Goal: Task Accomplishment & Management: Use online tool/utility

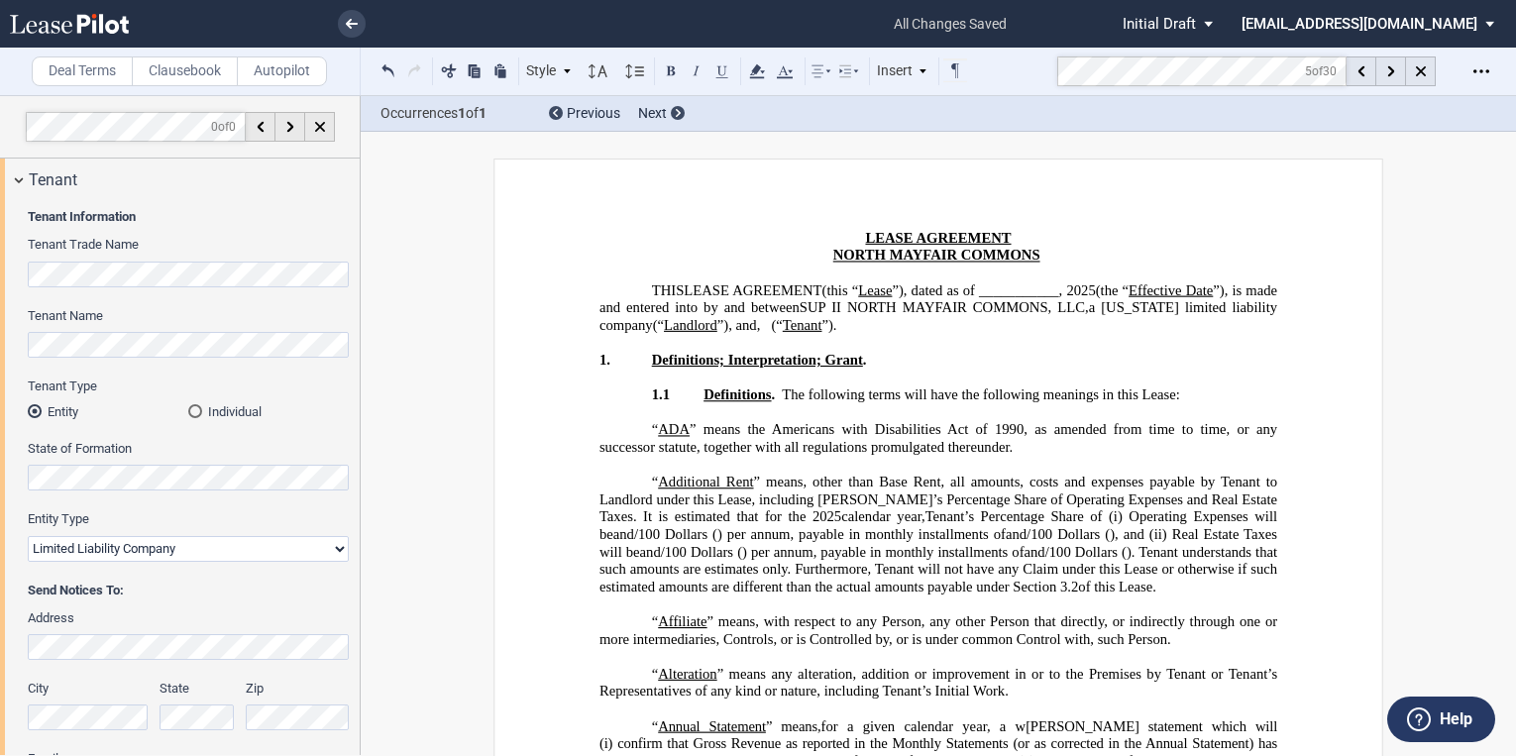
select select "limited liability company"
select select "number:3"
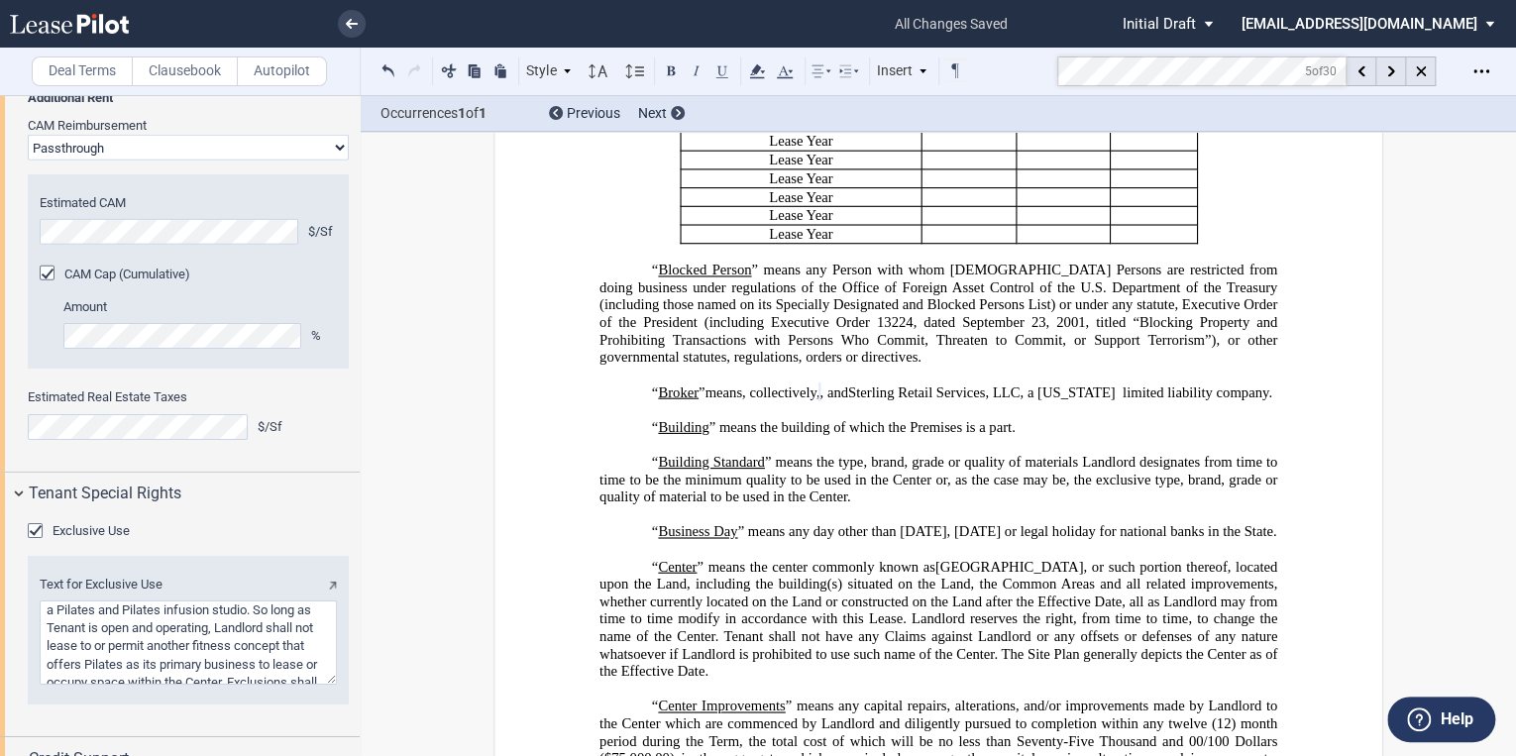
scroll to position [943, 0]
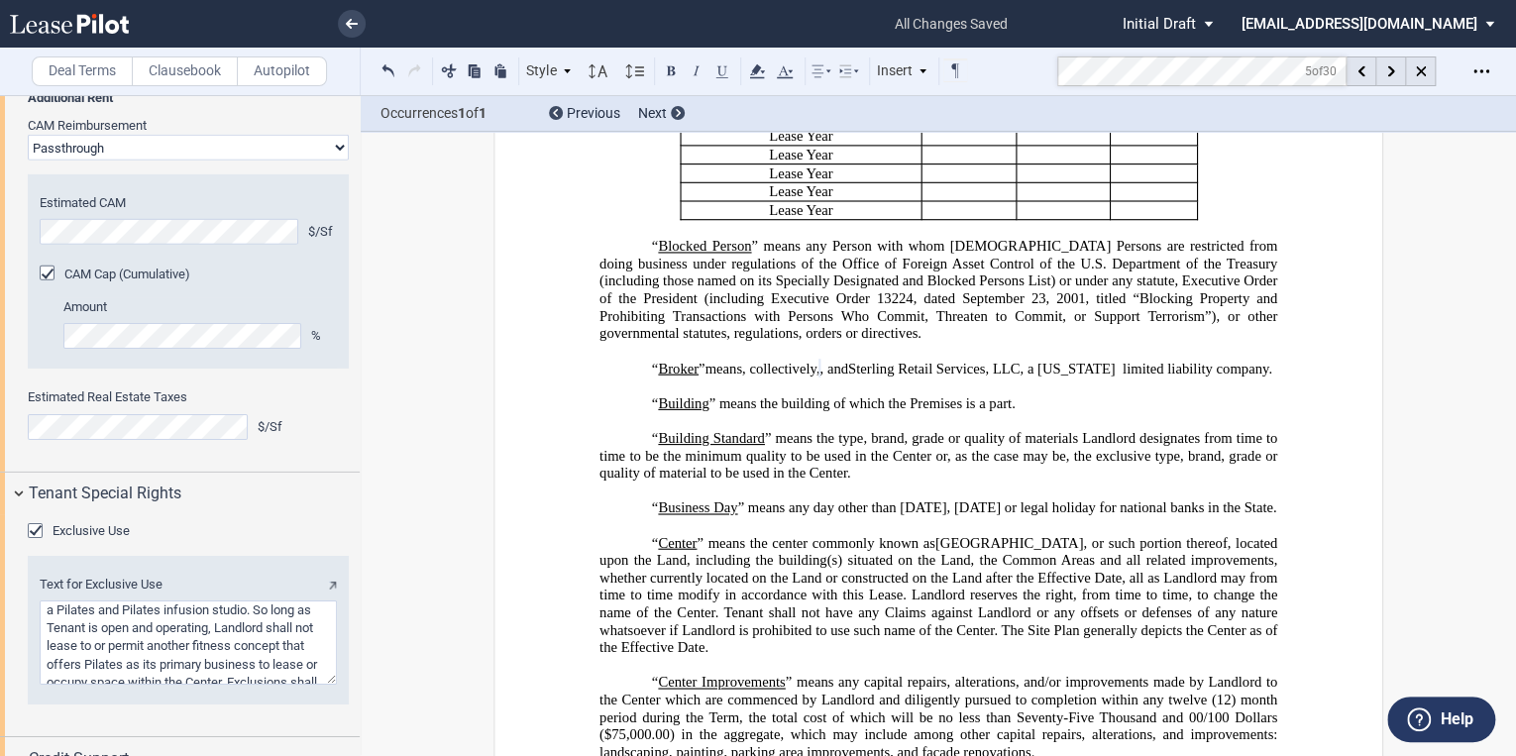
click at [1175, 377] on span "Sterling Retail Services, LLC, a [US_STATE] limited liability company" at bounding box center [1058, 368] width 420 height 17
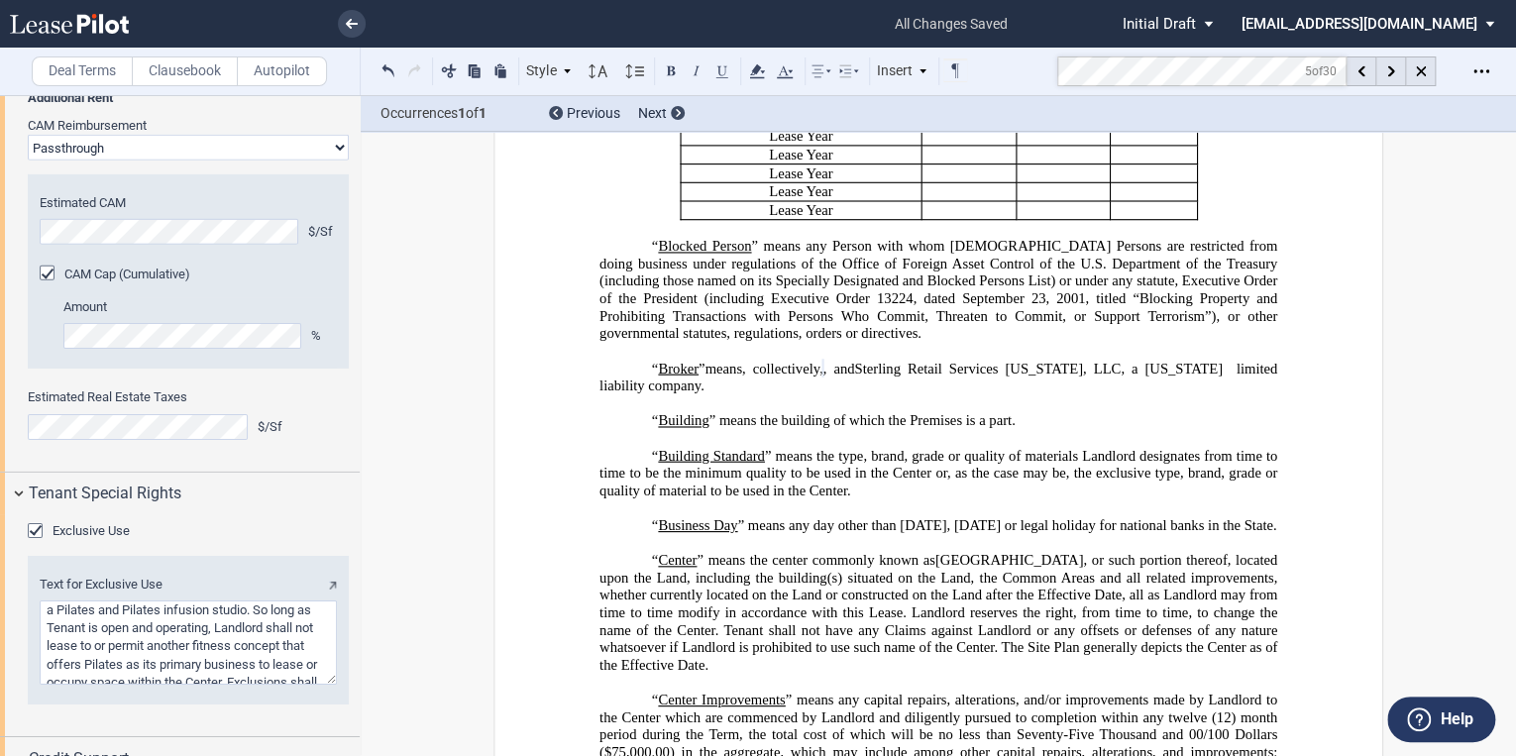
click at [1272, 393] on span "Sterling Retail Services [US_STATE], LLC, a [US_STATE] limited liability company" at bounding box center [940, 377] width 682 height 34
drag, startPoint x: 589, startPoint y: 436, endPoint x: 634, endPoint y: 439, distance: 45.7
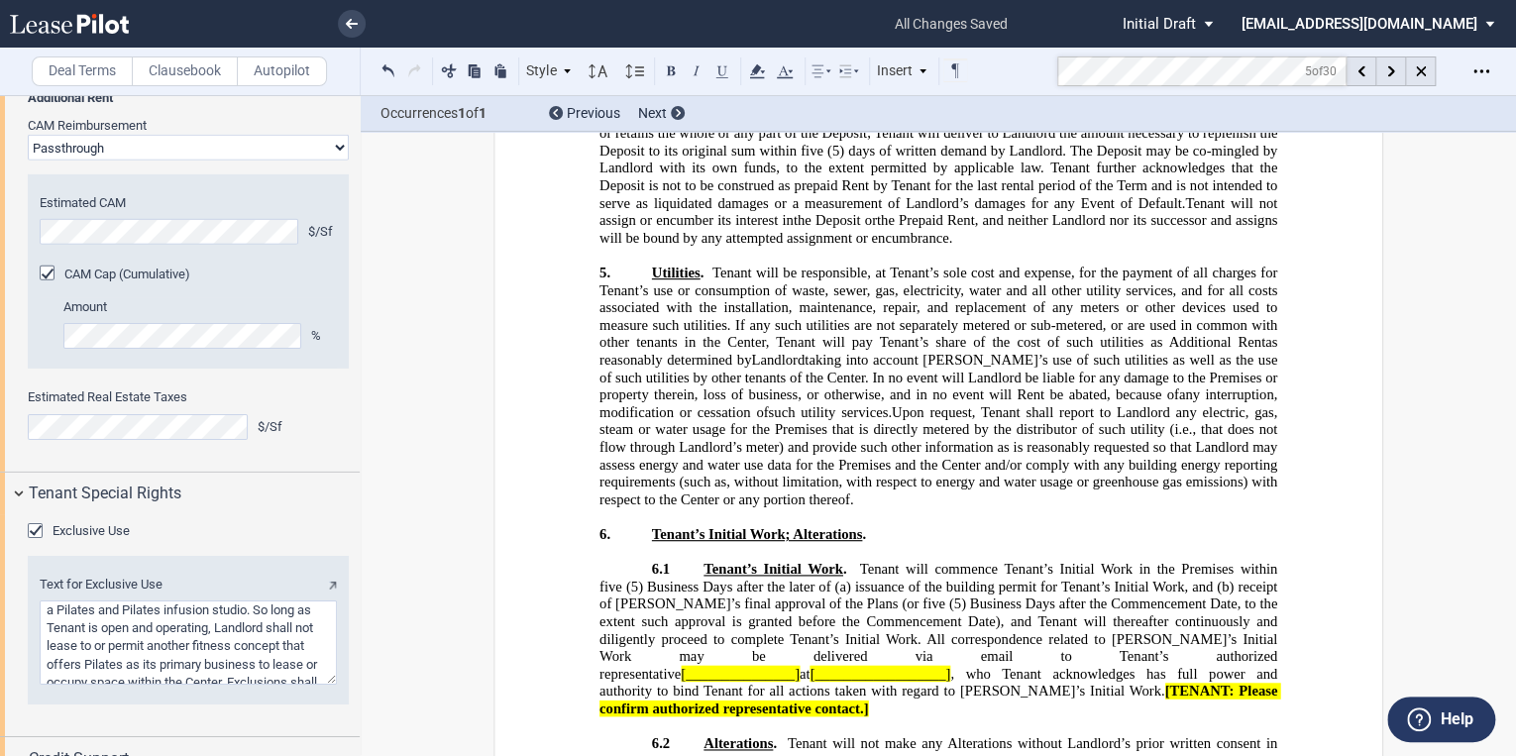
scroll to position [11487, 0]
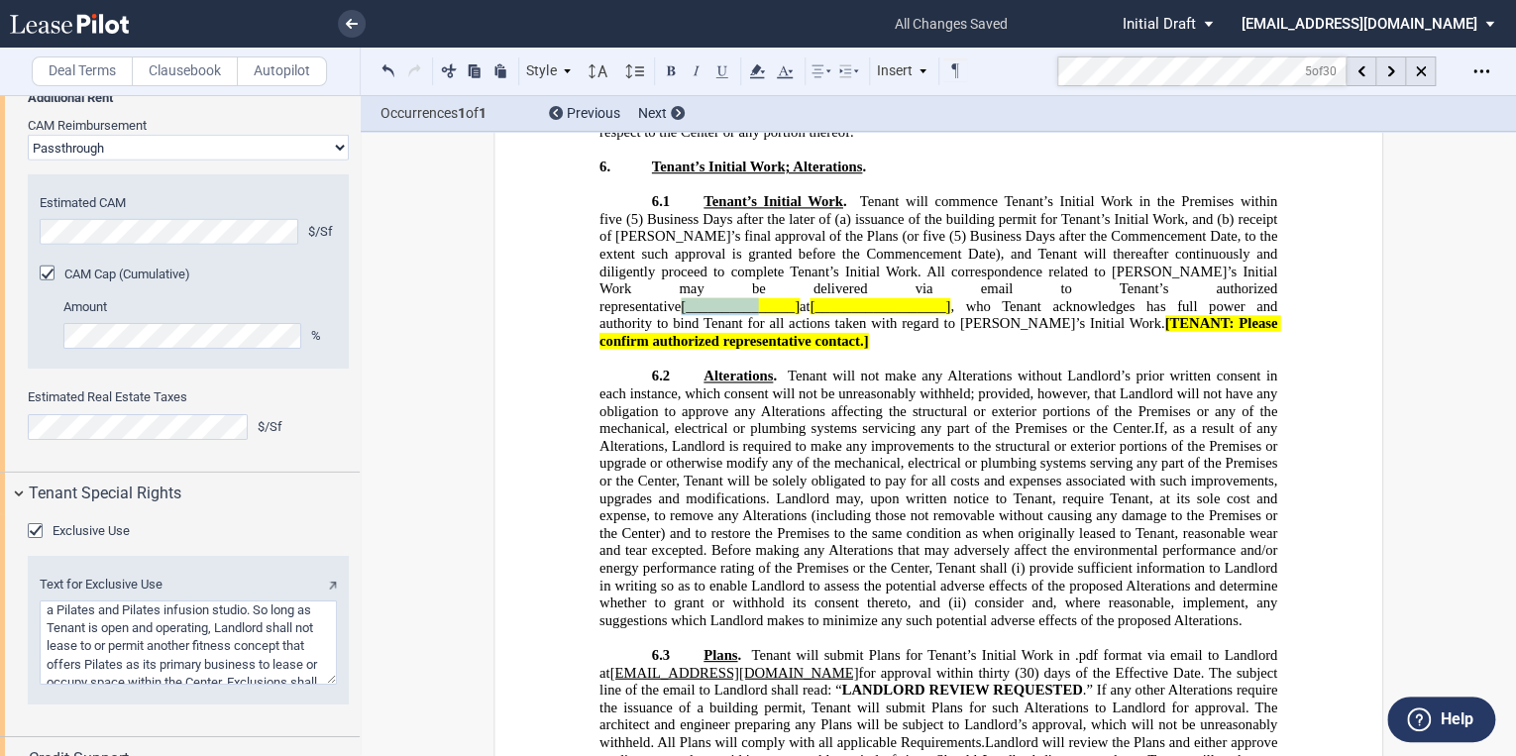
drag, startPoint x: 888, startPoint y: 375, endPoint x: 989, endPoint y: 382, distance: 101.4
click at [800, 315] on span "[_______________]" at bounding box center [740, 306] width 119 height 17
click at [884, 314] on span "(5) Business Days after the Commencement Date, to the extent such approval is g…" at bounding box center [940, 271] width 682 height 86
click at [800, 315] on span "[_______________]" at bounding box center [740, 306] width 119 height 17
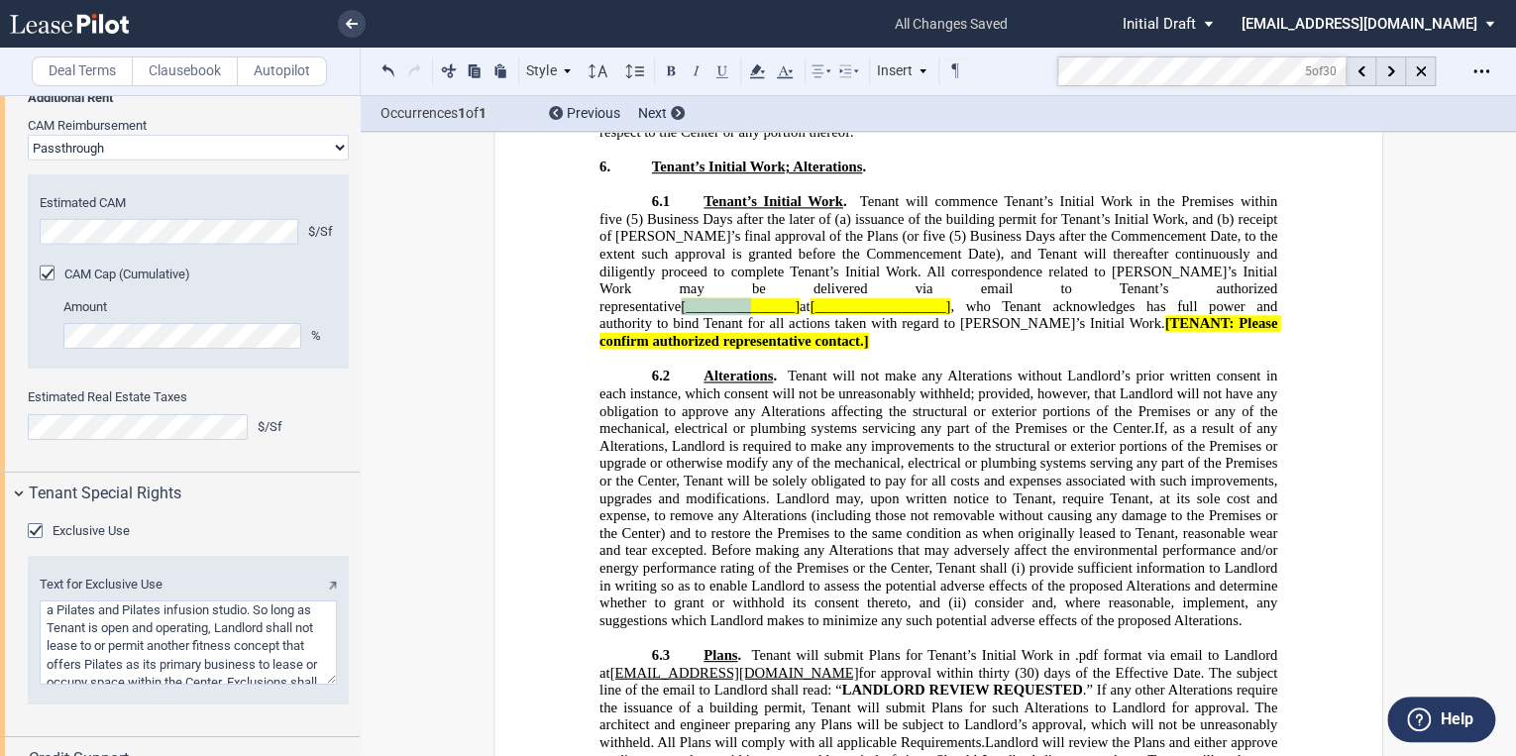
drag, startPoint x: 888, startPoint y: 373, endPoint x: 964, endPoint y: 373, distance: 76.3
click at [800, 315] on span "[_______________]" at bounding box center [740, 306] width 119 height 17
drag, startPoint x: 908, startPoint y: 372, endPoint x: 1046, endPoint y: 377, distance: 138.8
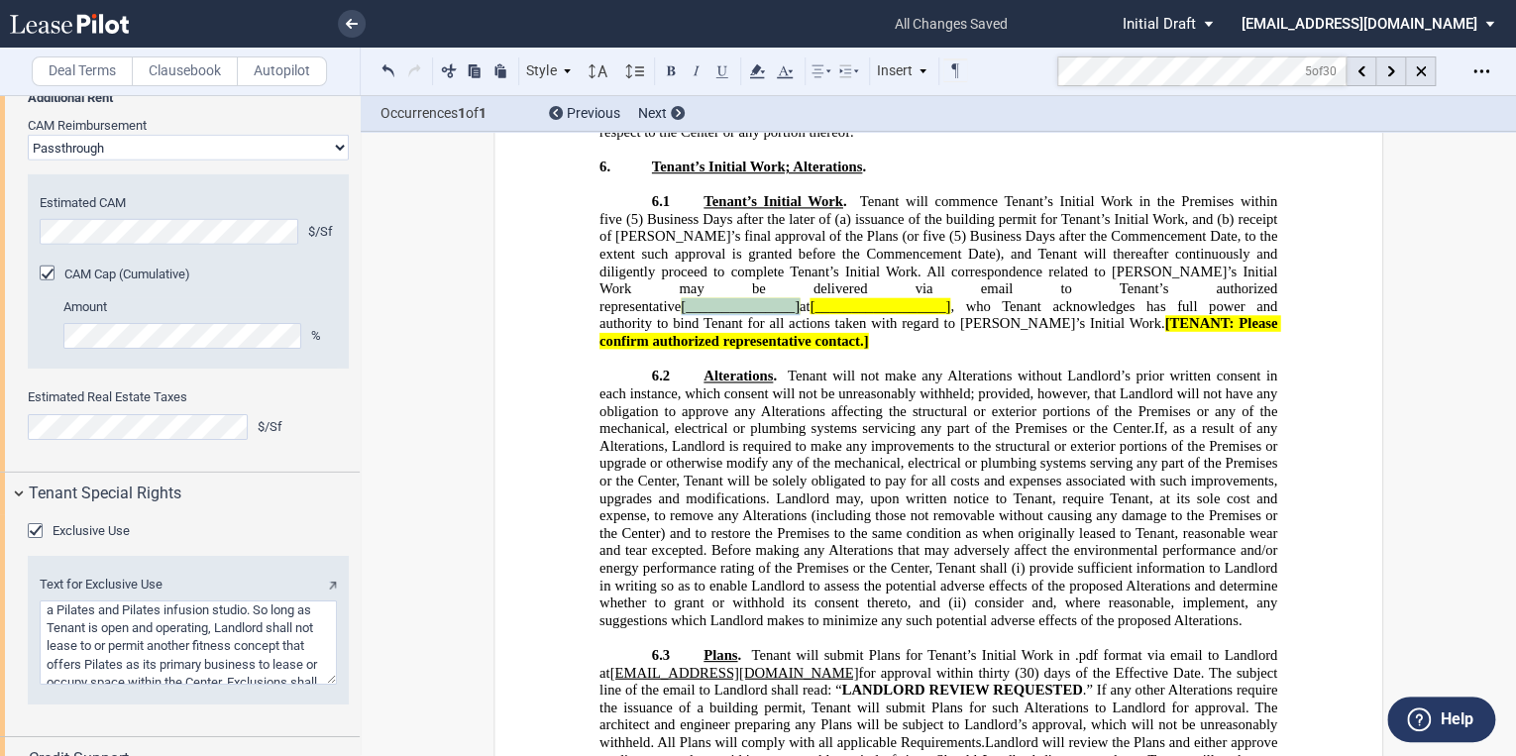
click at [1006, 349] on span "Tenant’s Initial Work . Tenant will commence Tenant’s Initial Work in the Premi…" at bounding box center [940, 271] width 682 height 156
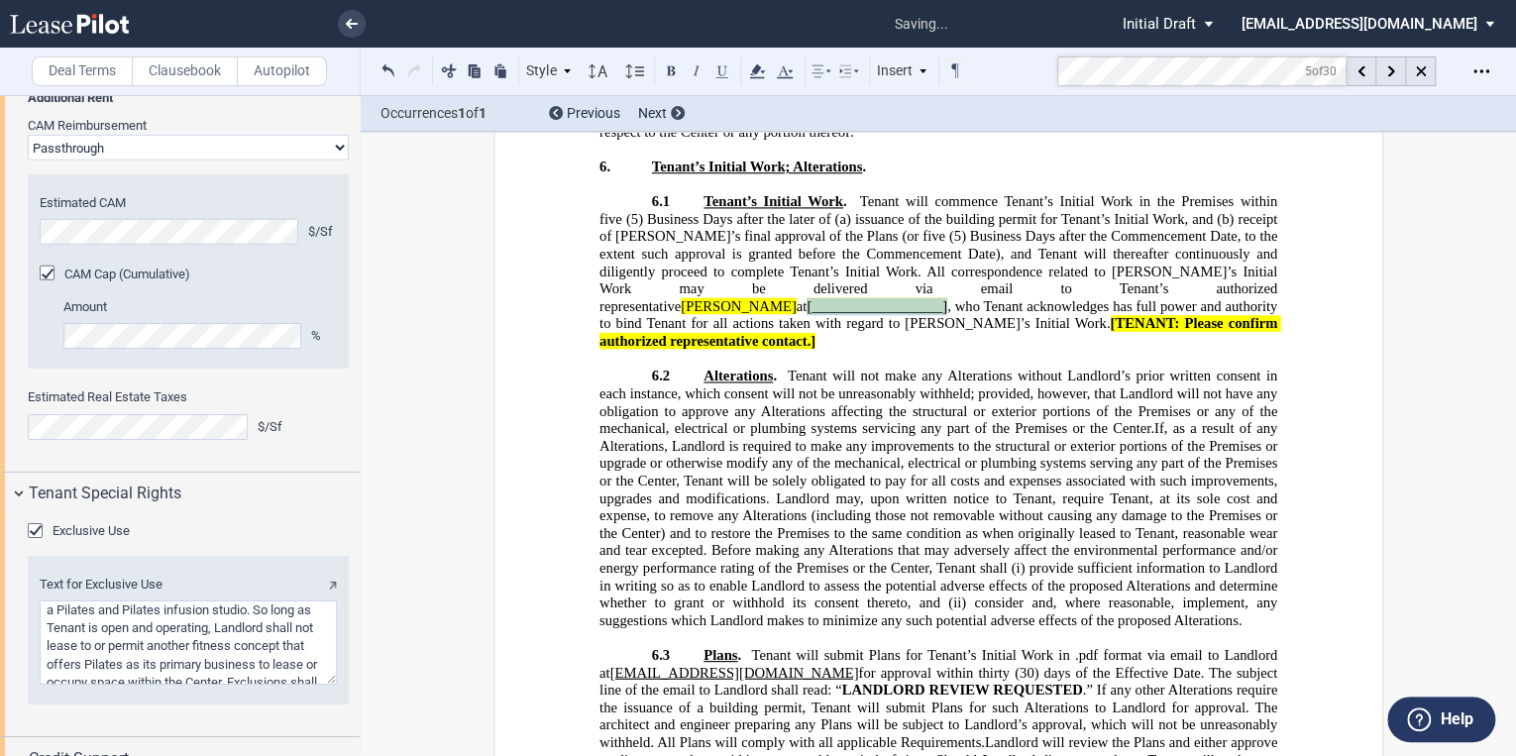
drag, startPoint x: 1039, startPoint y: 372, endPoint x: 1180, endPoint y: 376, distance: 140.8
click at [1180, 349] on span "Tenant’s Initial Work . Tenant will commence Tenant’s Initial Work in the Premi…" at bounding box center [940, 271] width 682 height 156
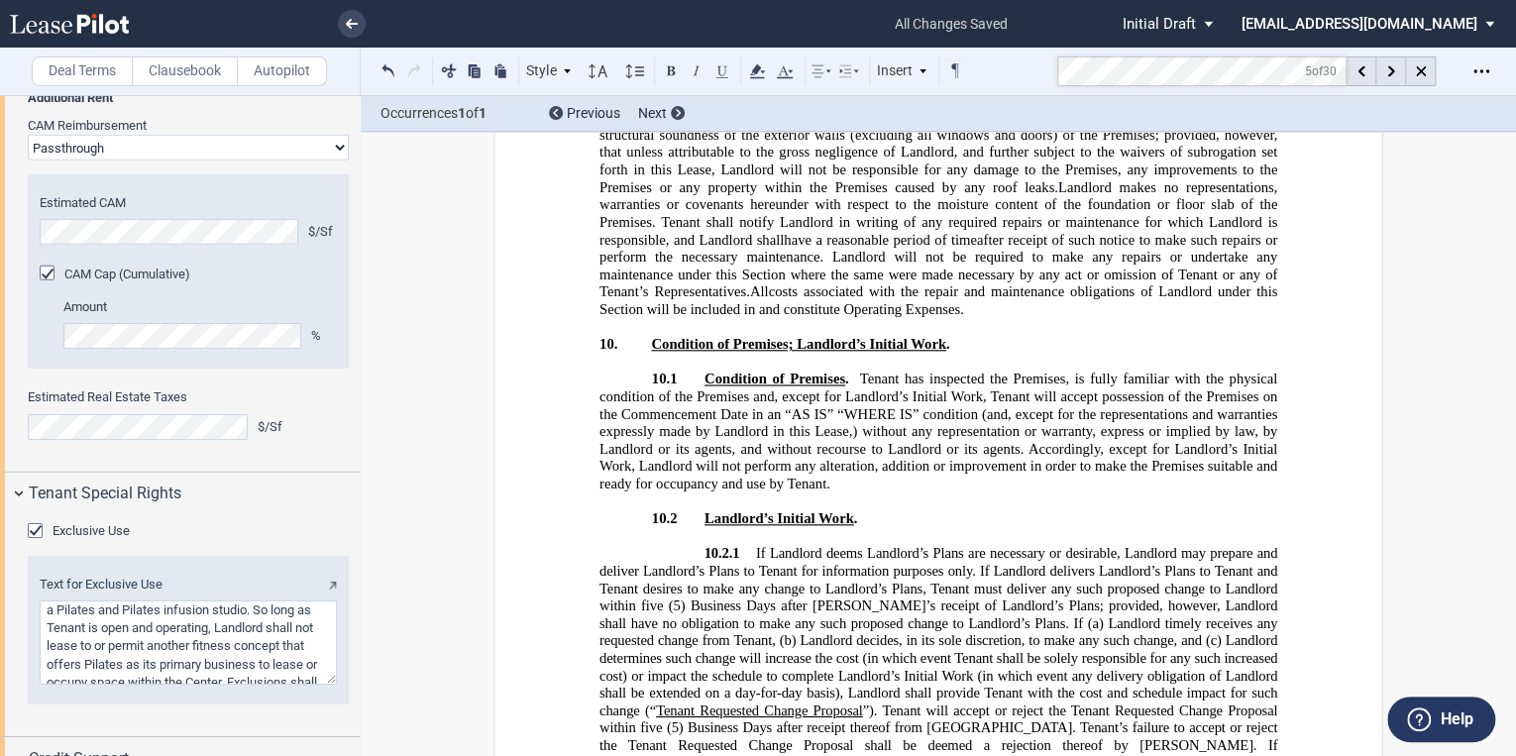
scroll to position [13231, 0]
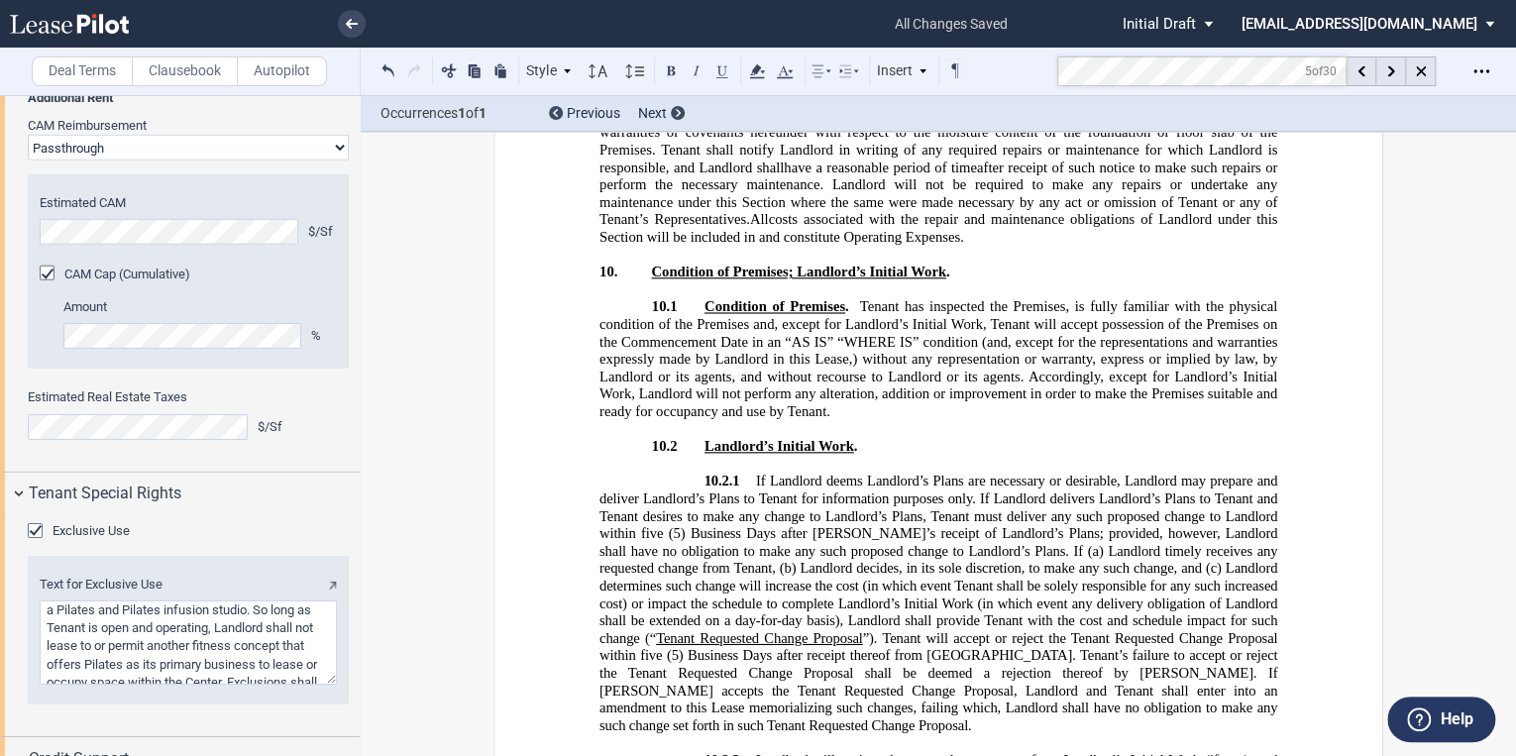
click at [826, 420] on p "10.1 Condition of Premises . Tenant has inspected the Premises, is fully famili…" at bounding box center [938, 359] width 678 height 122
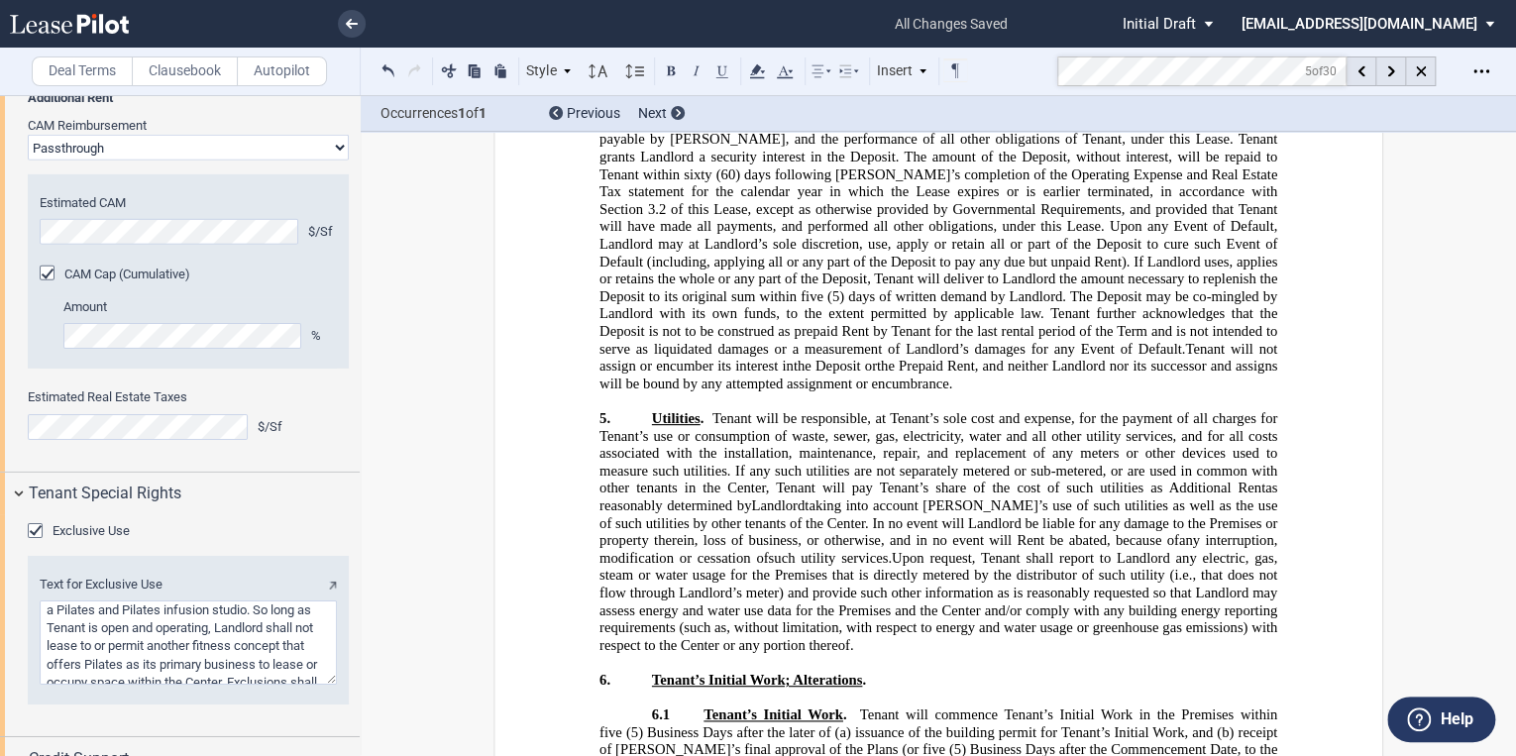
scroll to position [11170, 0]
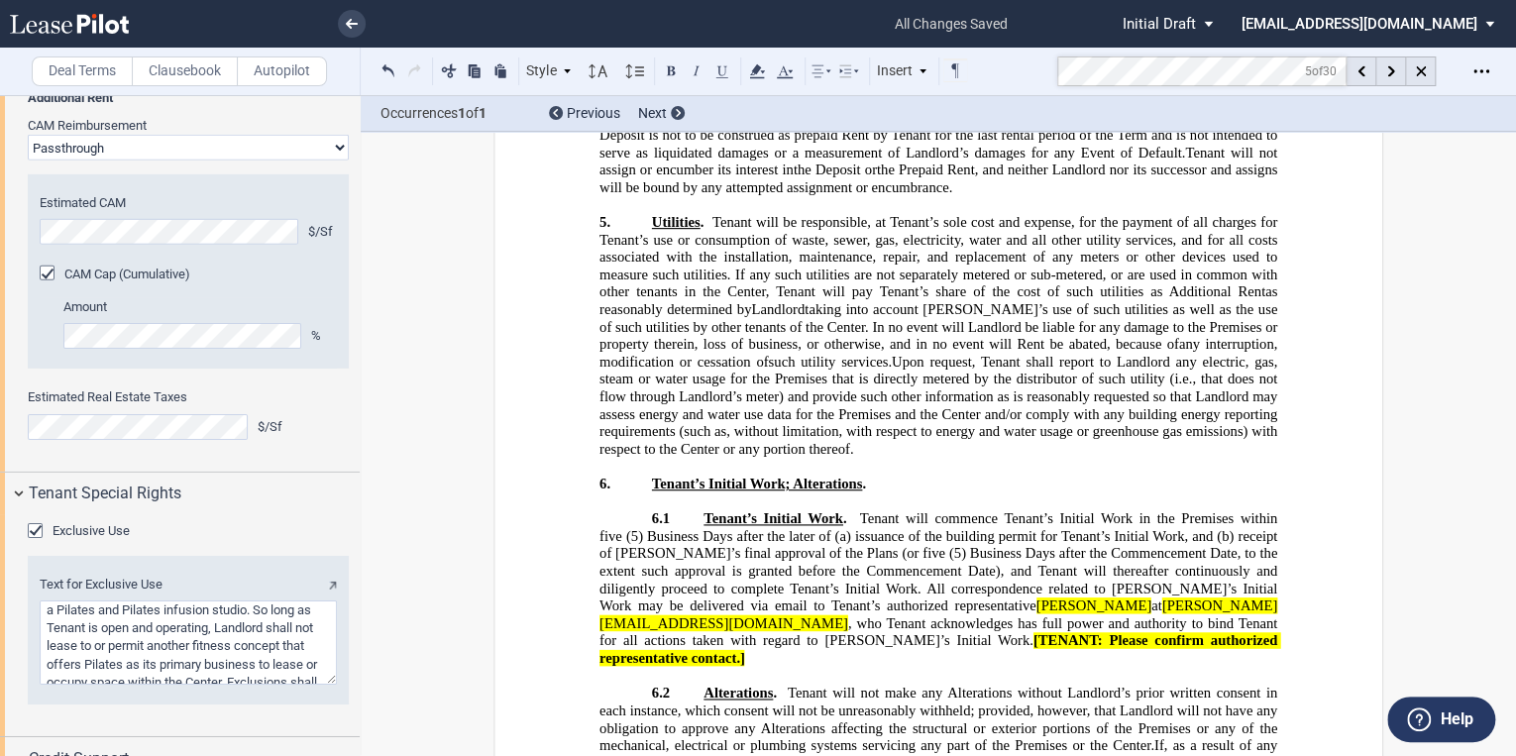
click at [709, 300] on span "Tenant will be responsible, at Tenant’s sole cost and expense, for the payment …" at bounding box center [940, 257] width 682 height 86
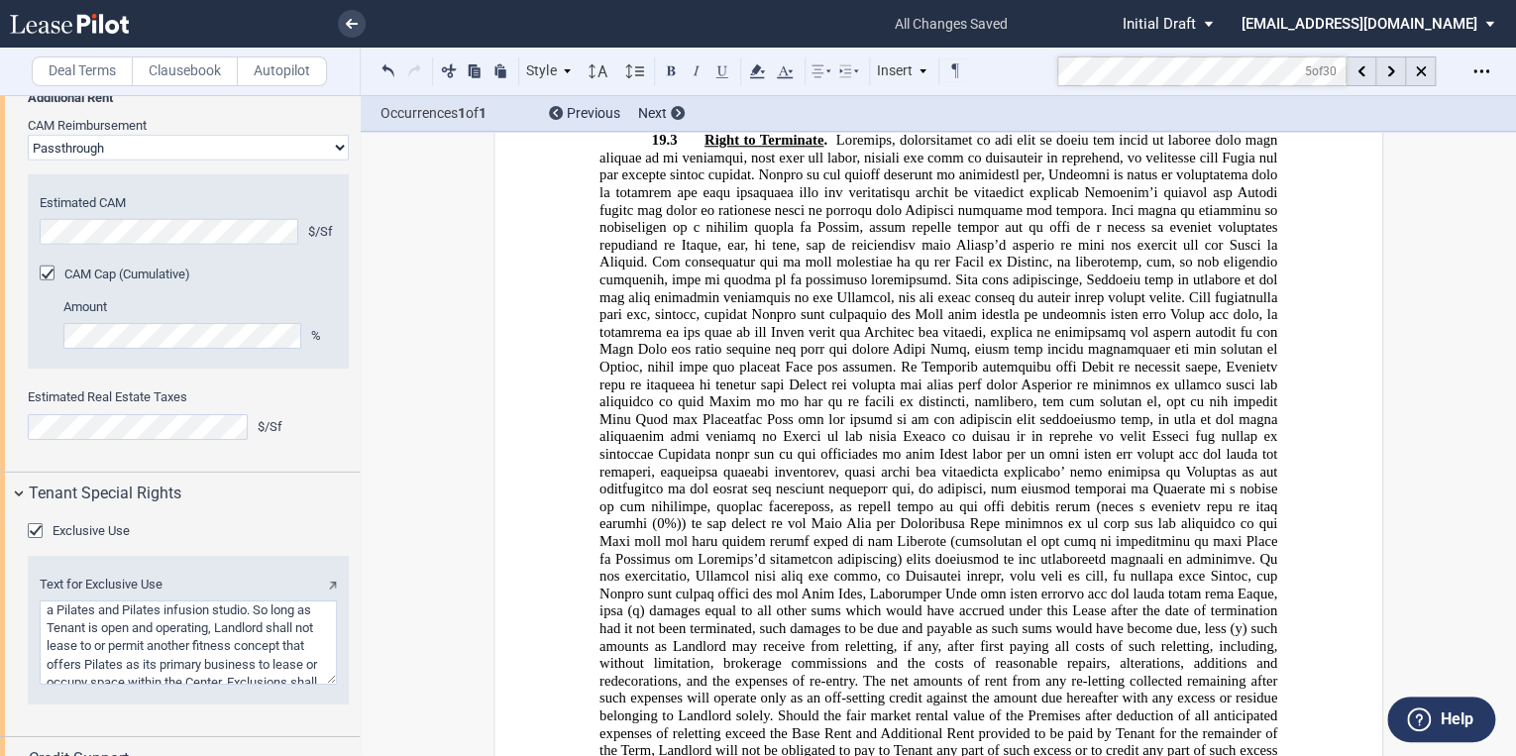
scroll to position [21554, 0]
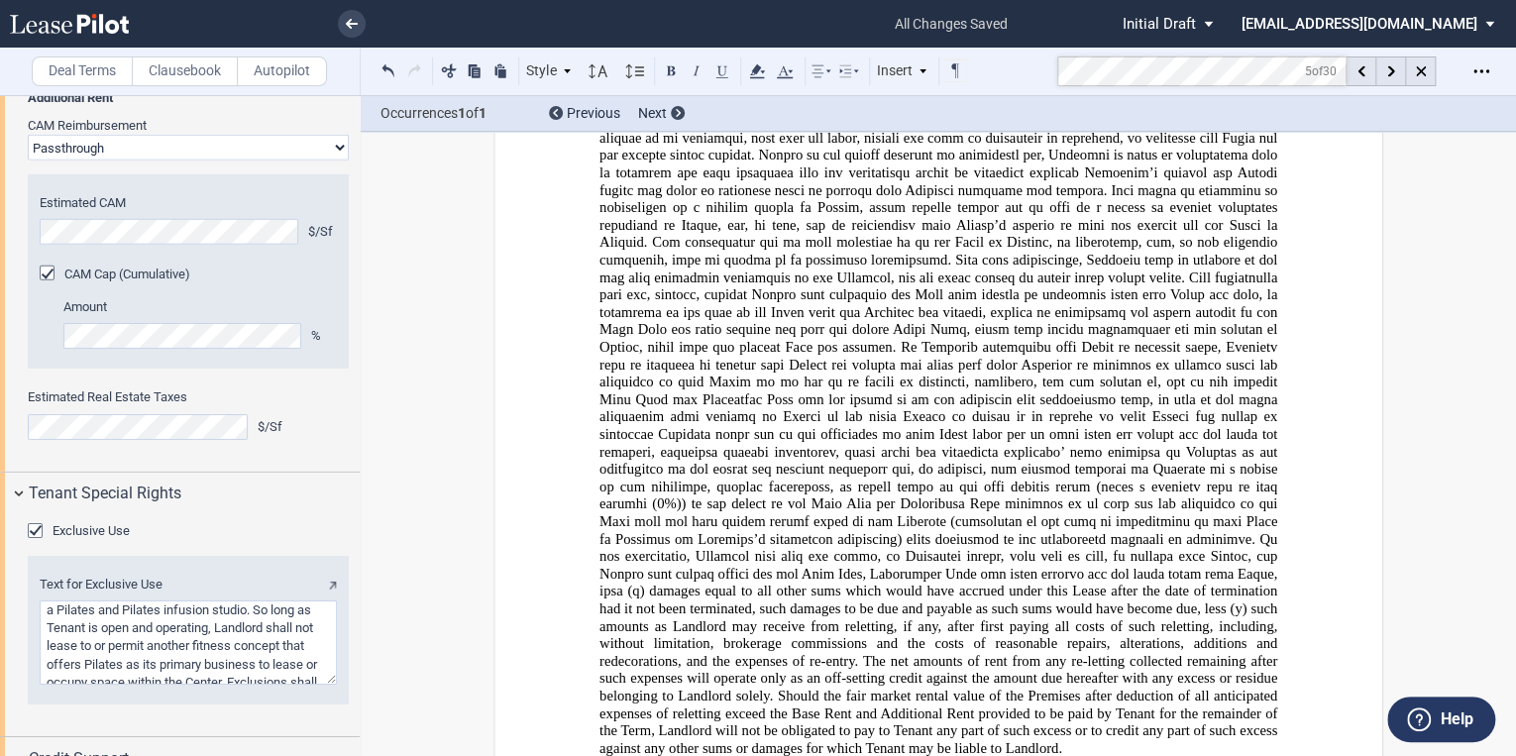
click at [1031, 91] on md-toolbar "Deal Terms Clausebook Autopilot Style Section 1 Subsection 1.1 Subsection 1.1.1…" at bounding box center [758, 72] width 1516 height 49
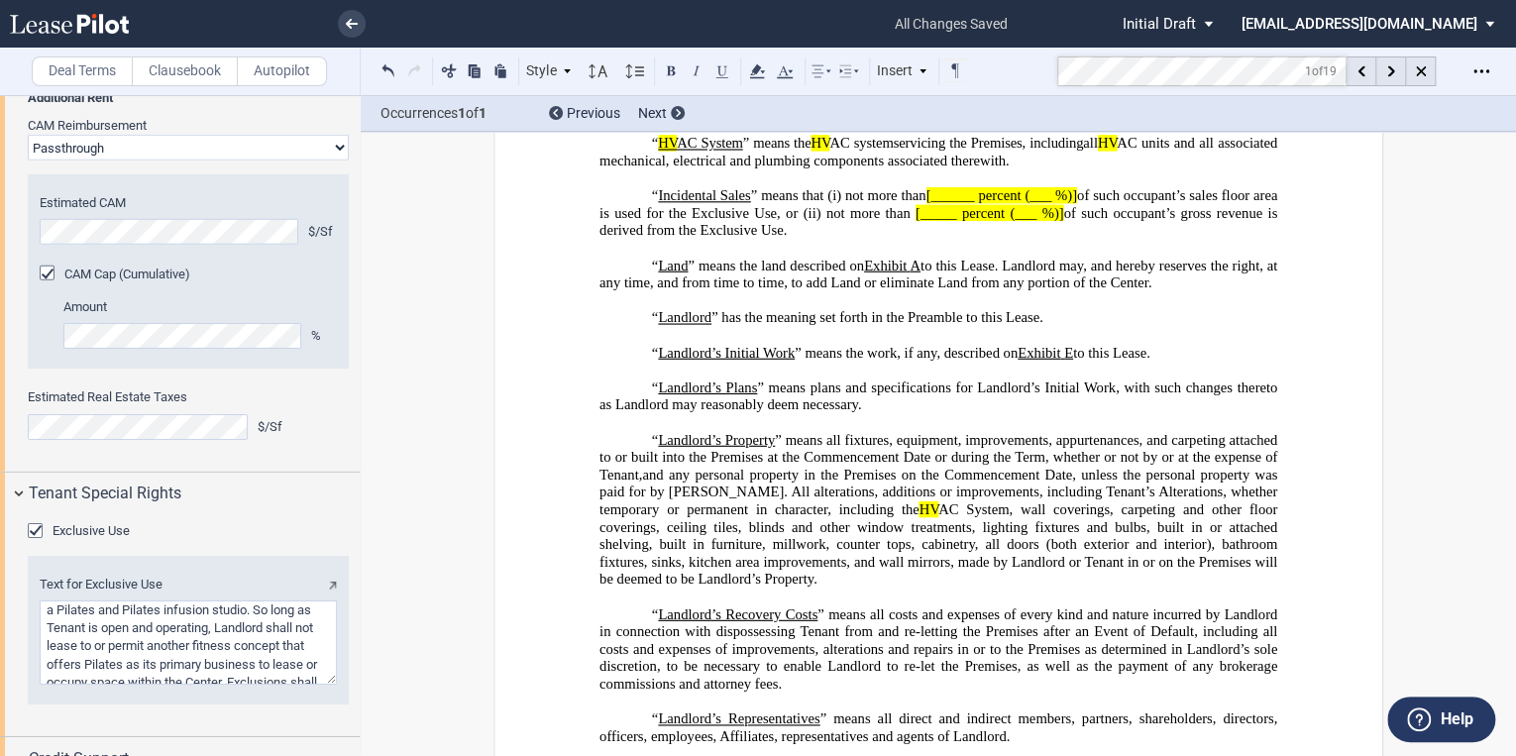
scroll to position [3423, 0]
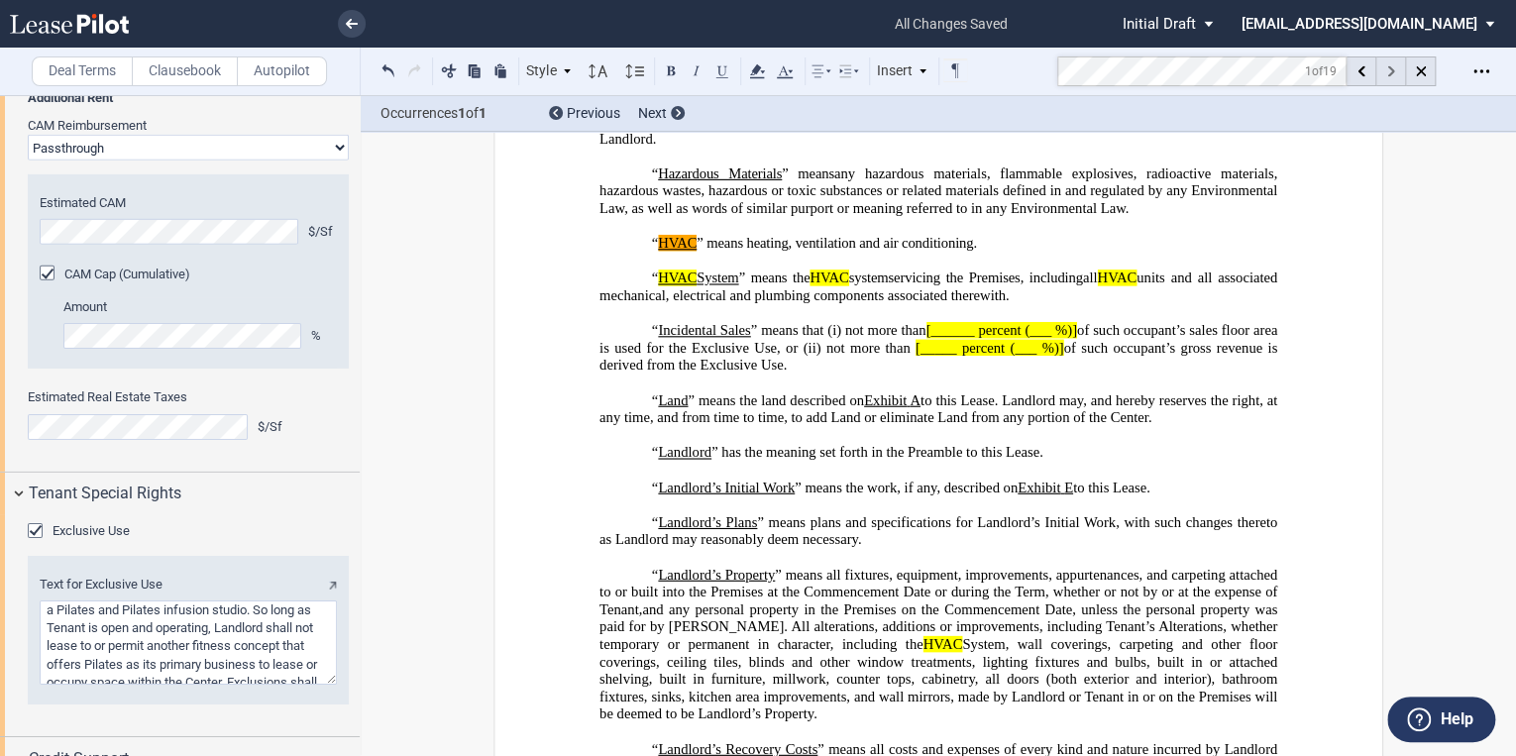
click at [1391, 72] on use at bounding box center [1390, 71] width 7 height 11
click at [1390, 72] on use at bounding box center [1390, 71] width 7 height 11
click at [1389, 72] on use at bounding box center [1390, 71] width 7 height 11
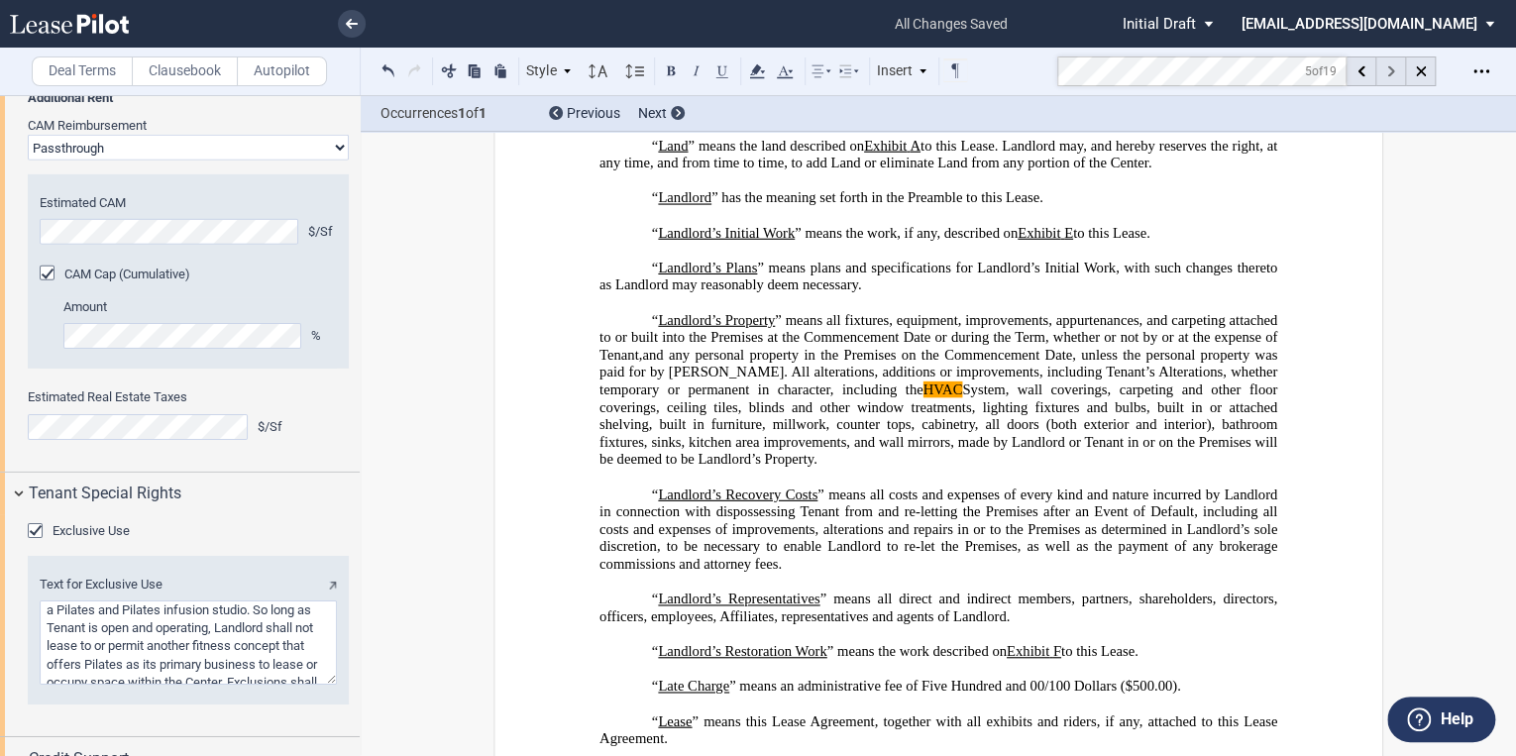
scroll to position [3824, 0]
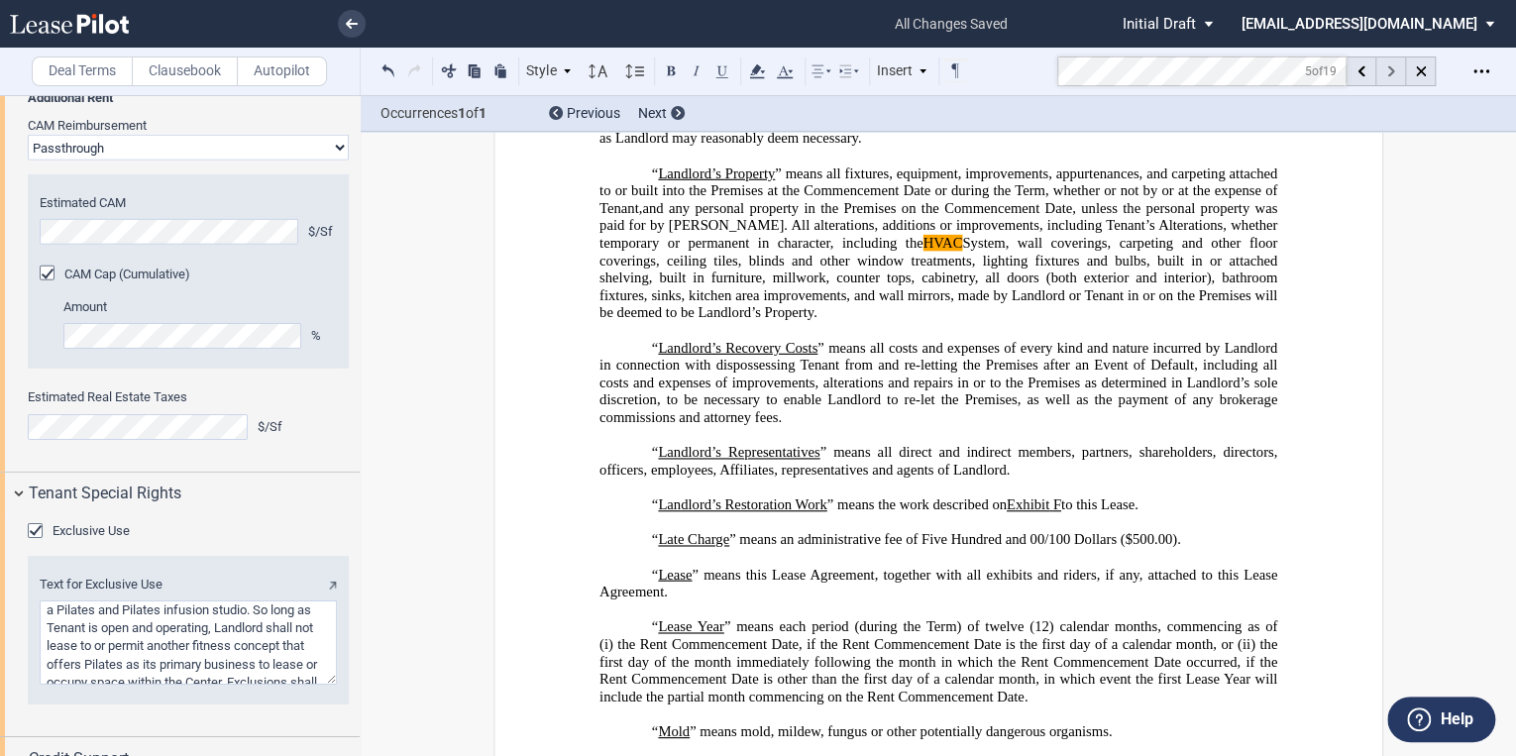
click at [1389, 72] on use at bounding box center [1390, 71] width 7 height 11
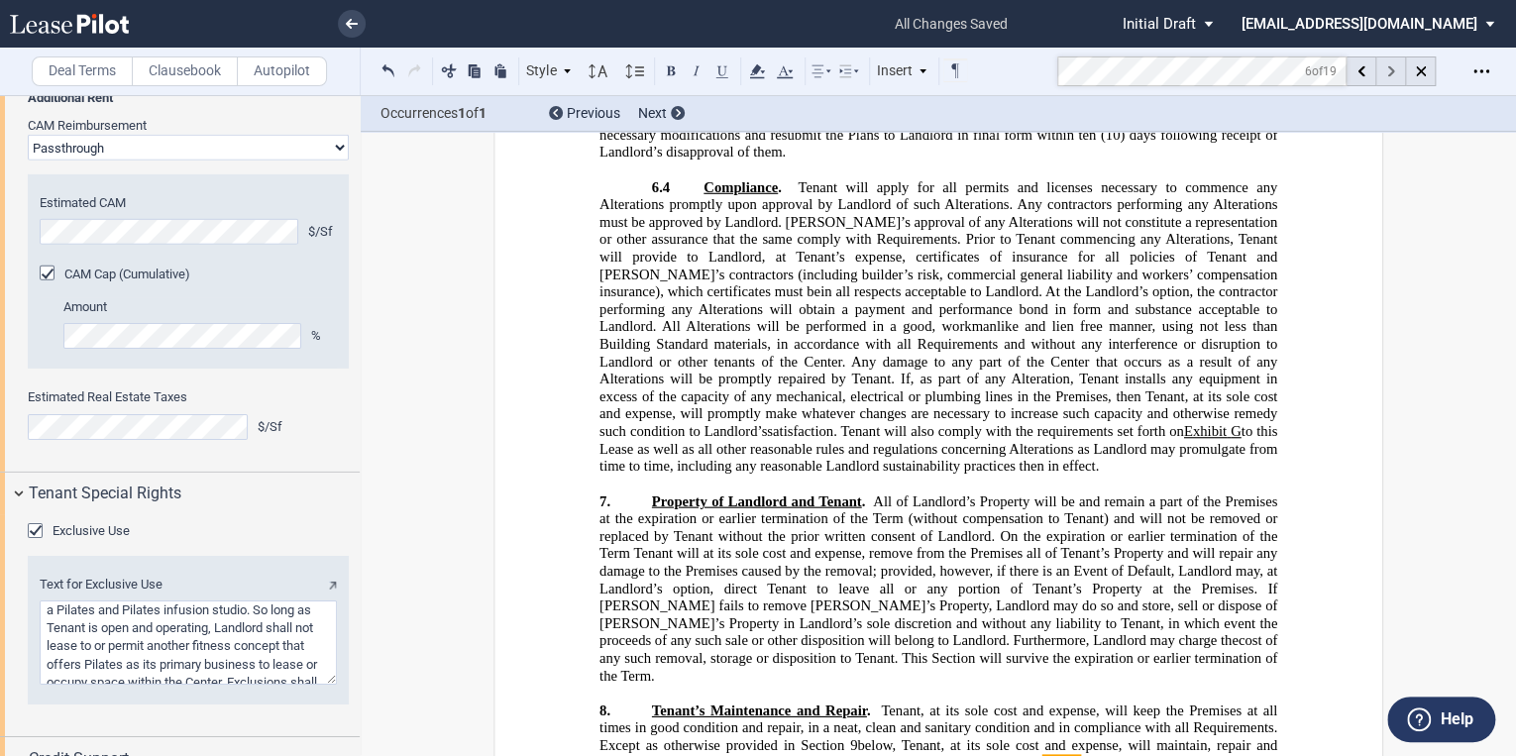
scroll to position [12579, 0]
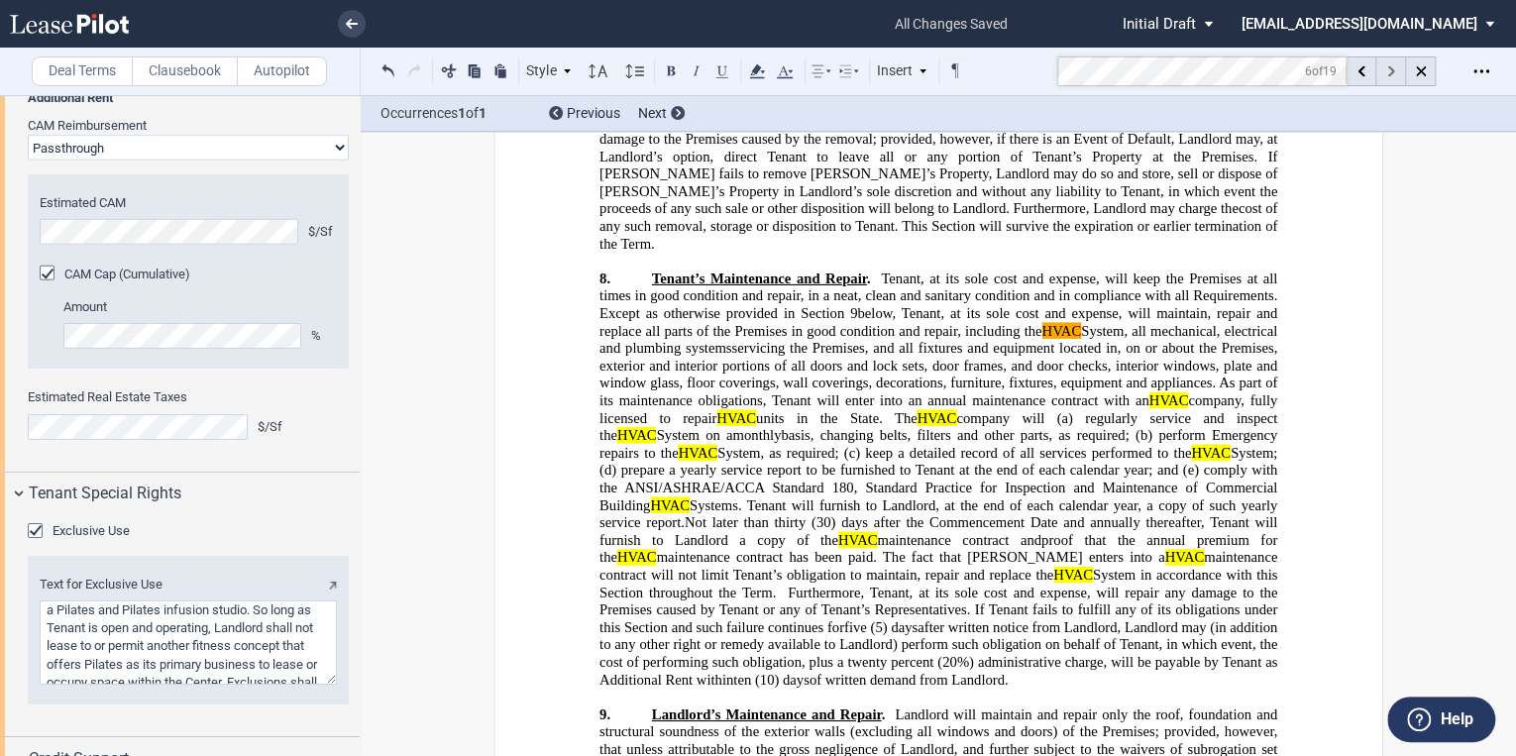
click at [1389, 72] on use at bounding box center [1390, 71] width 7 height 11
click at [1388, 71] on icon at bounding box center [1390, 71] width 7 height 11
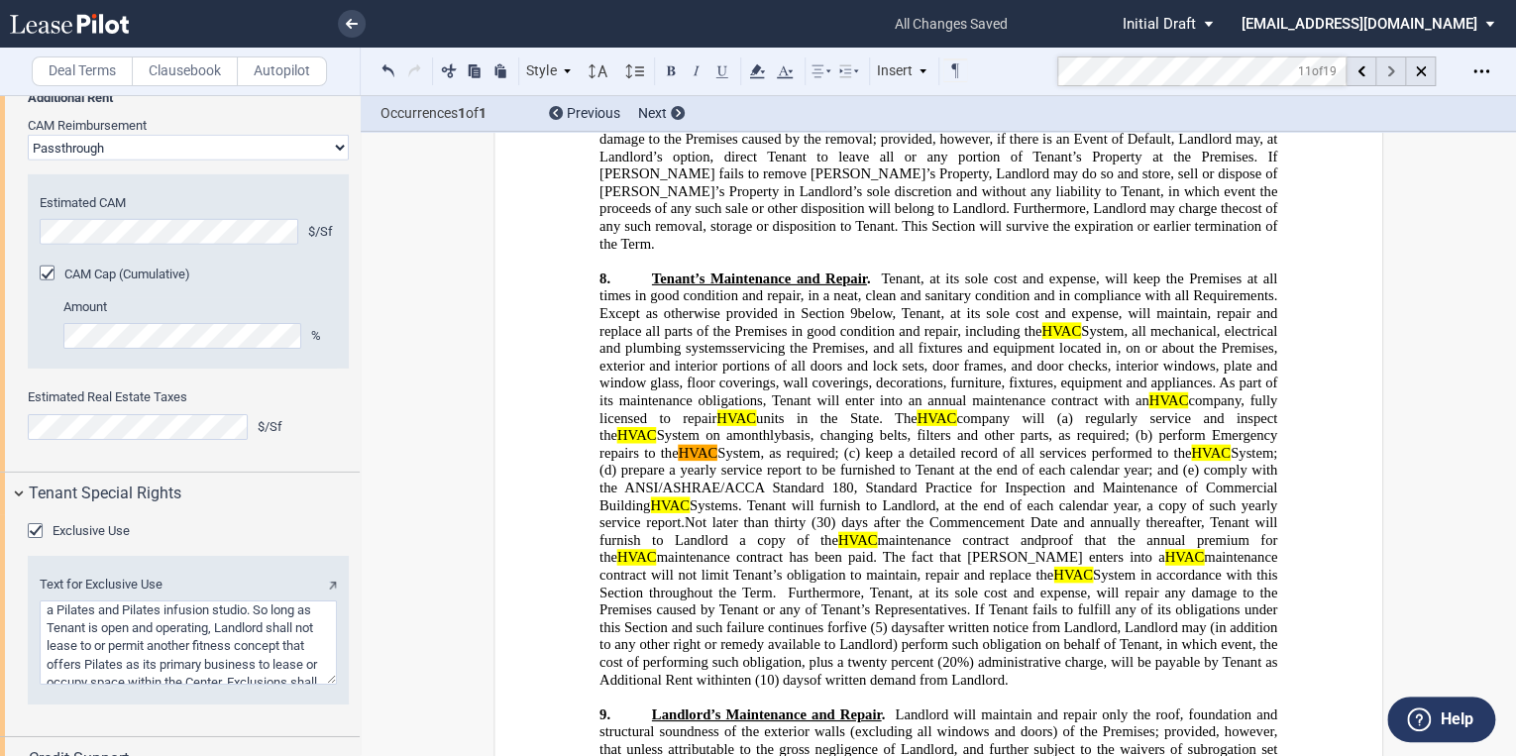
click at [1388, 71] on icon at bounding box center [1390, 71] width 7 height 11
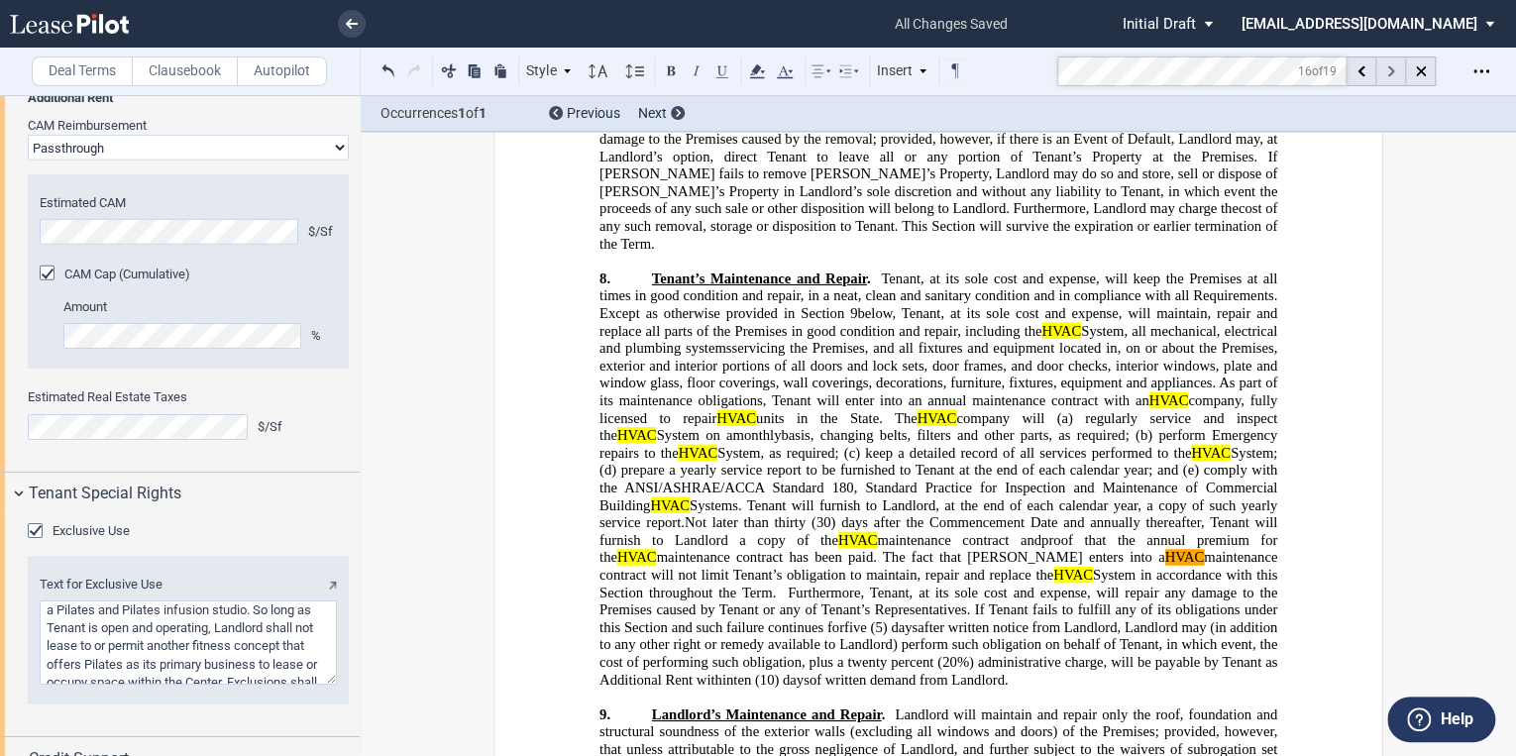
click at [1388, 71] on icon at bounding box center [1390, 71] width 7 height 11
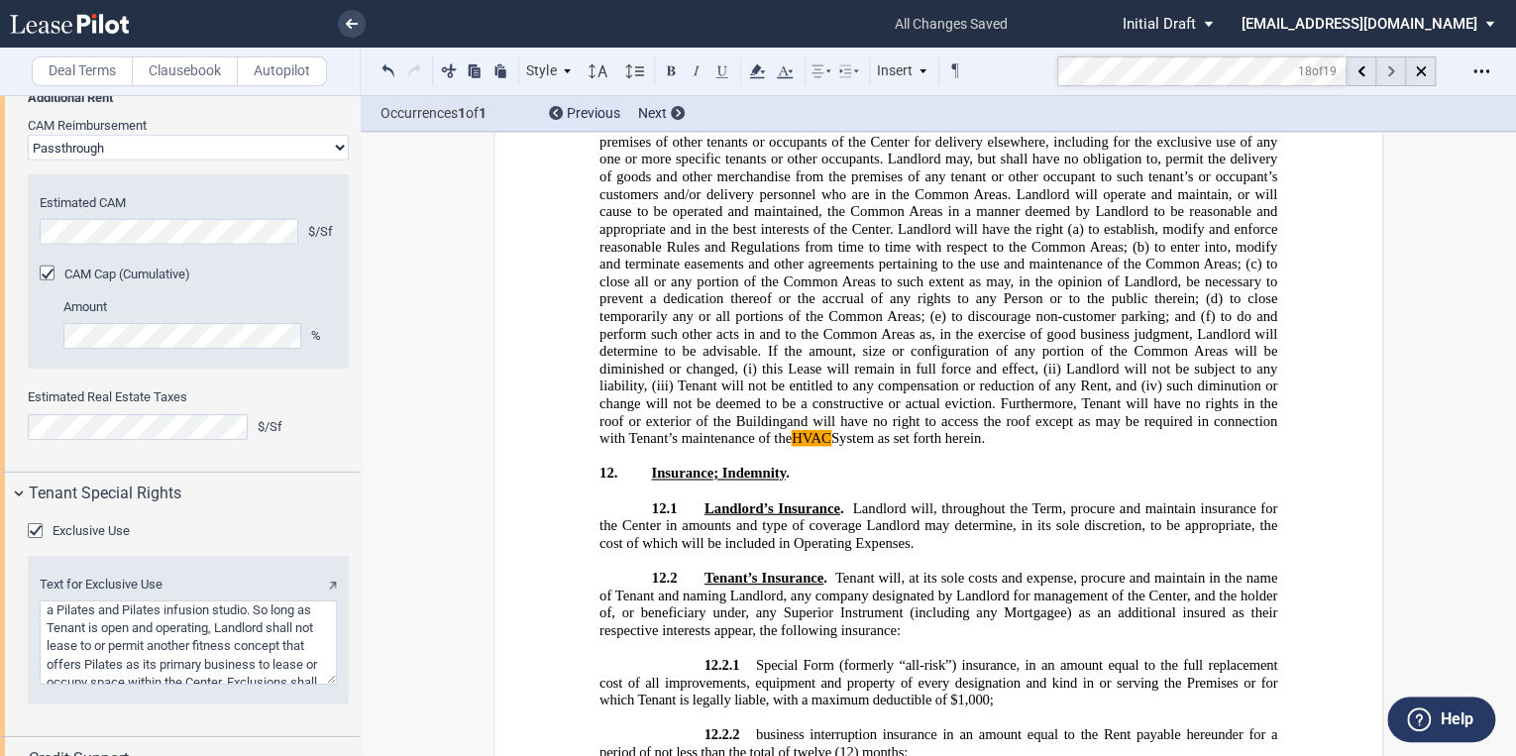
scroll to position [14724, 0]
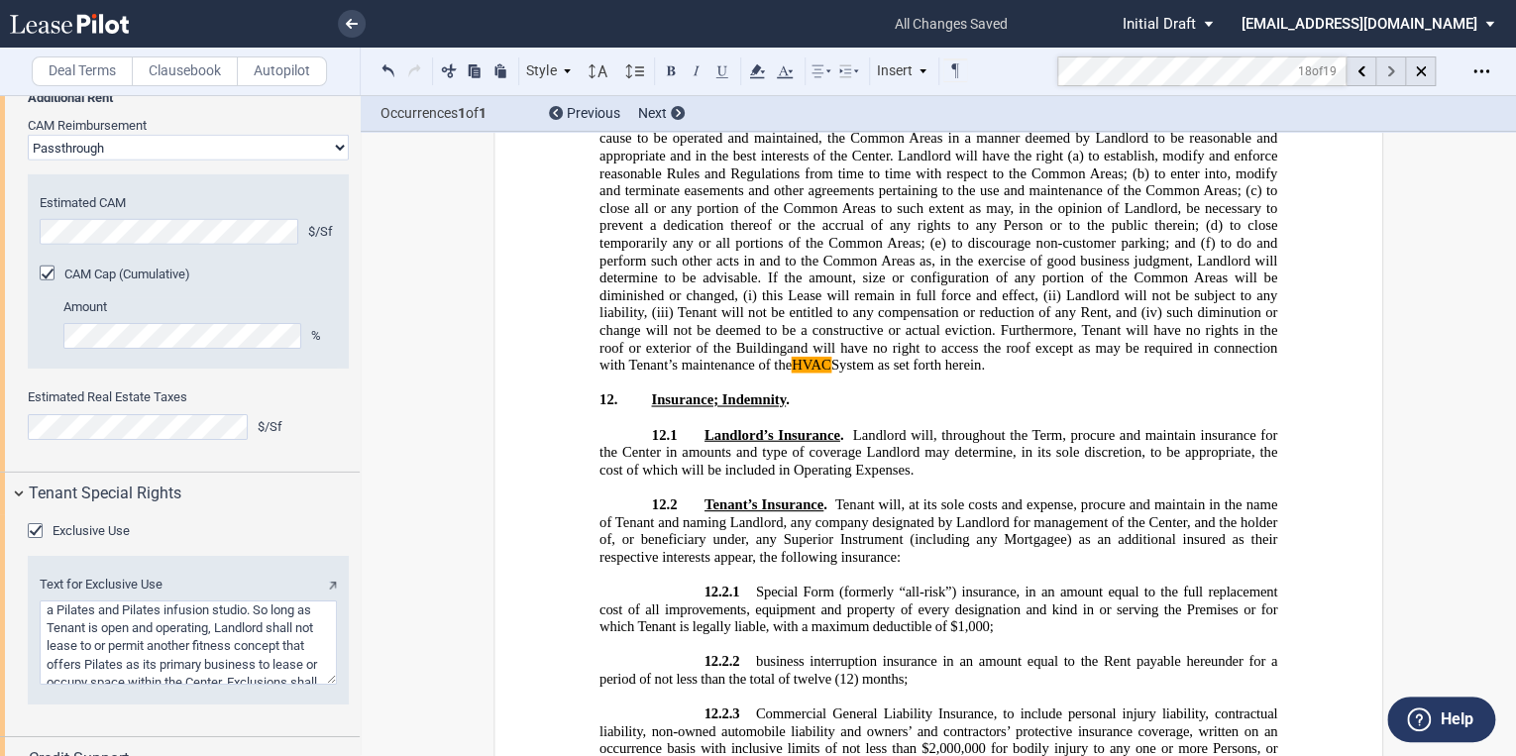
click at [1388, 71] on icon at bounding box center [1390, 71] width 7 height 11
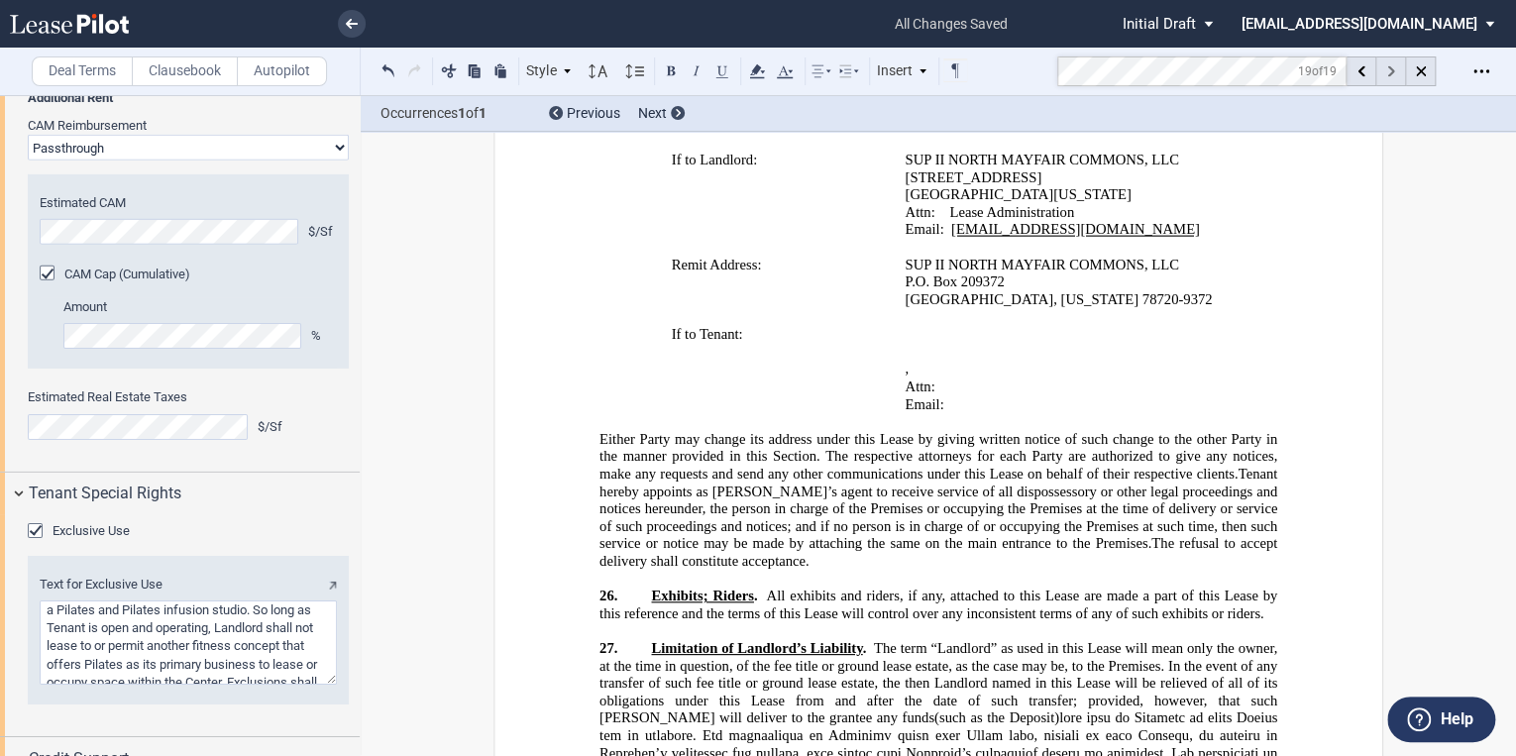
scroll to position [30483, 0]
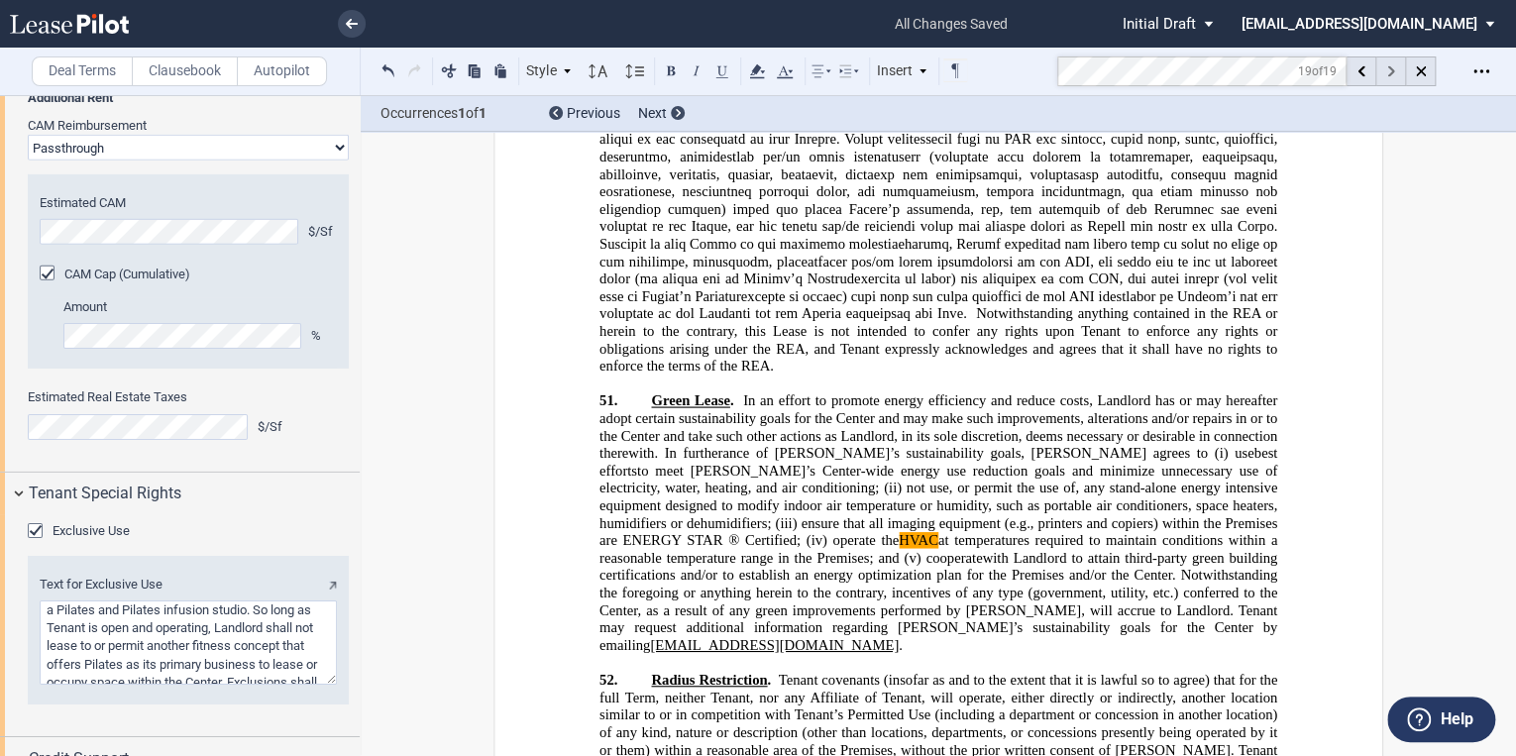
click at [1388, 71] on icon at bounding box center [1390, 71] width 7 height 11
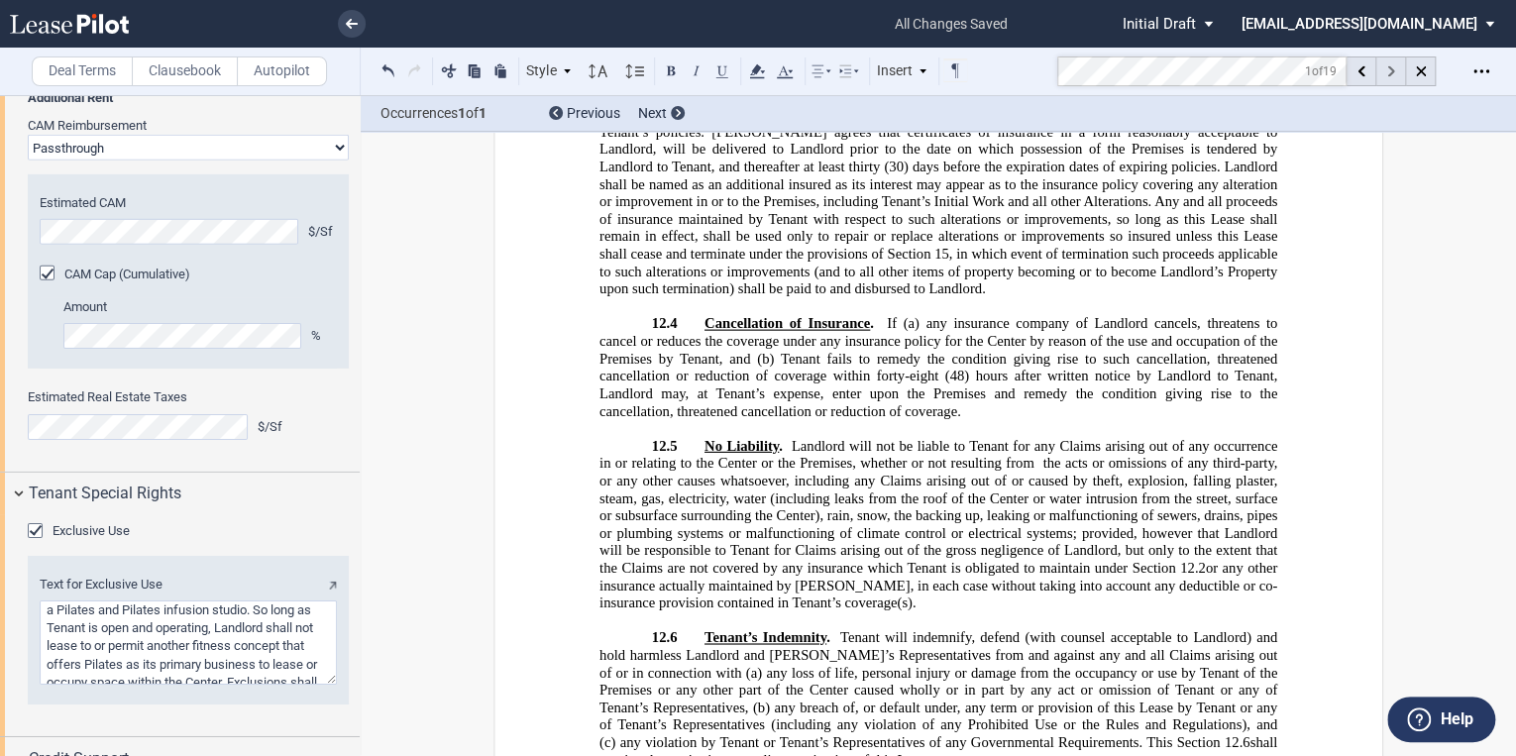
scroll to position [3422, 0]
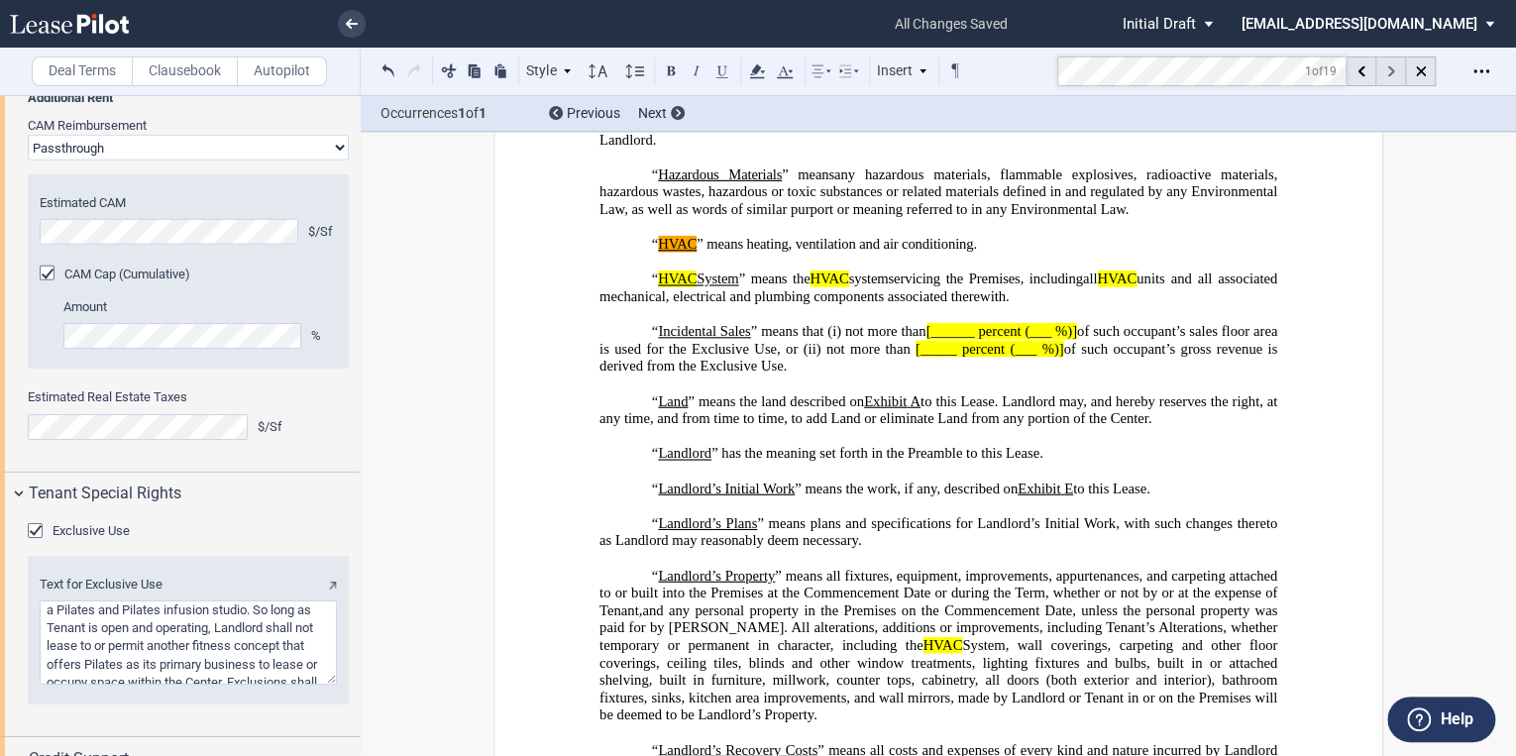
click at [1388, 71] on icon at bounding box center [1390, 71] width 7 height 11
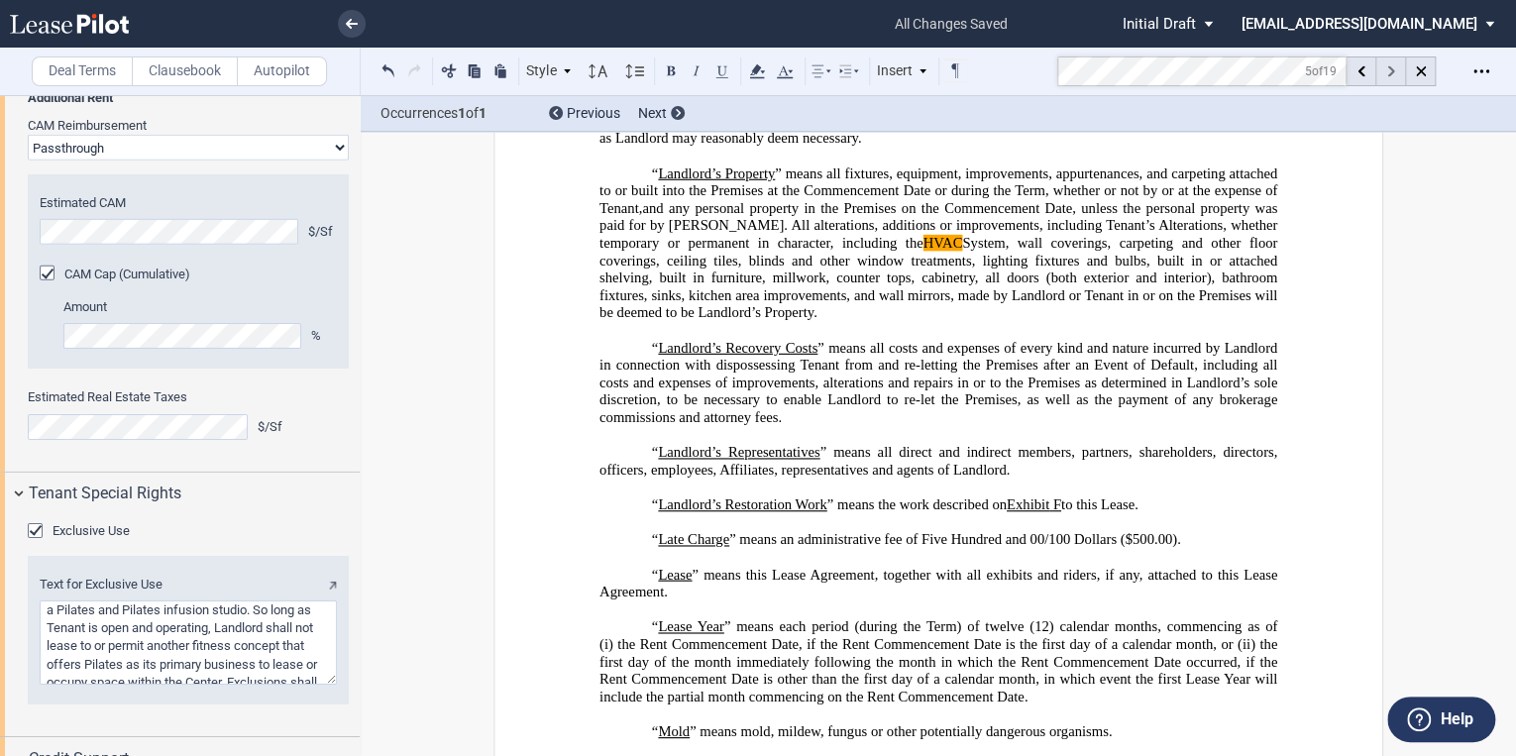
click at [1388, 71] on icon at bounding box center [1390, 71] width 7 height 11
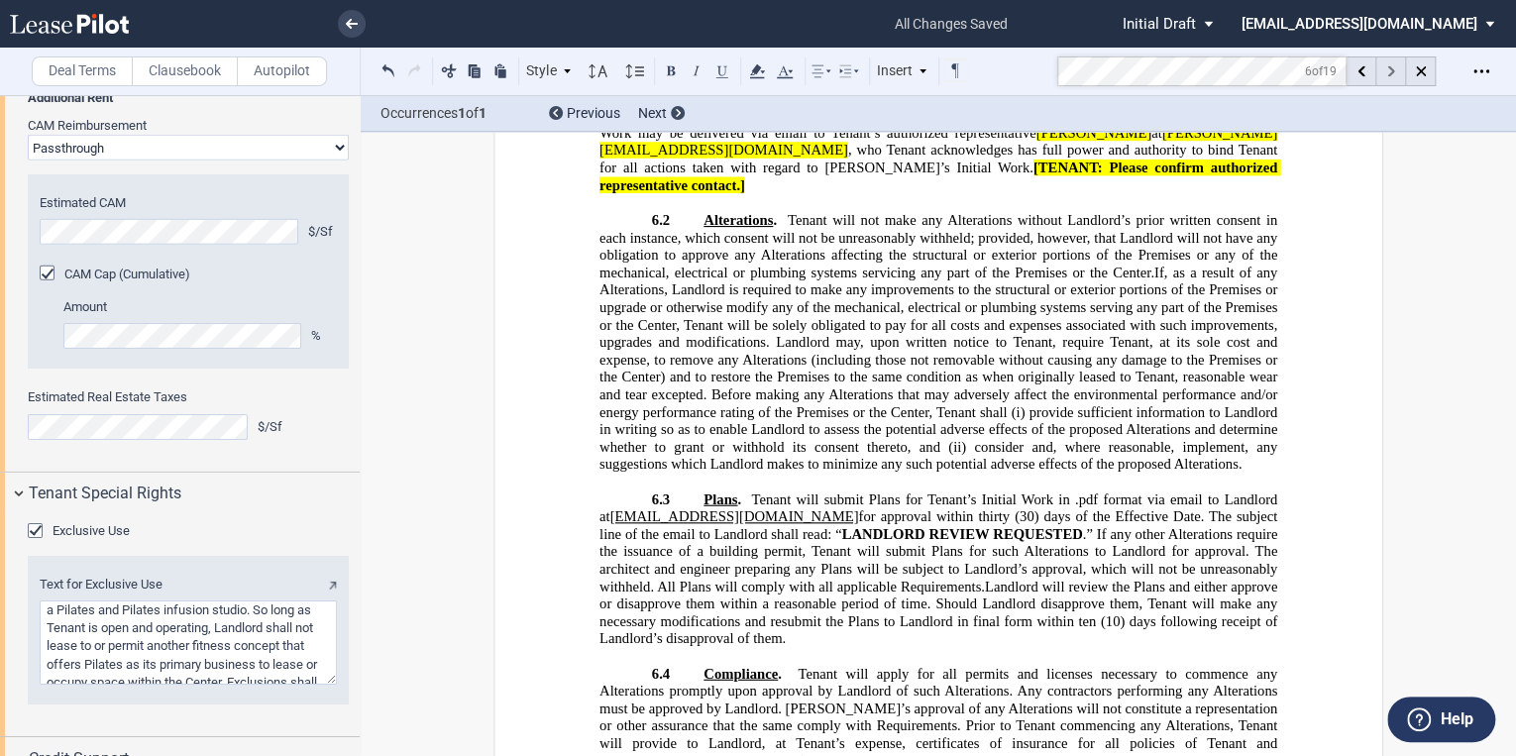
scroll to position [12579, 0]
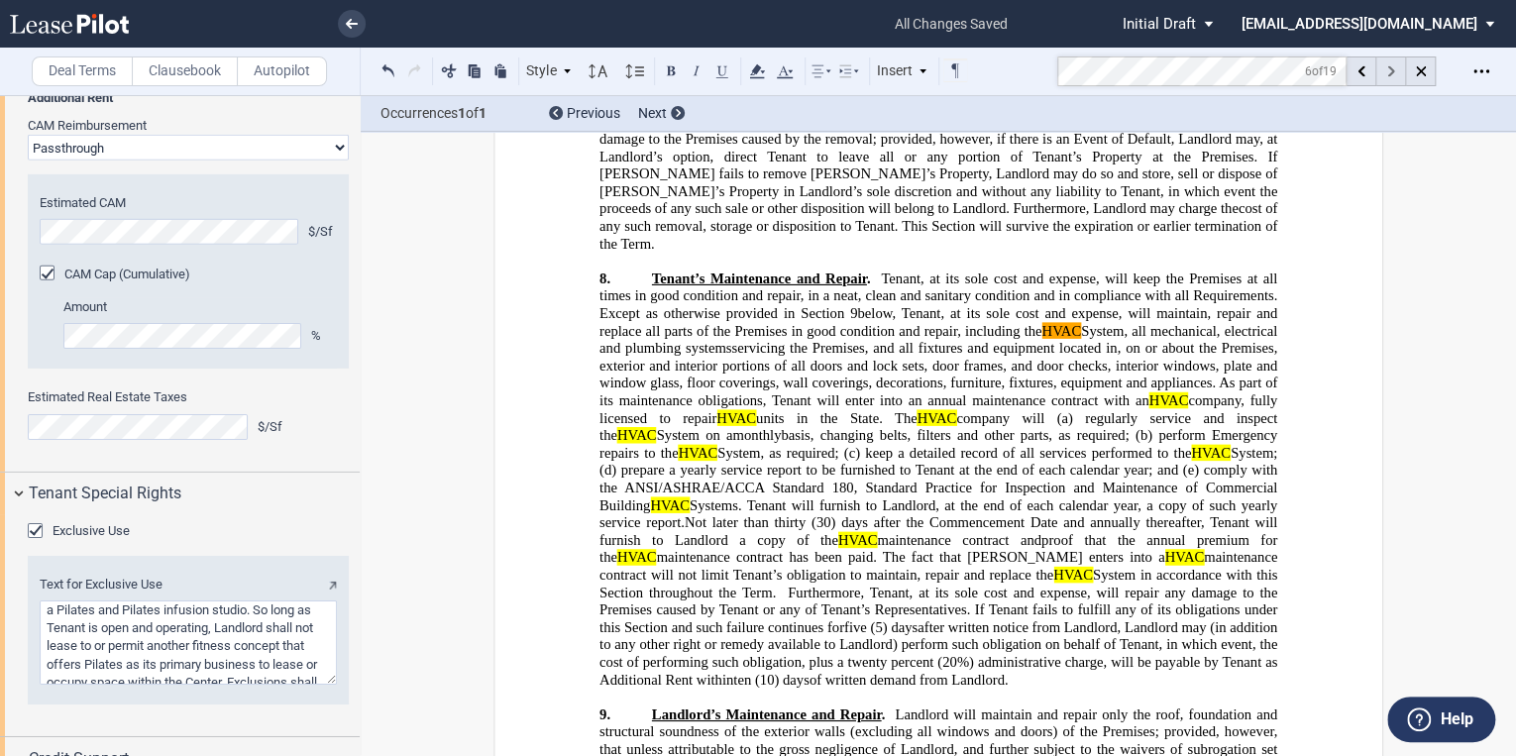
click at [1388, 71] on icon at bounding box center [1390, 71] width 7 height 11
click at [889, 707] on p "﻿" at bounding box center [938, 698] width 678 height 18
click at [892, 688] on p "8. Tenant’s Maintenance and Repair . Tenant, at its sole cost and expense, will…" at bounding box center [938, 479] width 678 height 418
click at [186, 75] on label "Clausebook" at bounding box center [185, 71] width 106 height 30
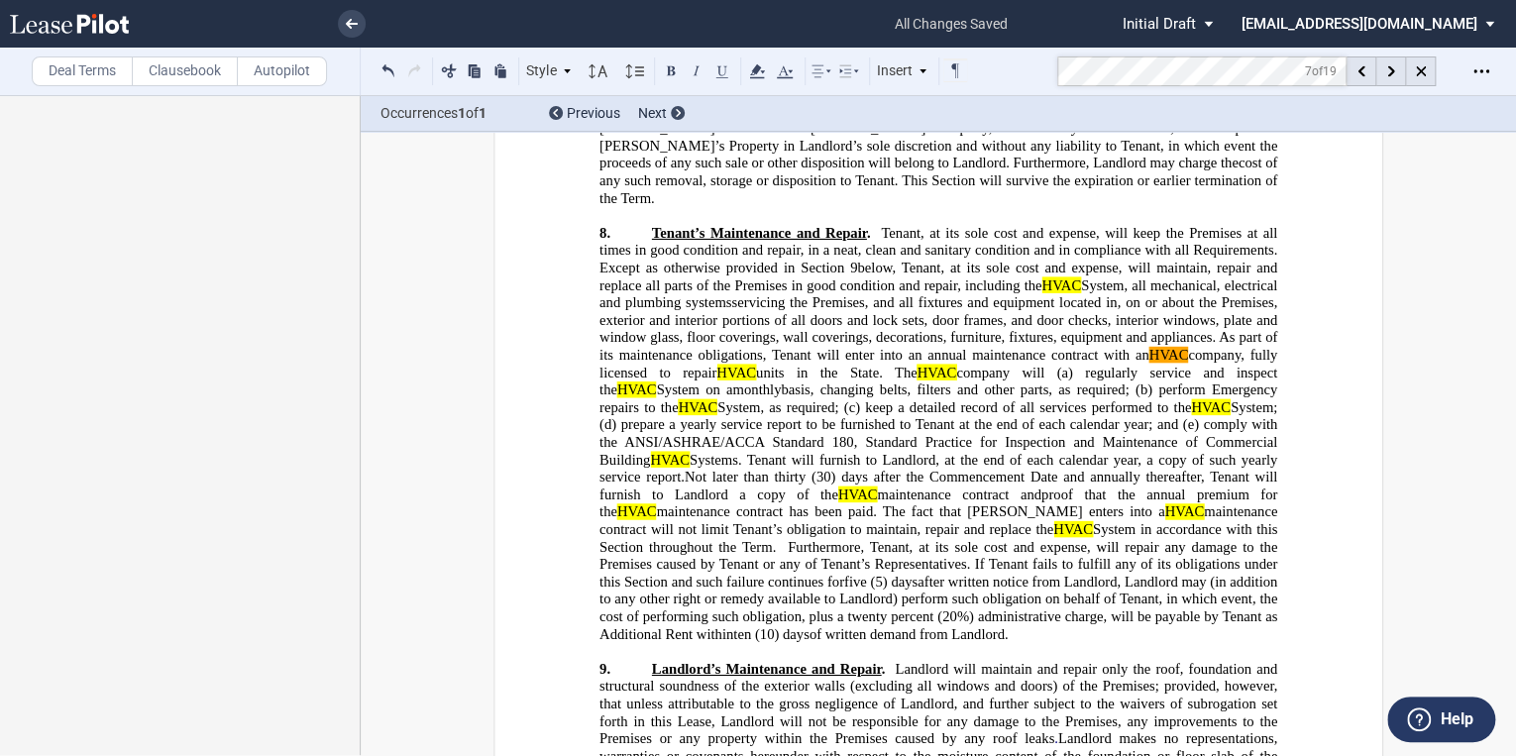
scroll to position [12658, 0]
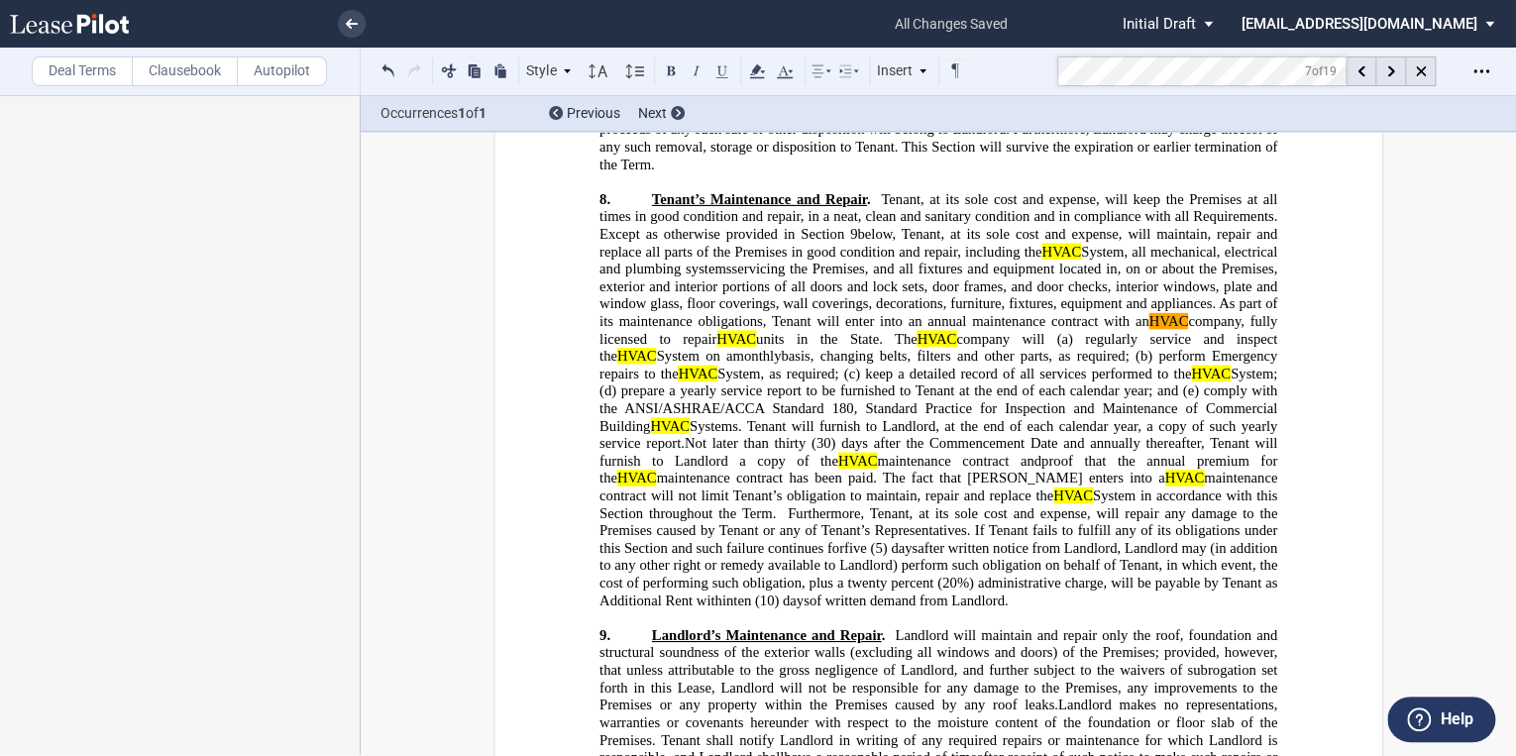
click at [878, 608] on p "8. Tenant’s Maintenance and Repair . Tenant, at its sole cost and expense, will…" at bounding box center [938, 399] width 678 height 418
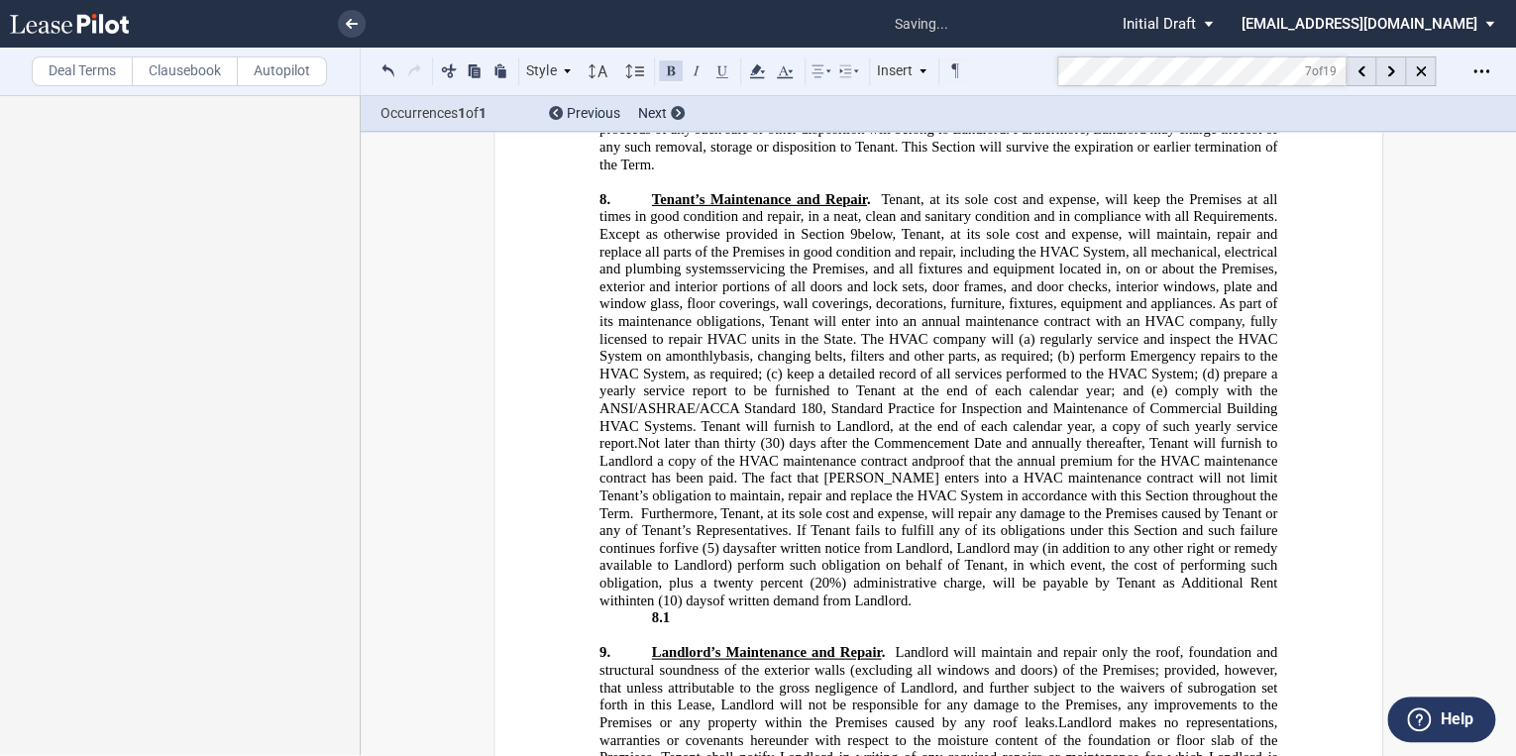
click at [880, 608] on p "8. Tenant’s Maintenance and Repair . Tenant, at its sole cost and expense, will…" at bounding box center [938, 399] width 678 height 418
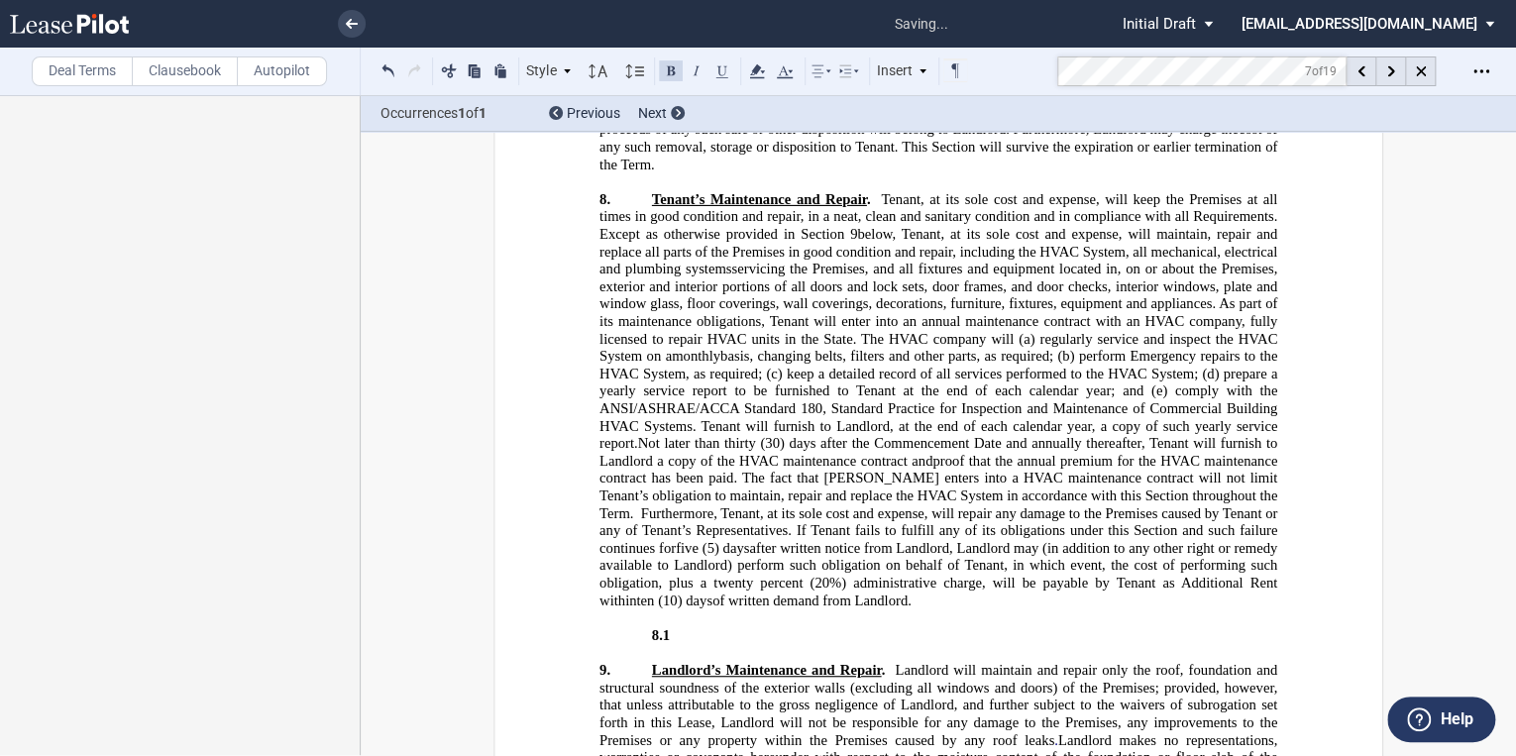
click at [674, 644] on p "8.1 ​" at bounding box center [938, 635] width 678 height 18
click at [690, 644] on p "8.1 ​" at bounding box center [938, 635] width 678 height 18
click at [688, 644] on p "8.1 ​" at bounding box center [938, 635] width 678 height 18
drag, startPoint x: 695, startPoint y: 666, endPoint x: 789, endPoint y: 671, distance: 94.3
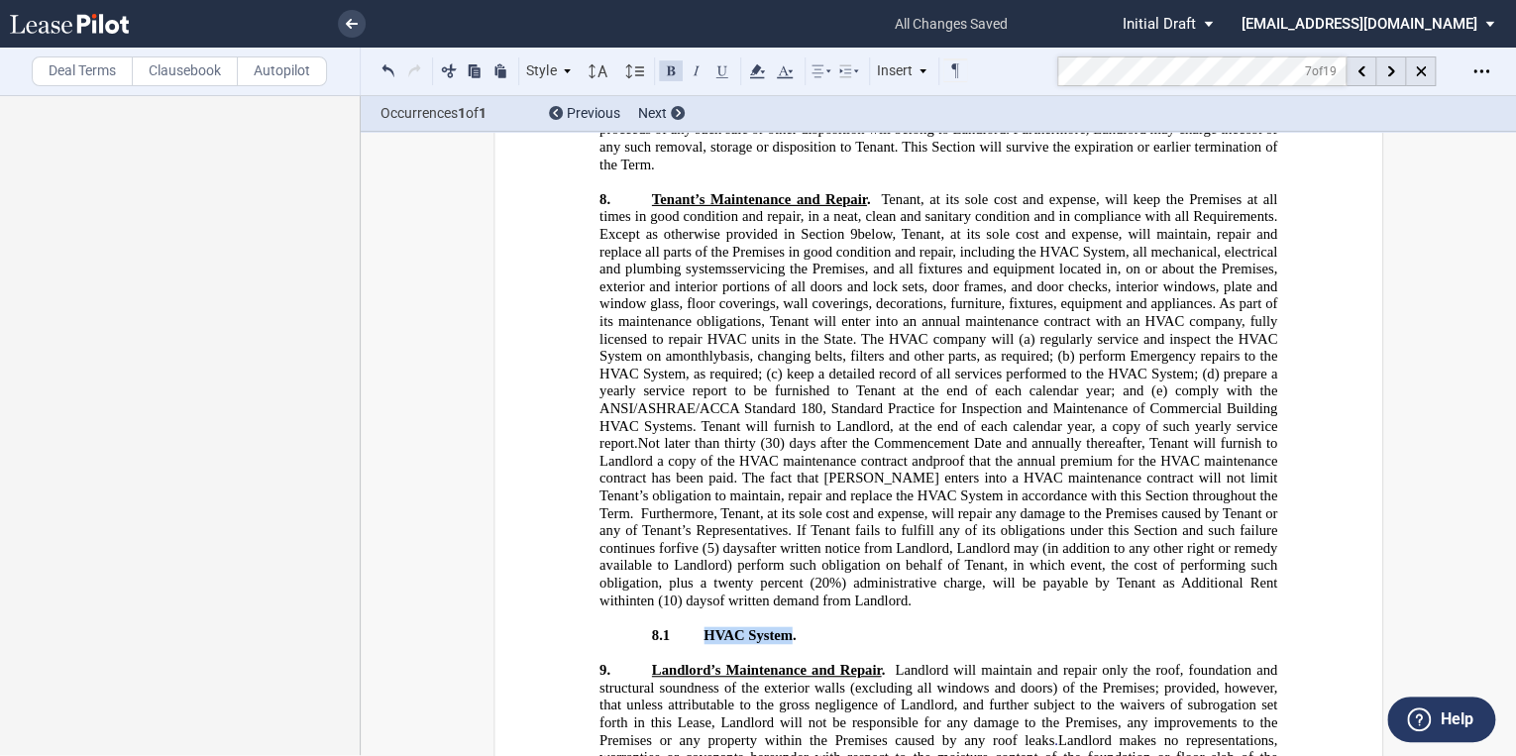
click at [789, 644] on p "8.1 ​HVAC System." at bounding box center [938, 635] width 678 height 18
click at [714, 68] on button at bounding box center [722, 70] width 24 height 24
click at [832, 644] on p "8.1 ​HVAC System ." at bounding box center [938, 635] width 678 height 18
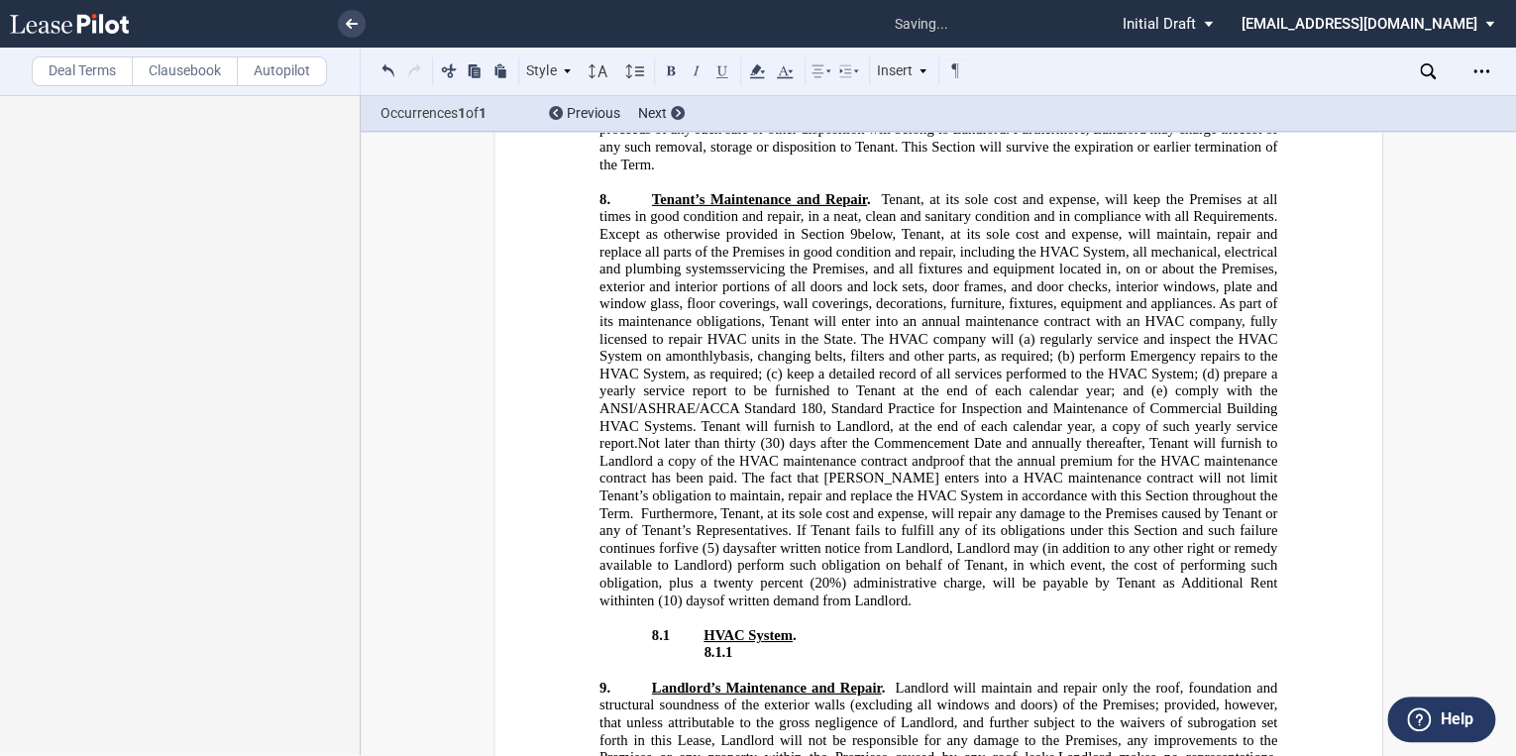
click at [832, 644] on p "8.1 ​HVAC System ." at bounding box center [938, 635] width 678 height 18
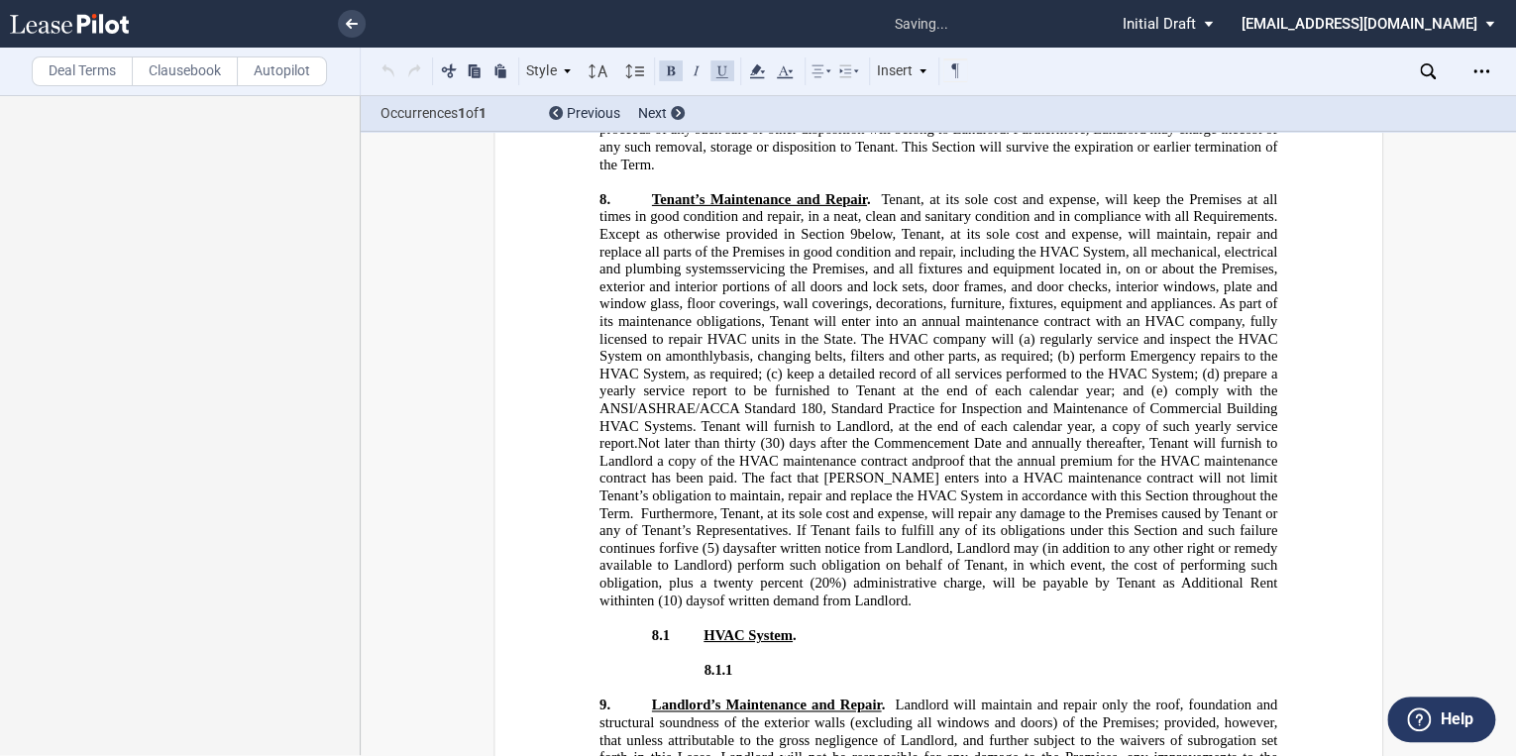
click at [761, 679] on p "8.1.1 ​ ​" at bounding box center [938, 670] width 678 height 18
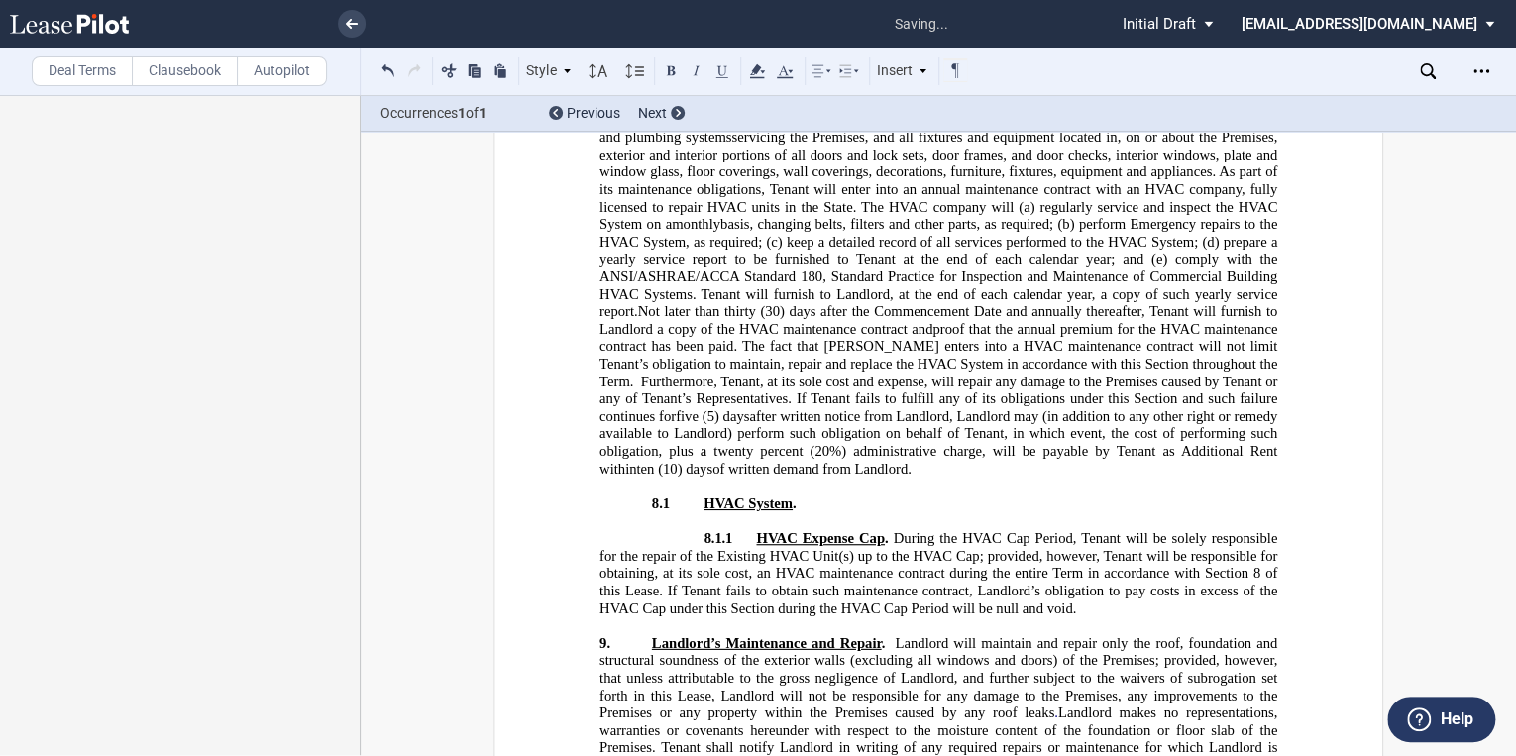
scroll to position [12816, 0]
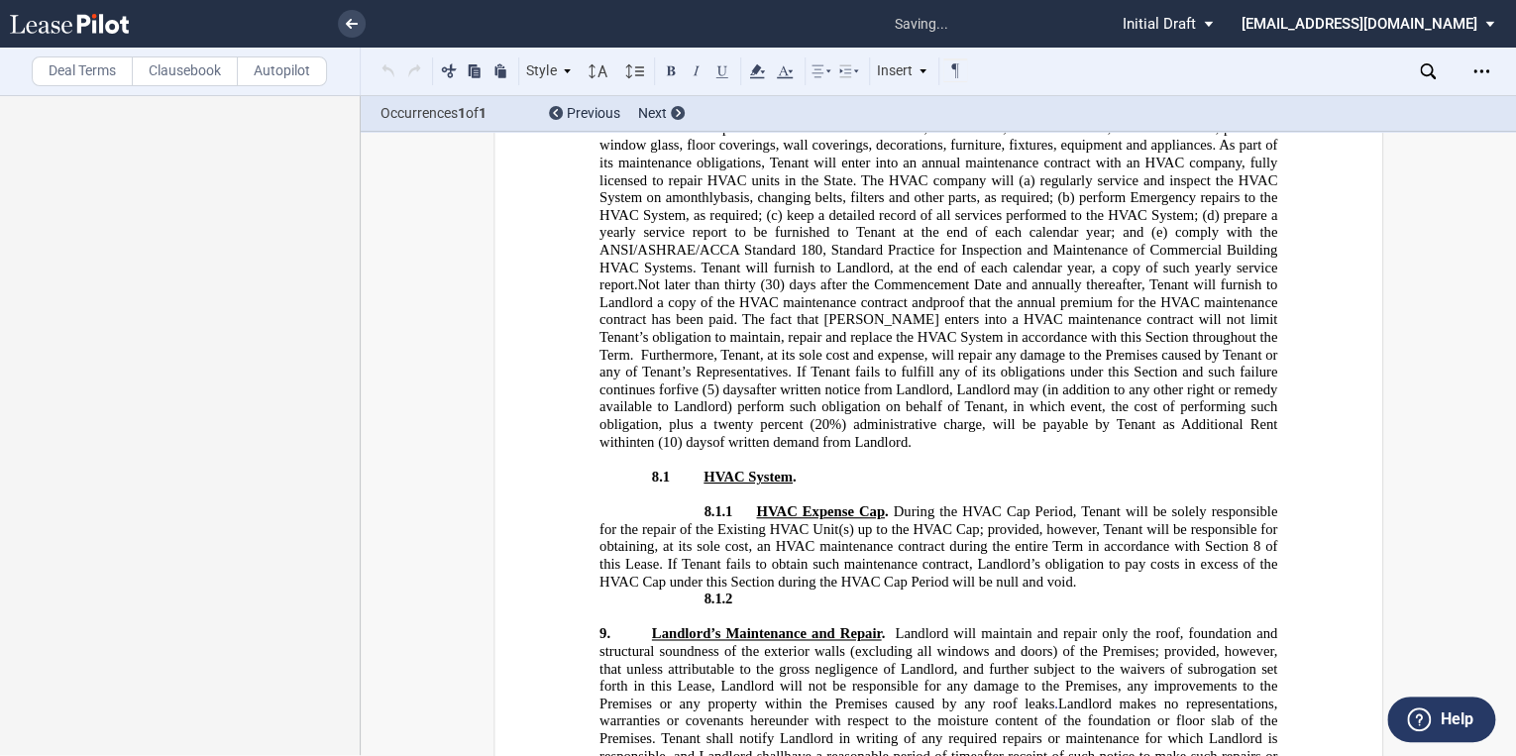
click at [1080, 590] on p "8.1.1 ​ HVAC Expense Cap . During the HVAC Cap Period, Tenant will be solely re…" at bounding box center [938, 545] width 678 height 87
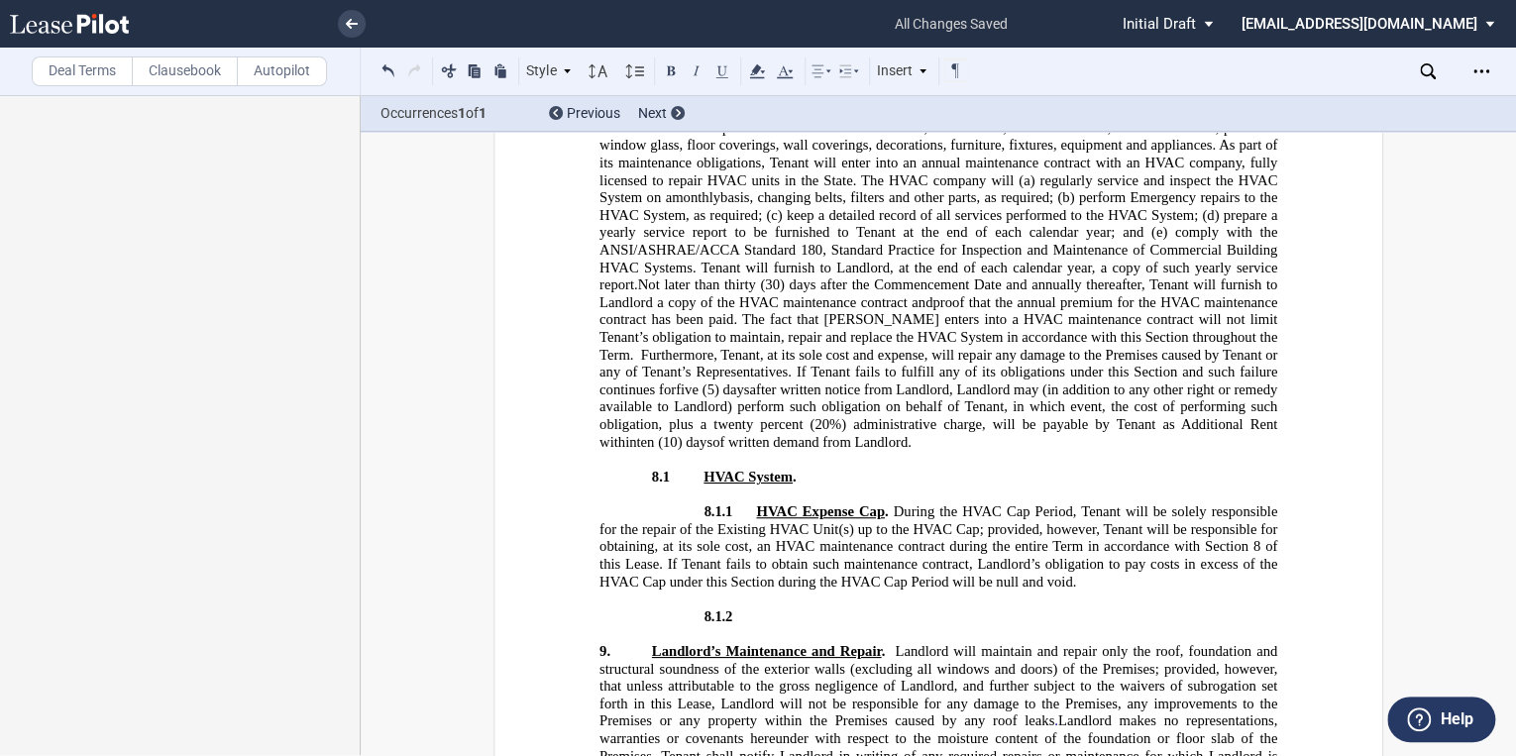
click at [749, 625] on p "8.1.2 ​" at bounding box center [938, 616] width 678 height 18
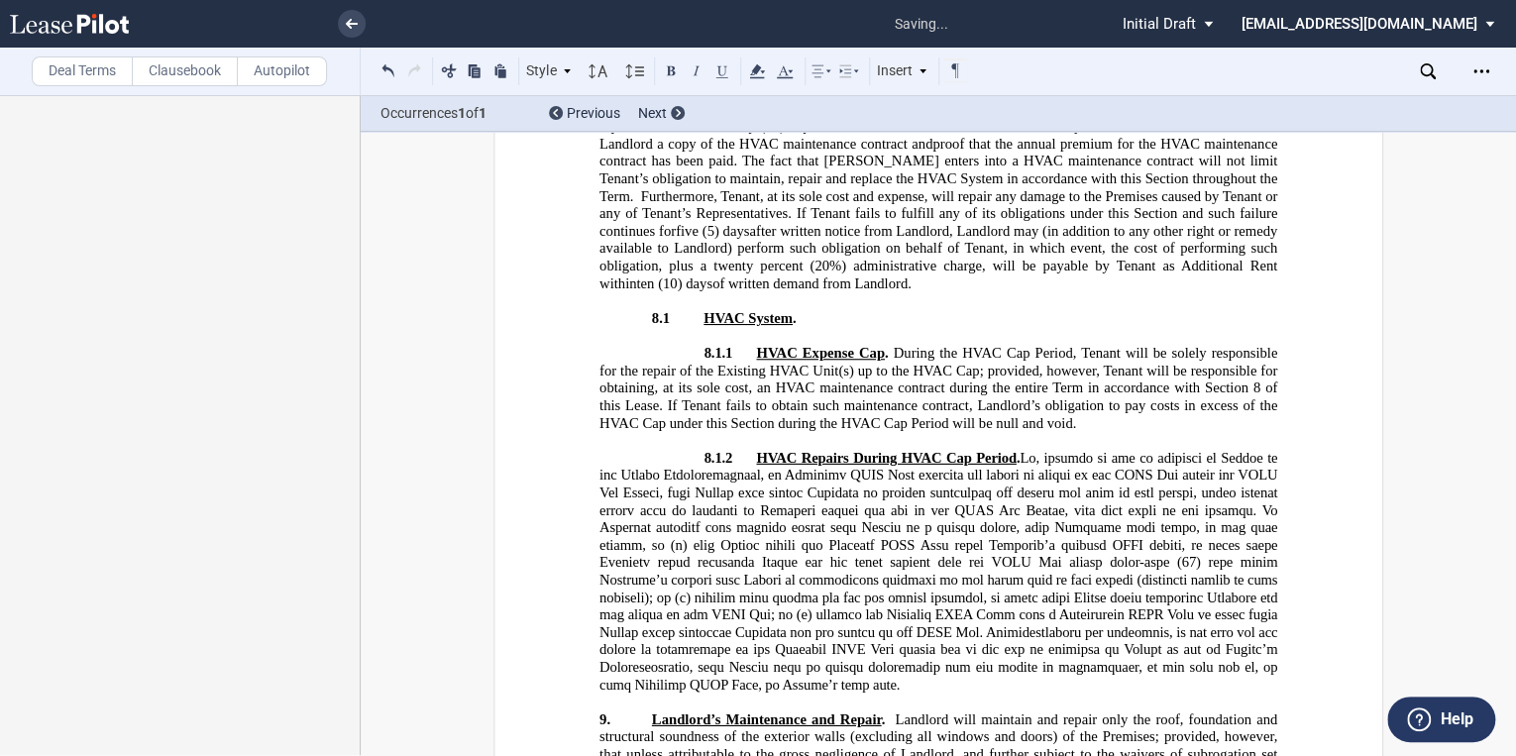
scroll to position [13054, 0]
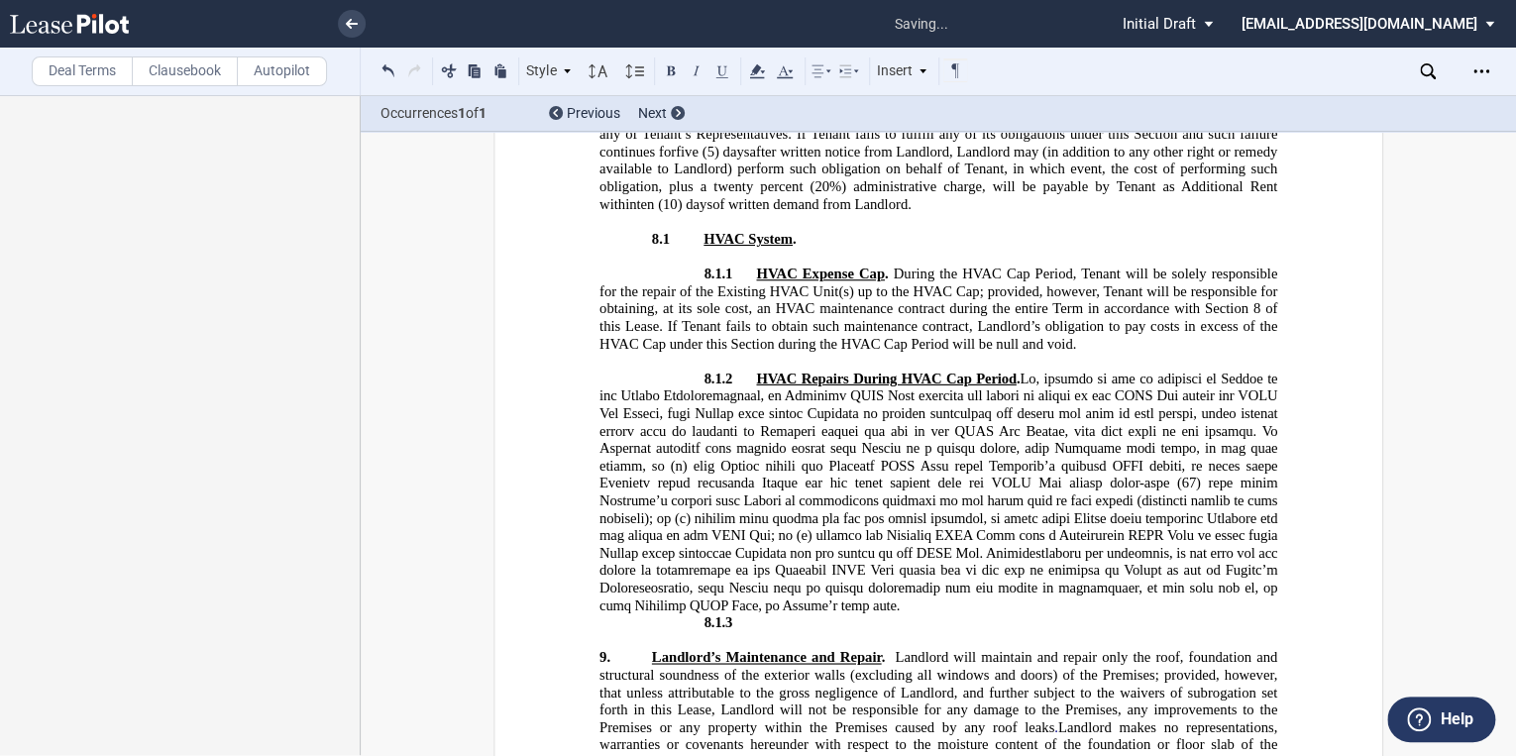
click at [700, 613] on p "8.1.2 HVAC Repairs During HVAC Cap Period . ​" at bounding box center [938, 492] width 678 height 244
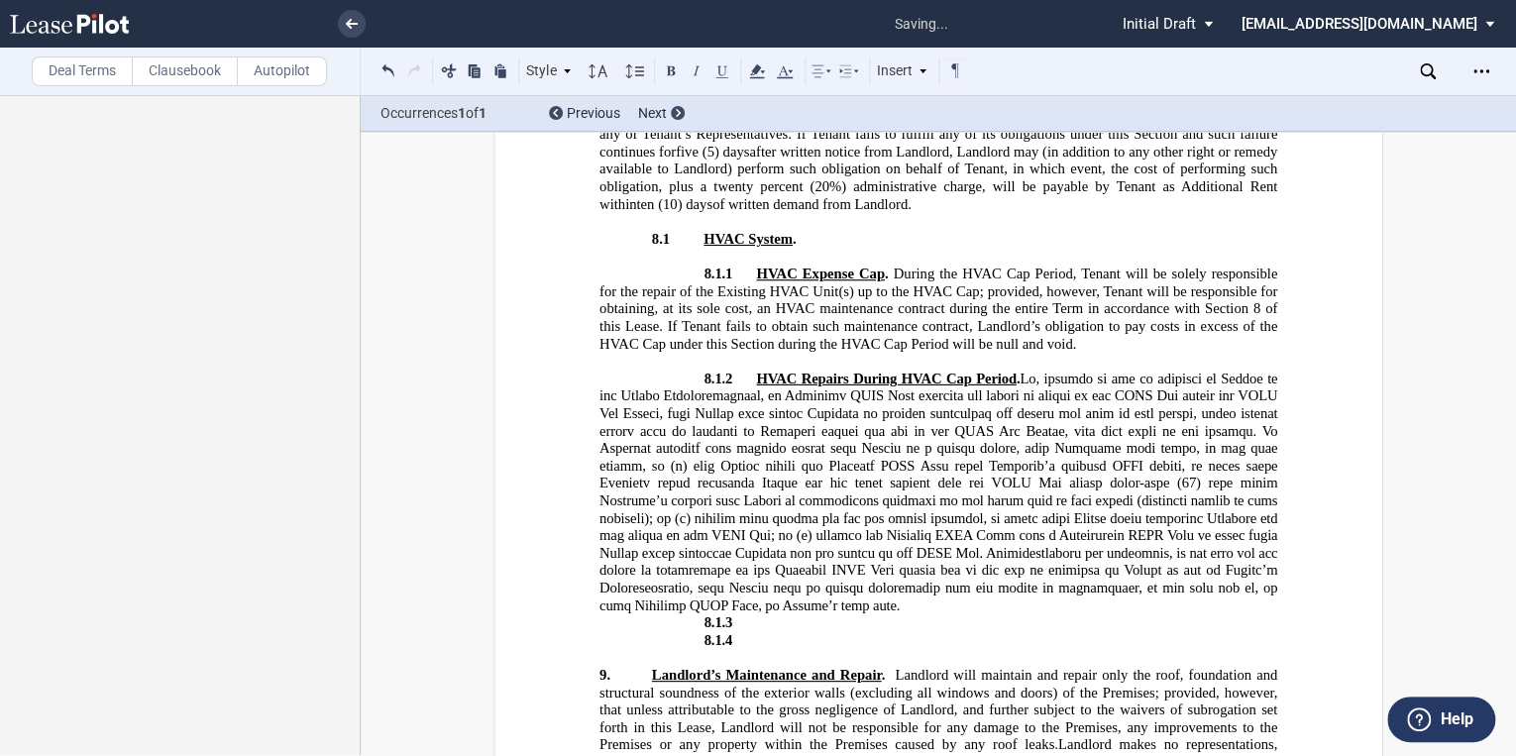
click at [734, 649] on p "8.1.4 ​ ​" at bounding box center [938, 640] width 678 height 18
click at [729, 631] on p "8.1.3 ​" at bounding box center [938, 622] width 678 height 18
click at [762, 649] on p "8.1.3 ​ ​" at bounding box center [938, 640] width 678 height 18
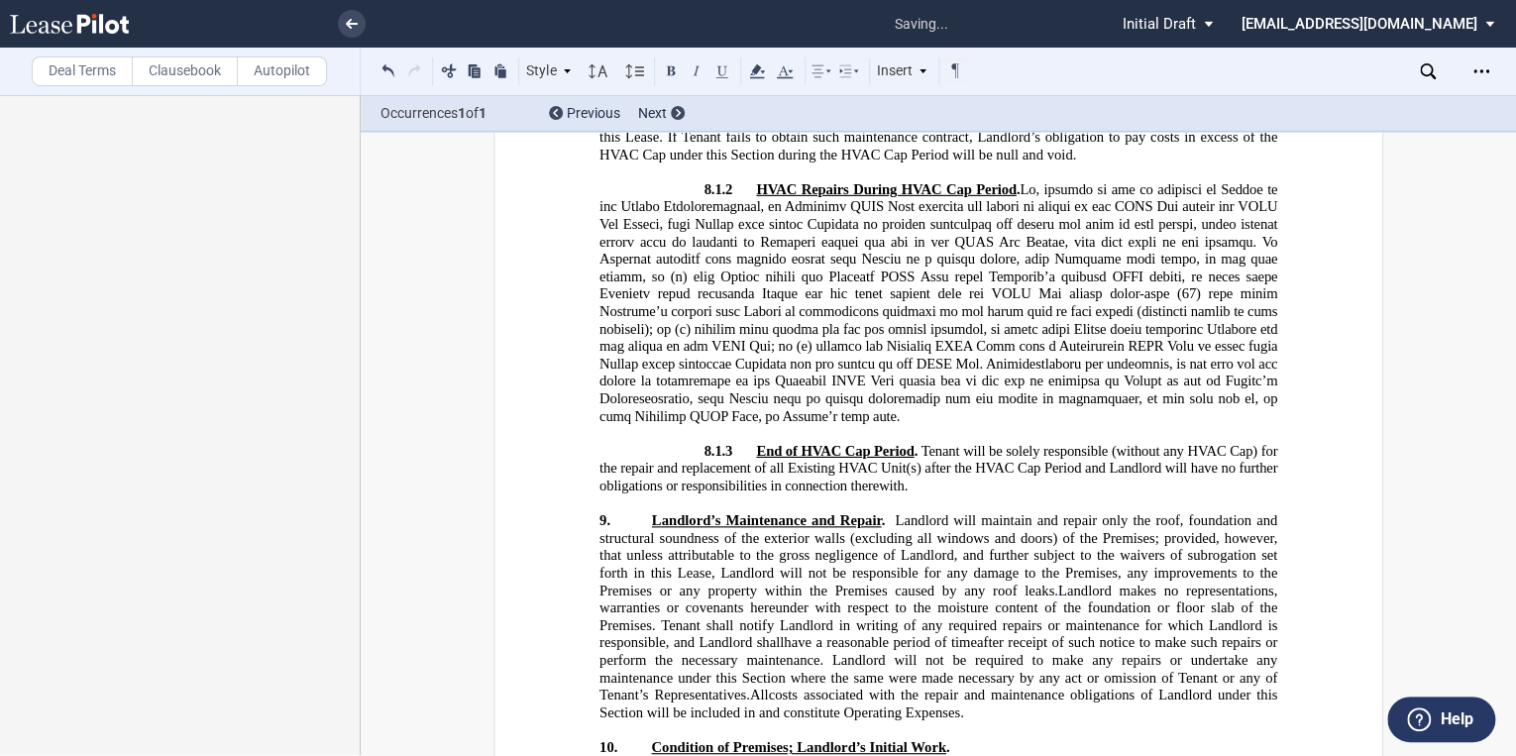
scroll to position [13292, 0]
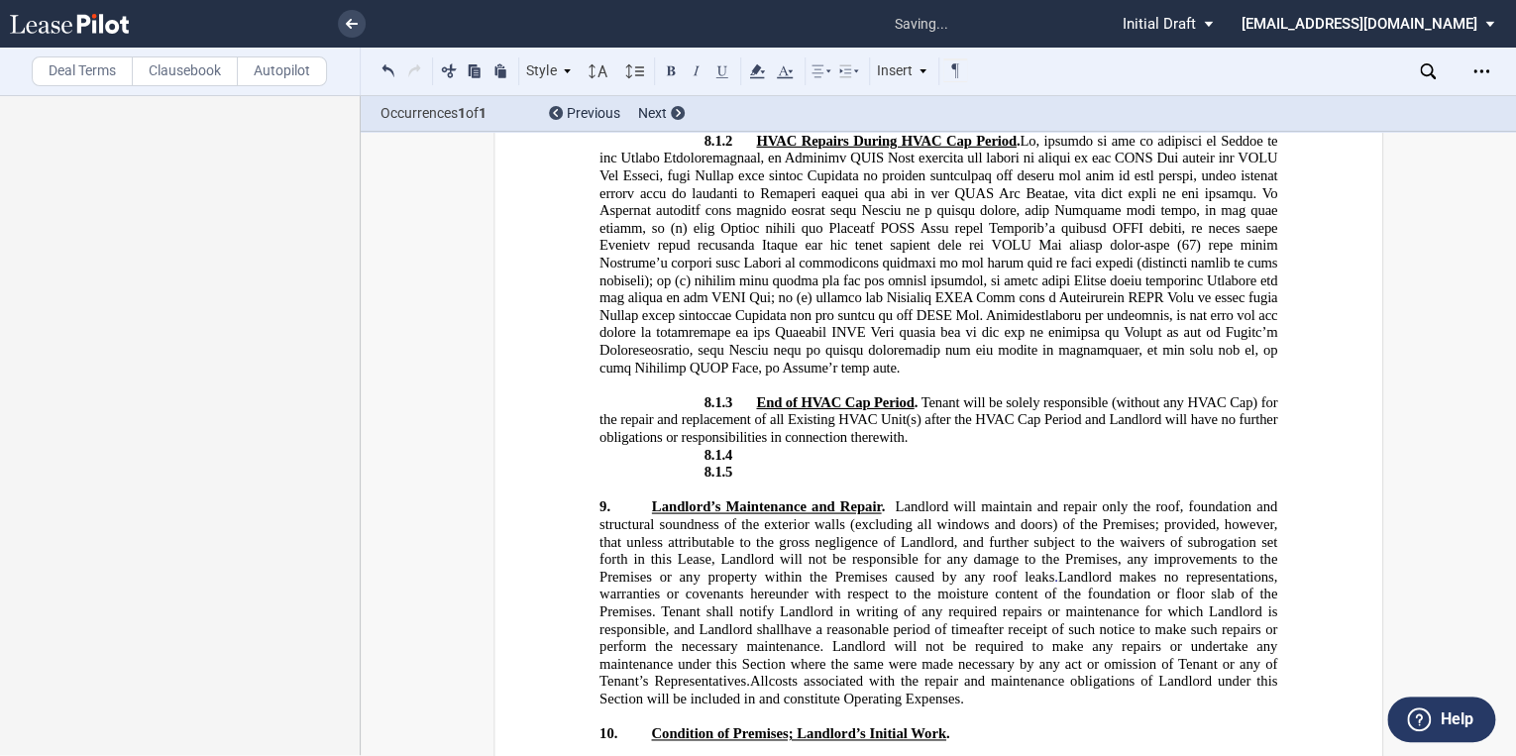
click at [737, 464] on p "8.1.4 ​" at bounding box center [938, 455] width 678 height 18
click at [745, 464] on p "8.1.4 ​" at bounding box center [938, 455] width 678 height 18
click at [730, 464] on p "8.1.4 ​" at bounding box center [938, 455] width 678 height 18
click at [773, 481] on p "8.1.4 ​" at bounding box center [938, 472] width 678 height 18
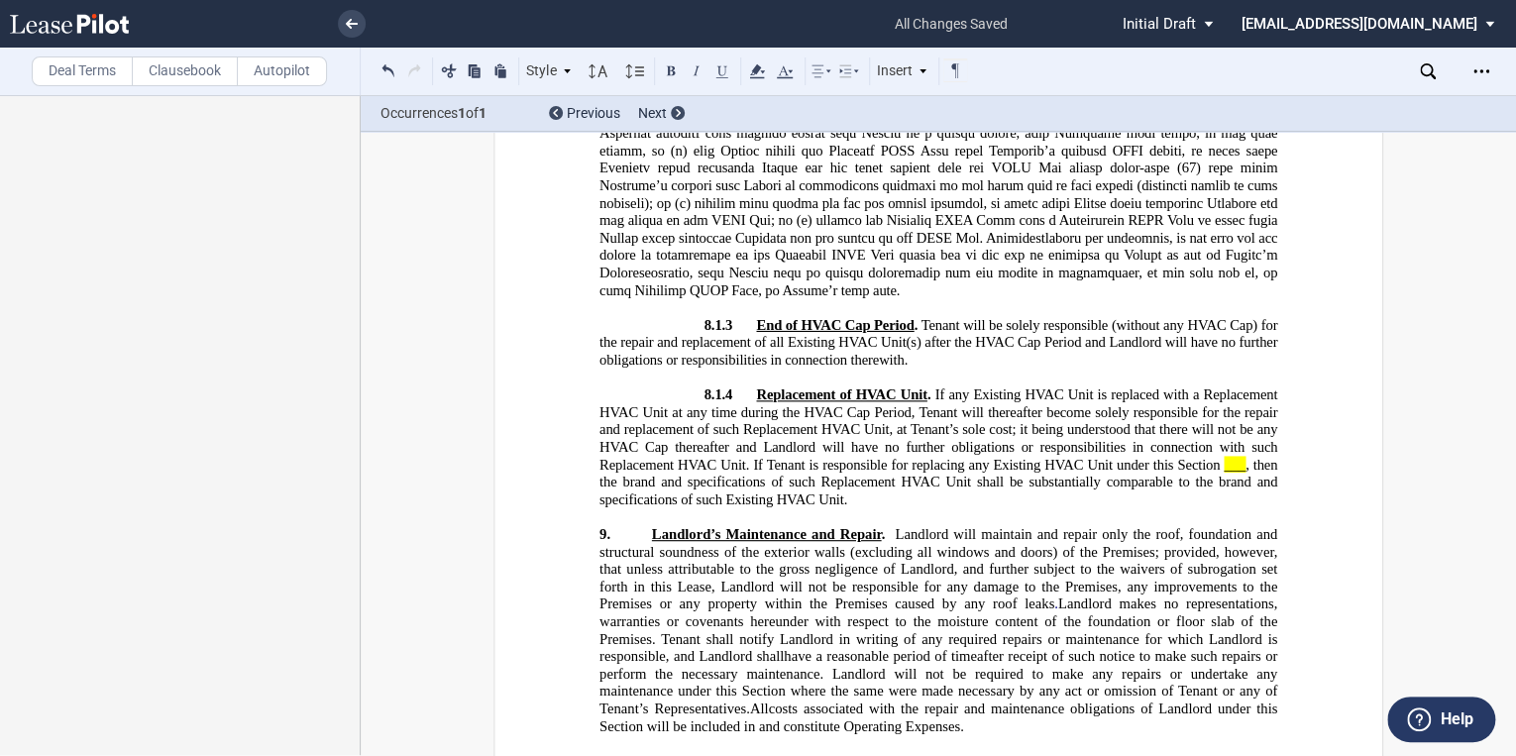
scroll to position [13371, 0]
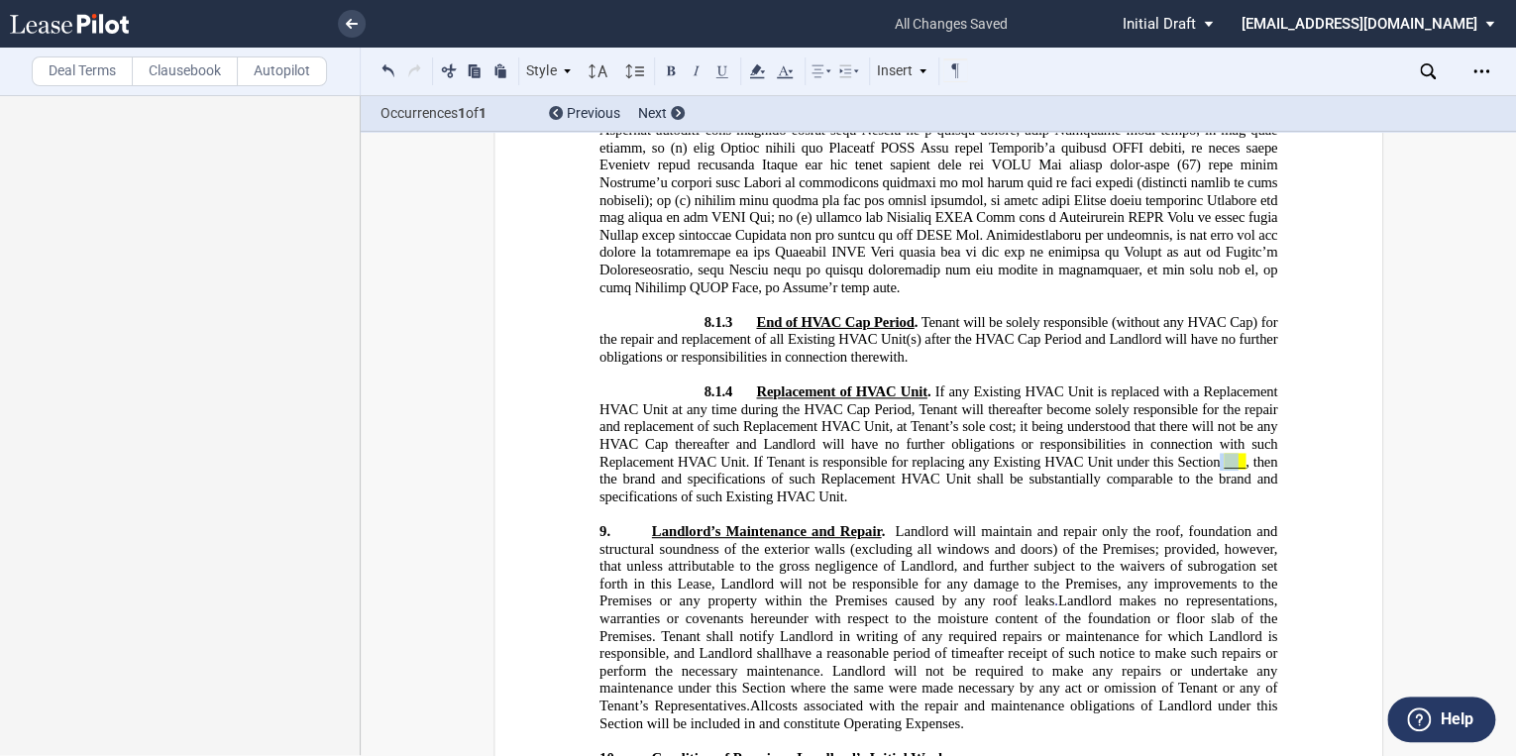
drag, startPoint x: 1217, startPoint y: 492, endPoint x: 1237, endPoint y: 494, distance: 19.9
click at [1237, 494] on span "Replacement of HVAC Unit . If any Existing HVAC Unit is replaced with a Replace…" at bounding box center [940, 443] width 682 height 121
click at [1233, 471] on span "___" at bounding box center [1235, 462] width 22 height 17
click at [1224, 471] on span "___" at bounding box center [1235, 462] width 22 height 17
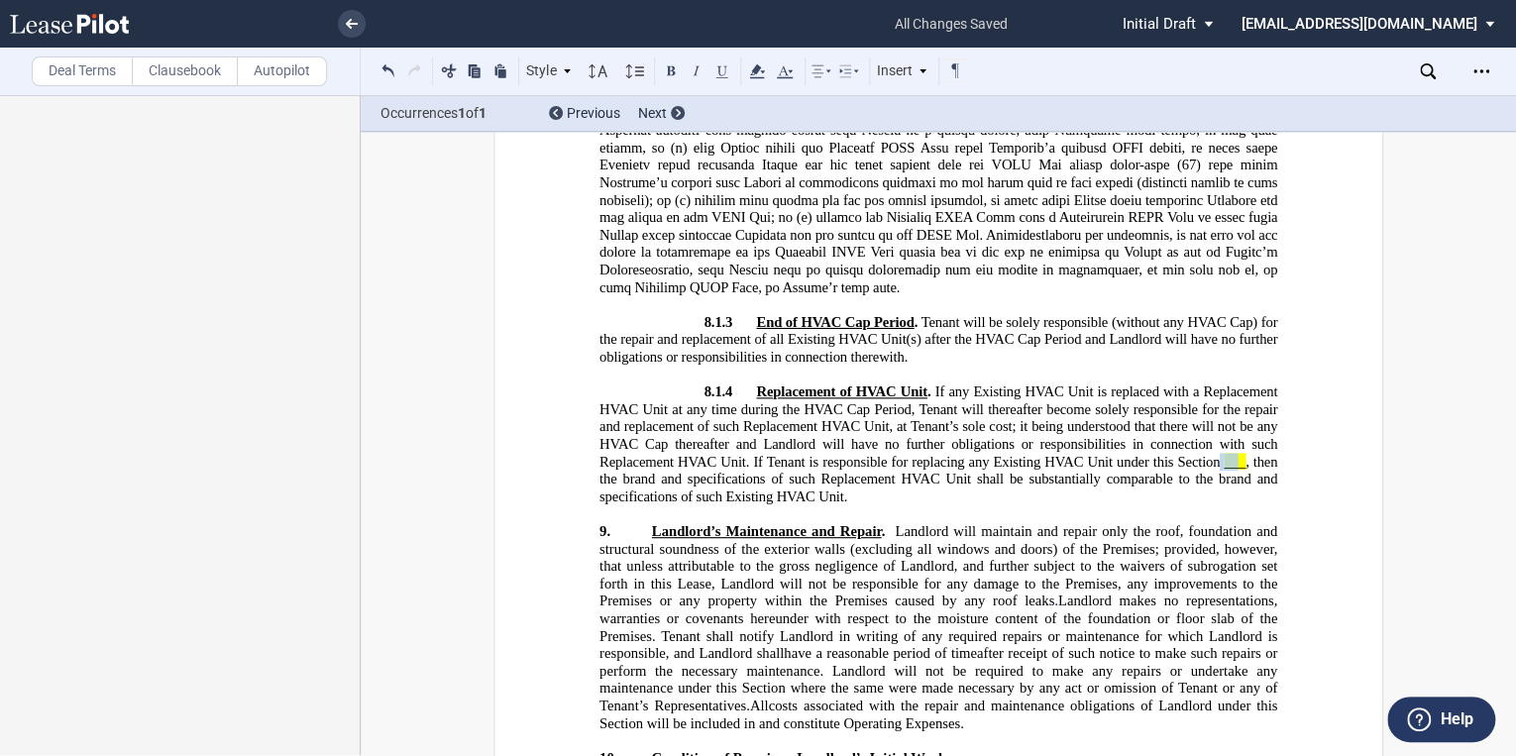
click at [1220, 471] on span at bounding box center [1222, 462] width 4 height 17
click at [1255, 503] on span ", then the brand and specifications of such Replacement HVAC Unit shall be subs…" at bounding box center [940, 480] width 682 height 52
drag, startPoint x: 1222, startPoint y: 495, endPoint x: 1239, endPoint y: 488, distance: 18.6
click at [1242, 495] on span "Replacement of HVAC Unit . If any Existing HVAC Unit is replaced with a Replace…" at bounding box center [940, 443] width 682 height 121
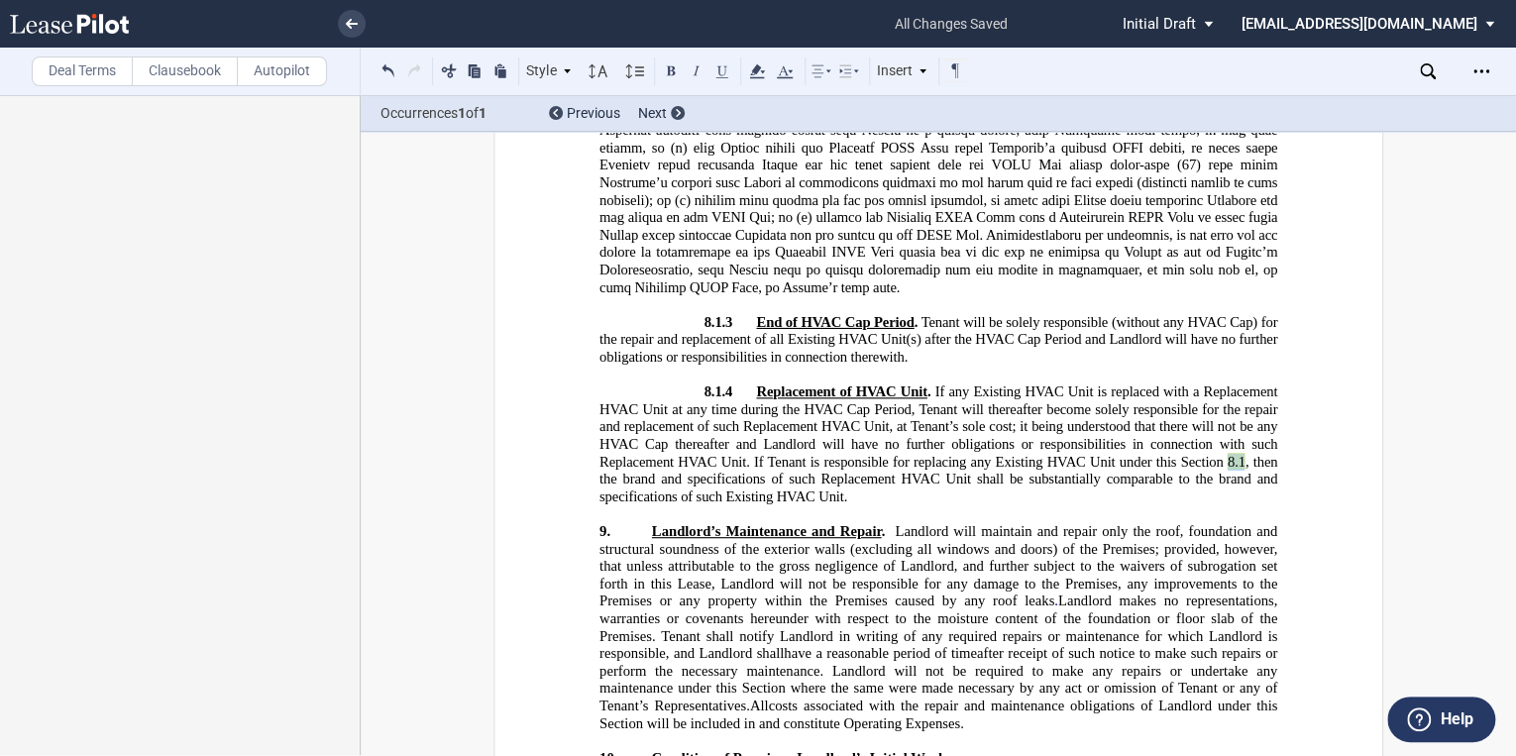
drag, startPoint x: 1222, startPoint y: 495, endPoint x: 1235, endPoint y: 497, distance: 13.0
click at [1239, 497] on span "Replacement of HVAC Unit . If any Existing HVAC Unit is replaced with a Replace…" at bounding box center [940, 443] width 682 height 121
click at [765, 71] on icon at bounding box center [757, 71] width 24 height 24
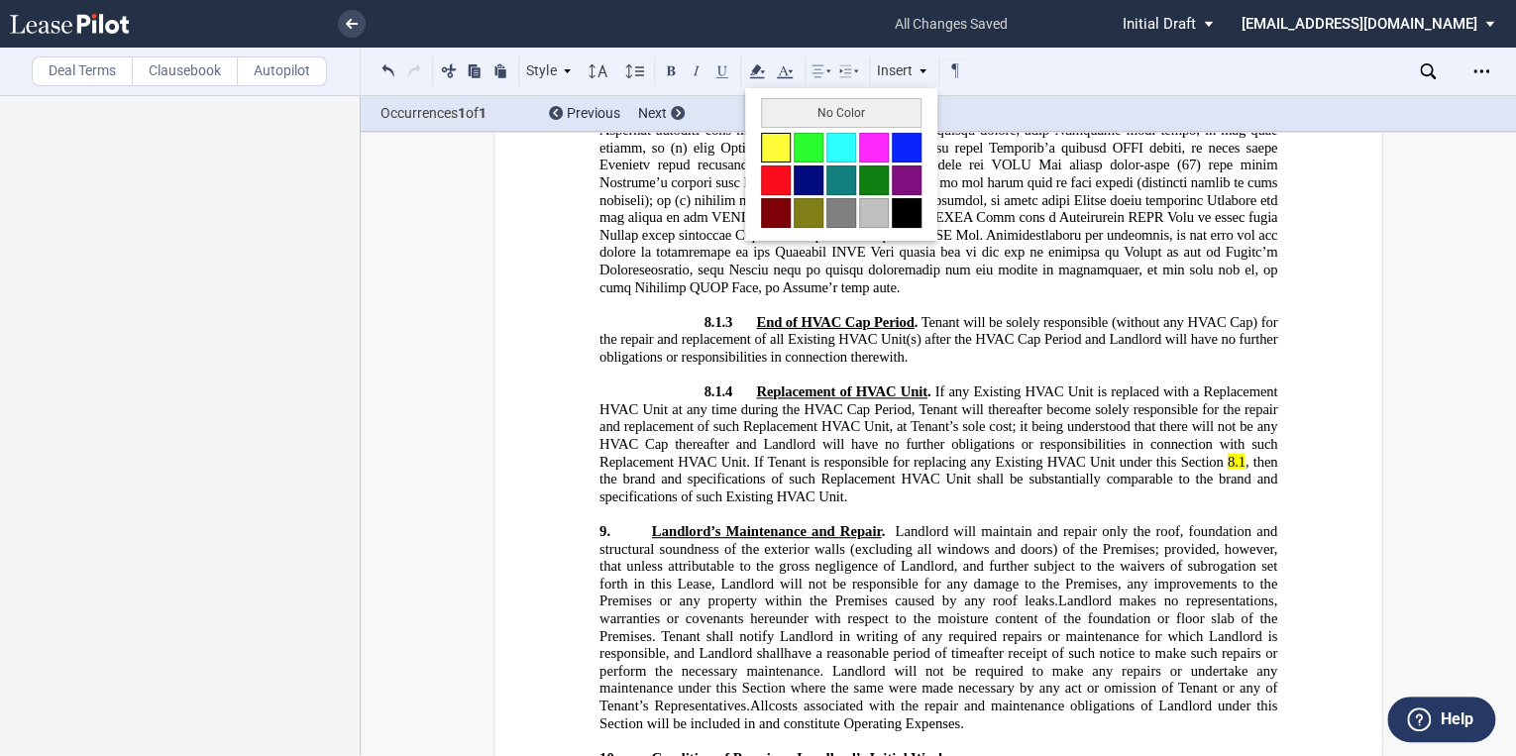
click at [769, 140] on button at bounding box center [776, 148] width 30 height 30
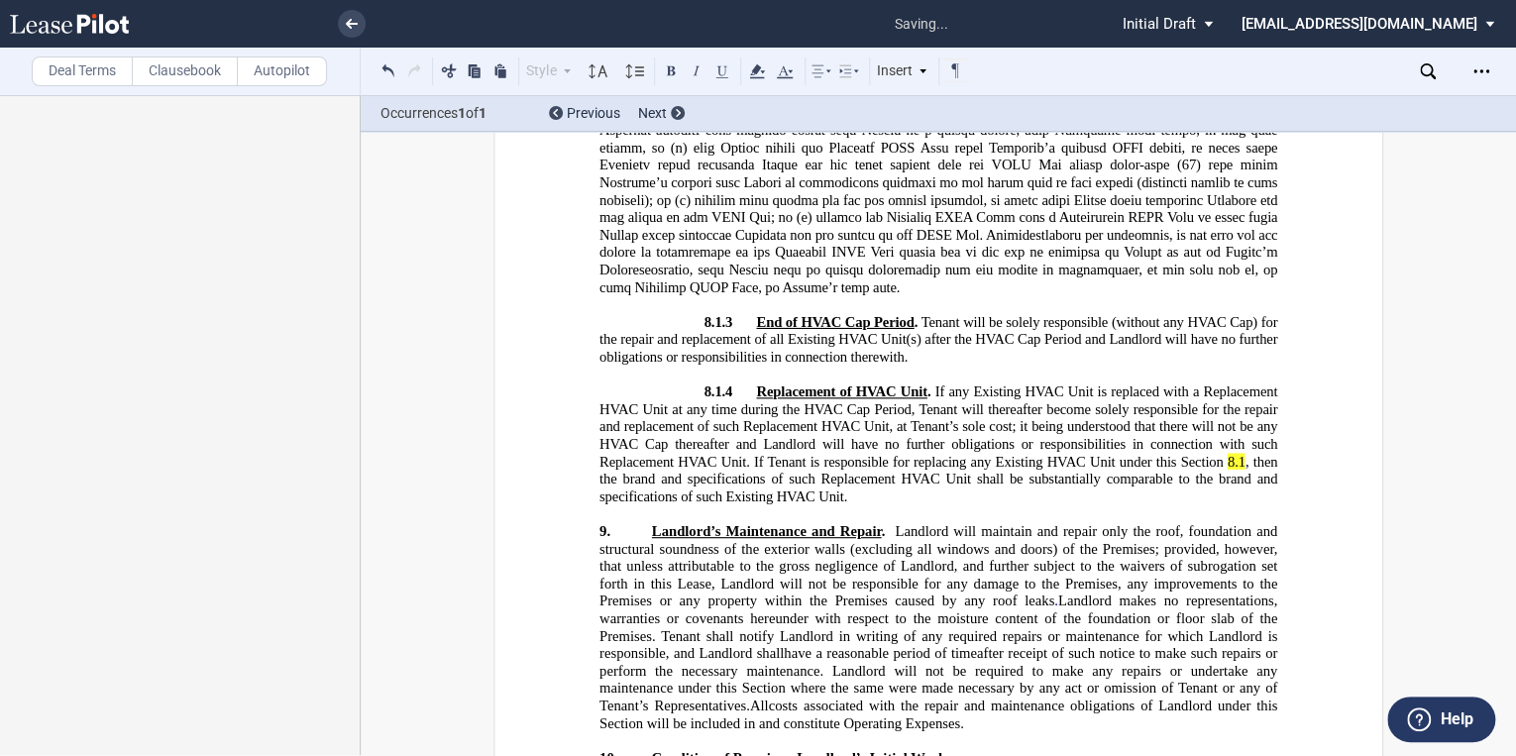
click at [1225, 296] on p "8.1.2 HVAC Repairs During HVAC Cap Period . ​" at bounding box center [938, 175] width 678 height 244
drag, startPoint x: 1224, startPoint y: 493, endPoint x: 1234, endPoint y: 495, distance: 10.1
click at [1234, 471] on span "8.1" at bounding box center [1237, 462] width 18 height 17
click at [1238, 471] on span "8.1" at bounding box center [1237, 462] width 18 height 17
click at [767, 67] on icon at bounding box center [757, 71] width 24 height 24
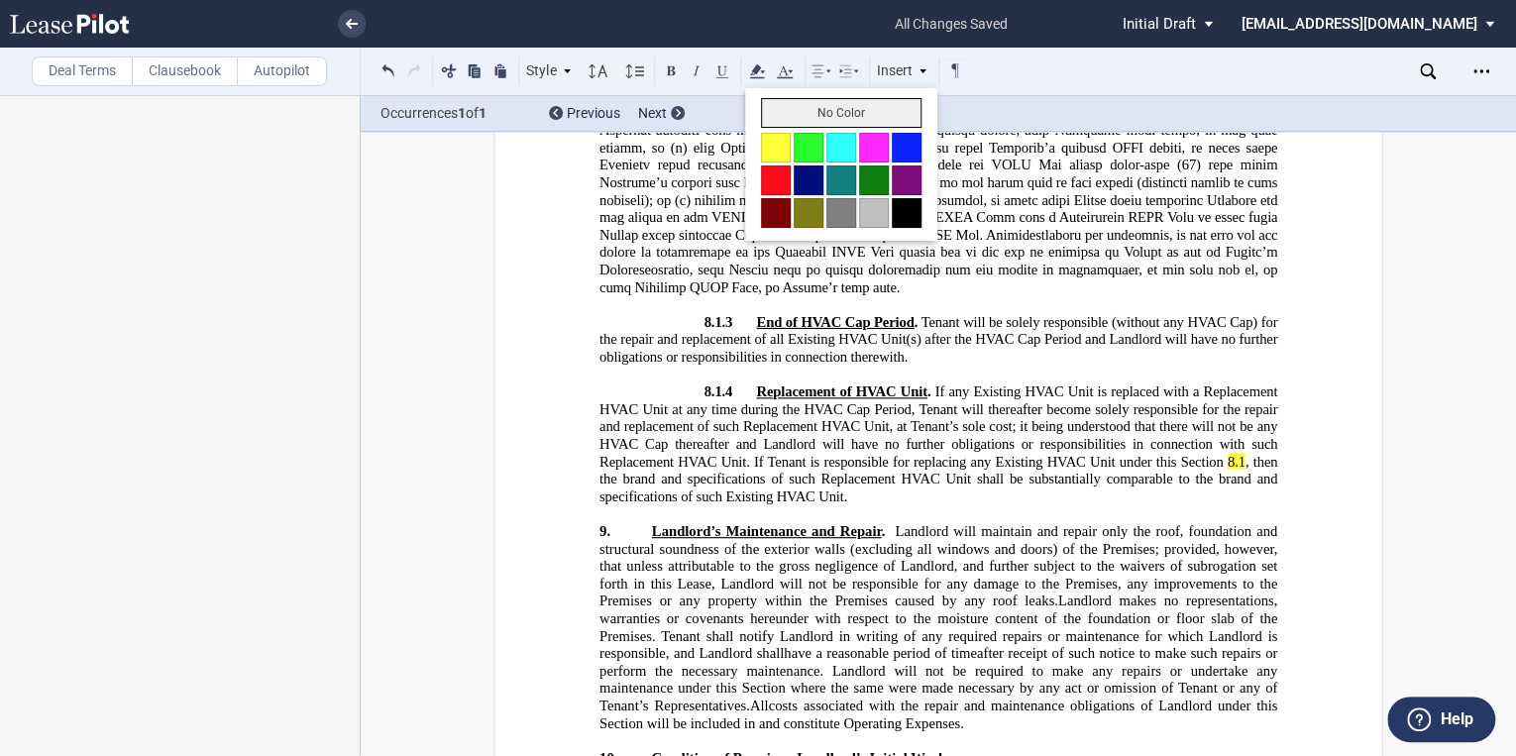
click at [767, 113] on button "No Color" at bounding box center [841, 113] width 161 height 30
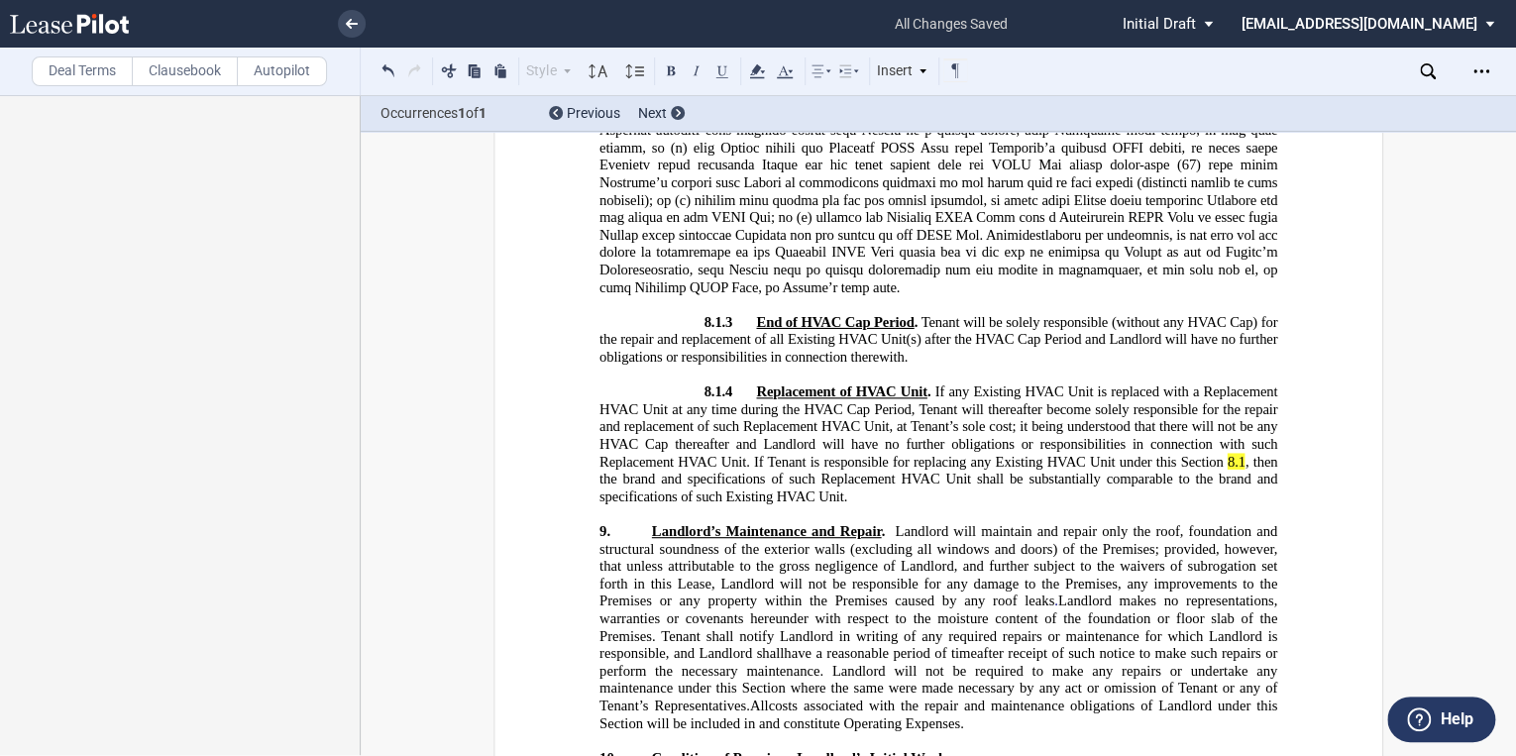
click at [1116, 295] on span at bounding box center [940, 174] width 682 height 243
drag, startPoint x: 1221, startPoint y: 494, endPoint x: 1173, endPoint y: 345, distance: 157.0
click at [1241, 493] on span "Replacement of HVAC Unit . If any Existing HVAC Unit is replaced with a Replace…" at bounding box center [940, 443] width 682 height 121
click at [765, 70] on icon at bounding box center [757, 71] width 24 height 24
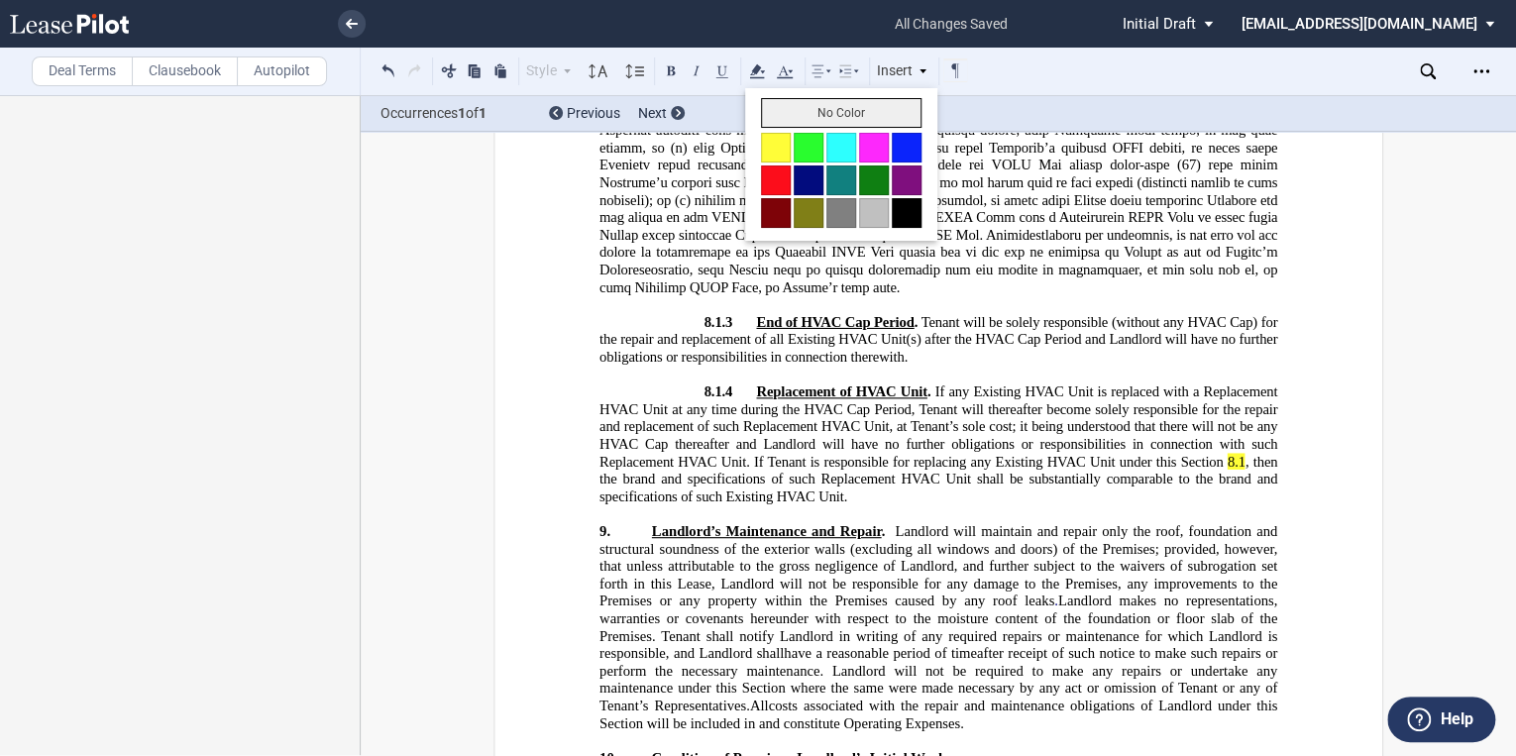
click at [809, 111] on button "No Color" at bounding box center [841, 113] width 161 height 30
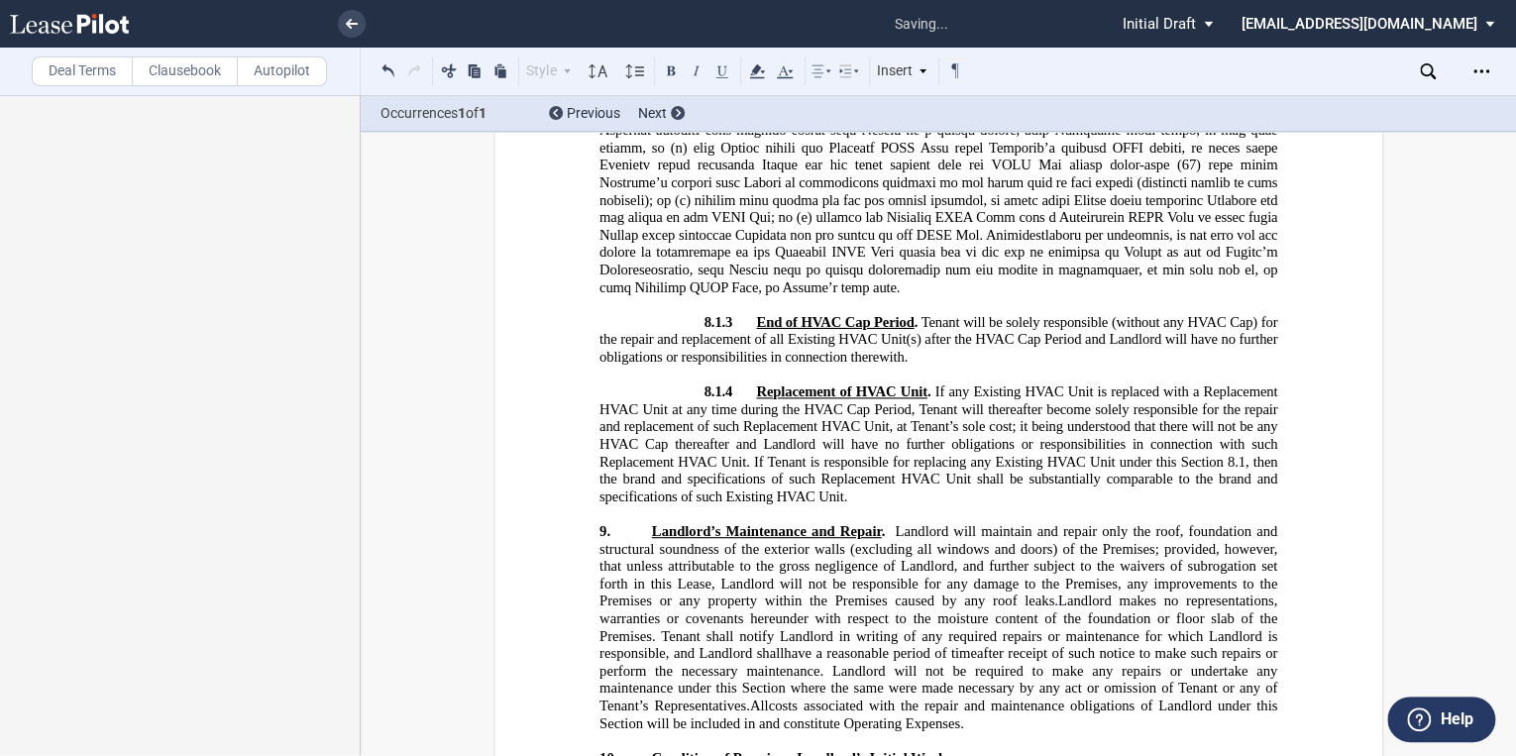
click at [1155, 367] on p "8.1.3 ​ End of HVAC Cap Period . Tenant will be solely responsible (without any…" at bounding box center [938, 340] width 678 height 53
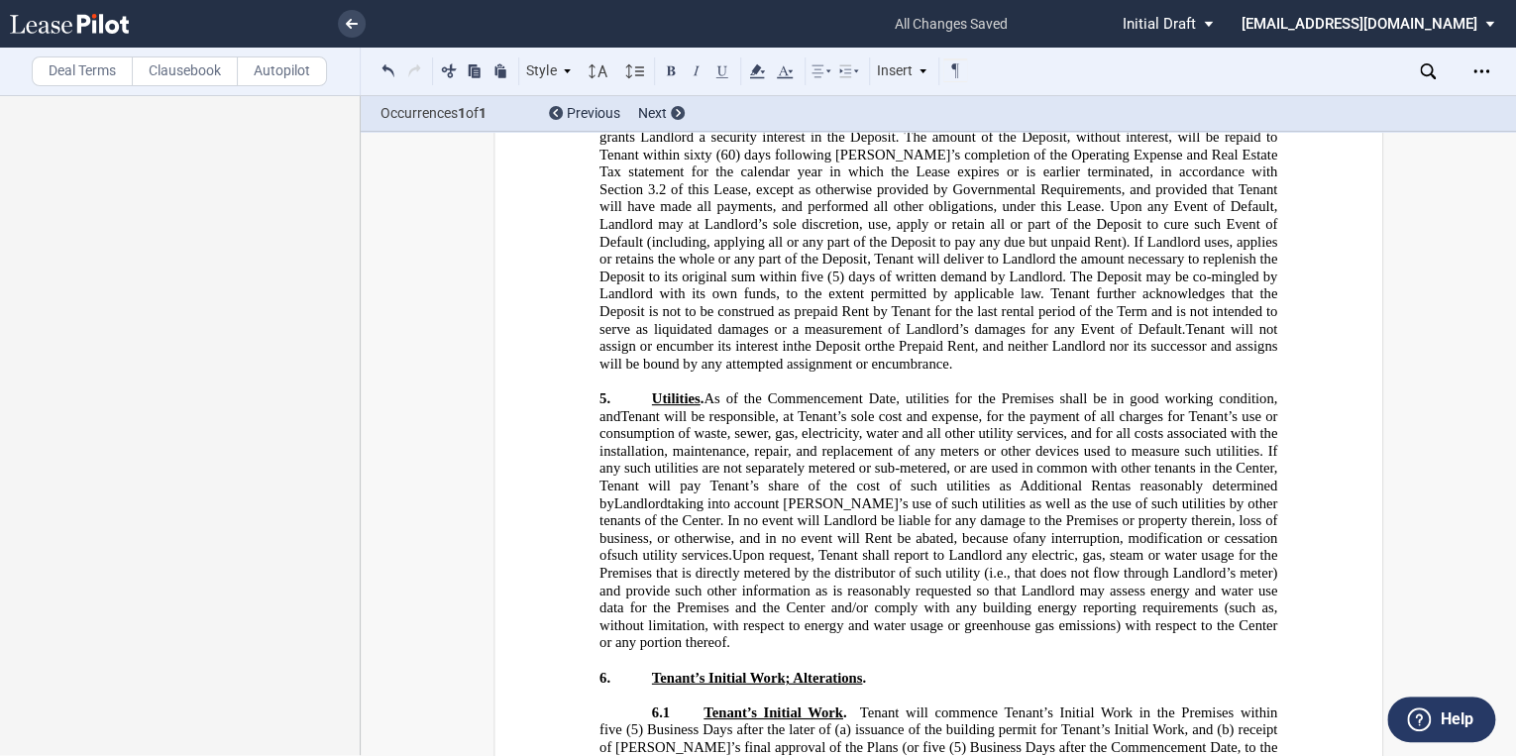
scroll to position [11310, 0]
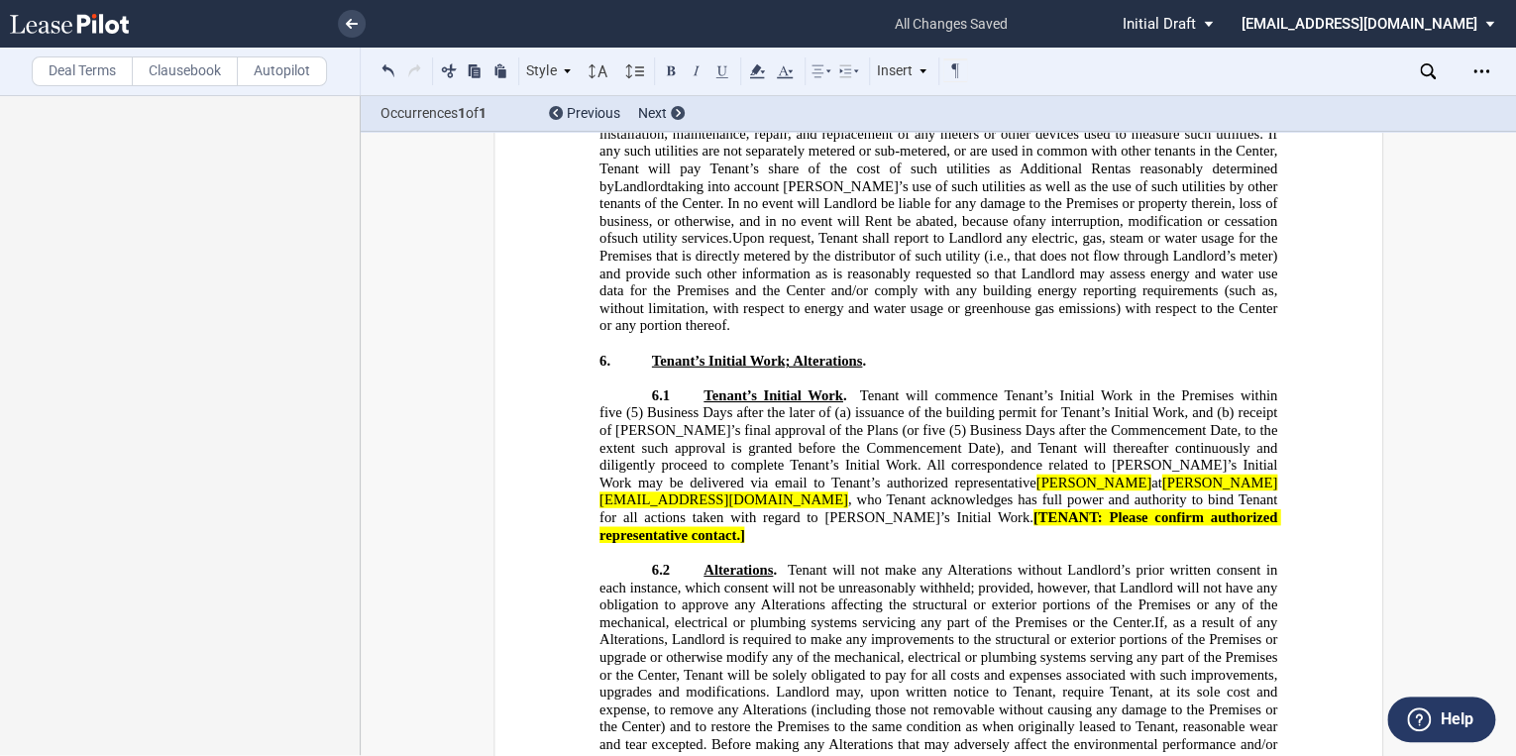
click at [1036, 491] on span "[PERSON_NAME]" at bounding box center [1093, 483] width 115 height 17
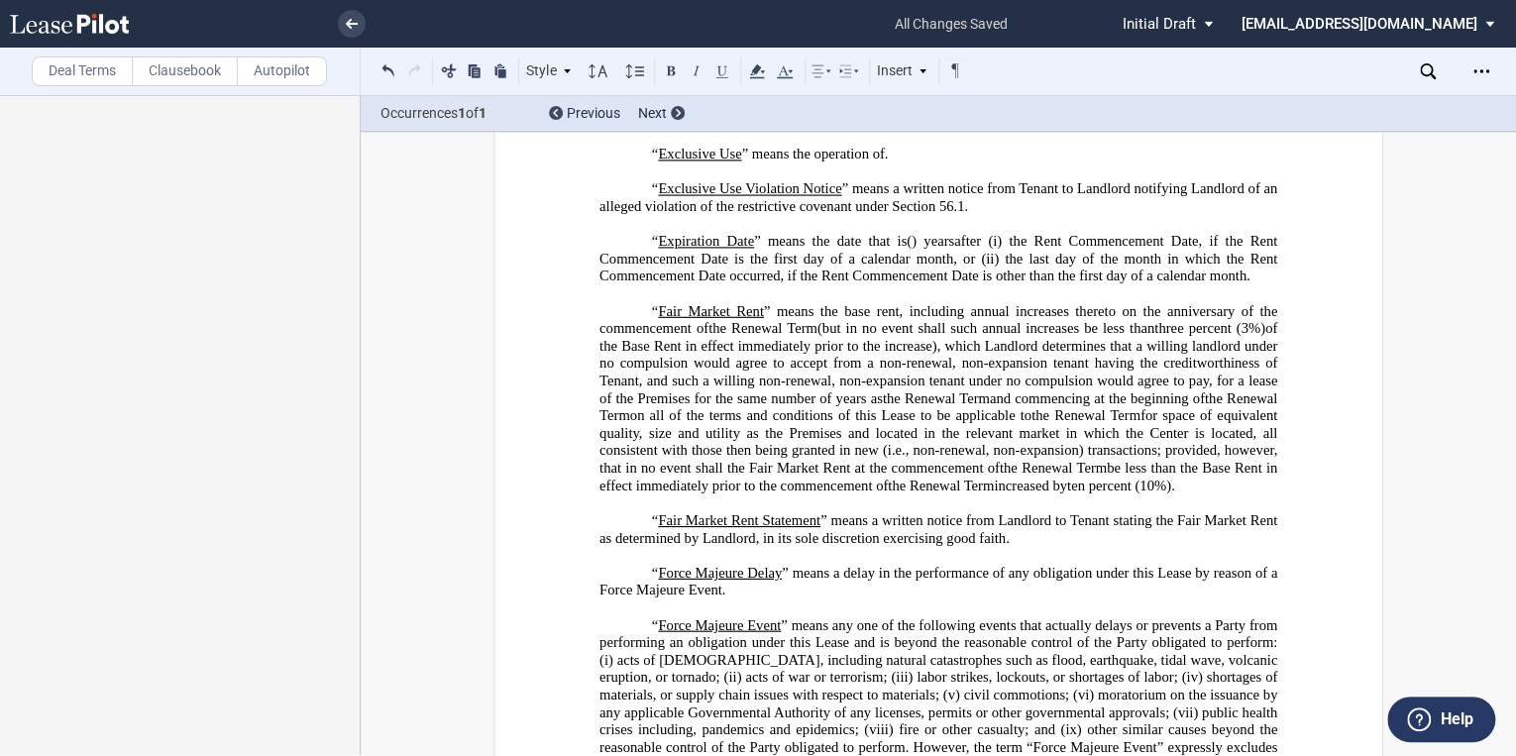
scroll to position [2194, 0]
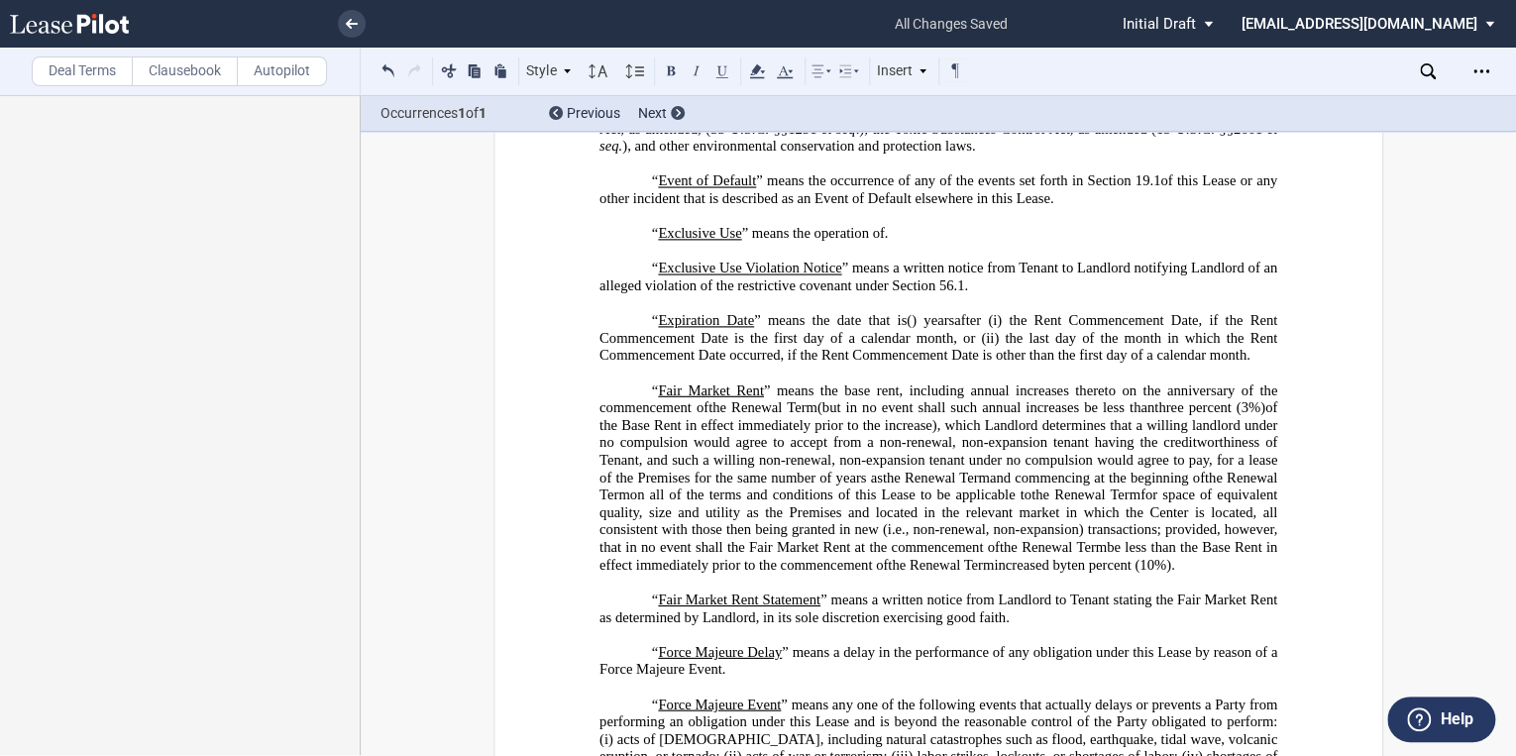
click at [1054, 208] on p "“ Event of Default ” means the occurrence of any of the events set forth in Sec…" at bounding box center [938, 190] width 678 height 35
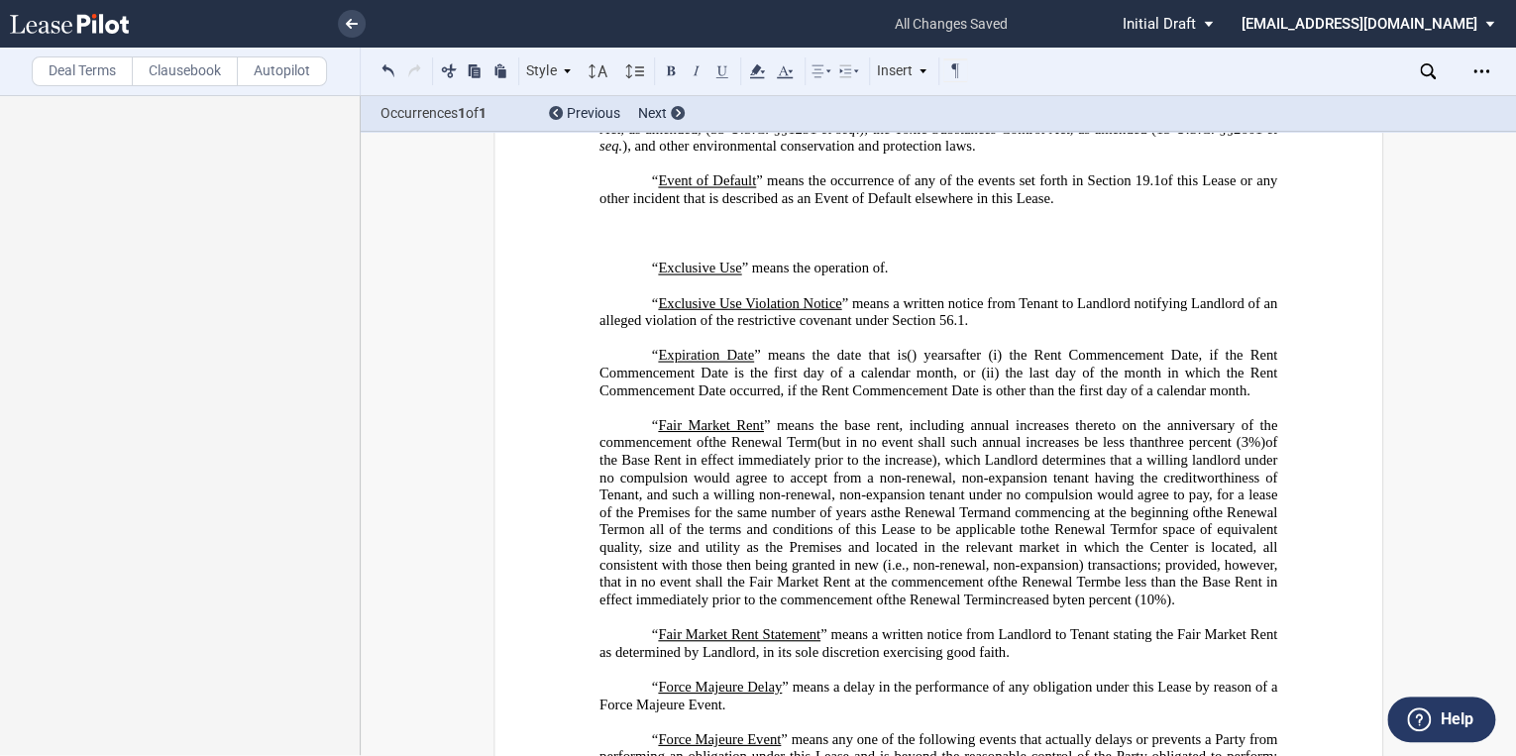
click at [674, 243] on p "﻿" at bounding box center [938, 234] width 678 height 18
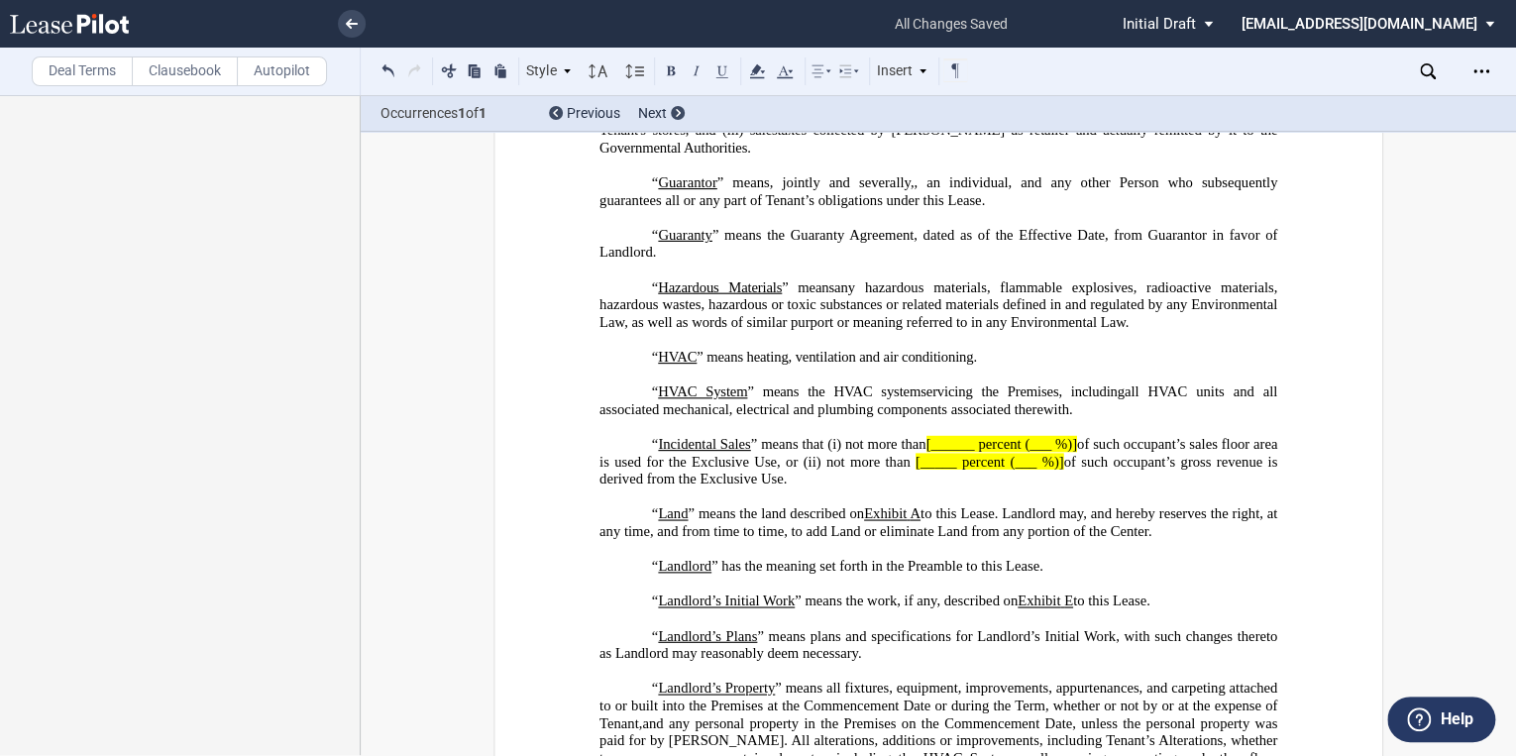
scroll to position [3383, 0]
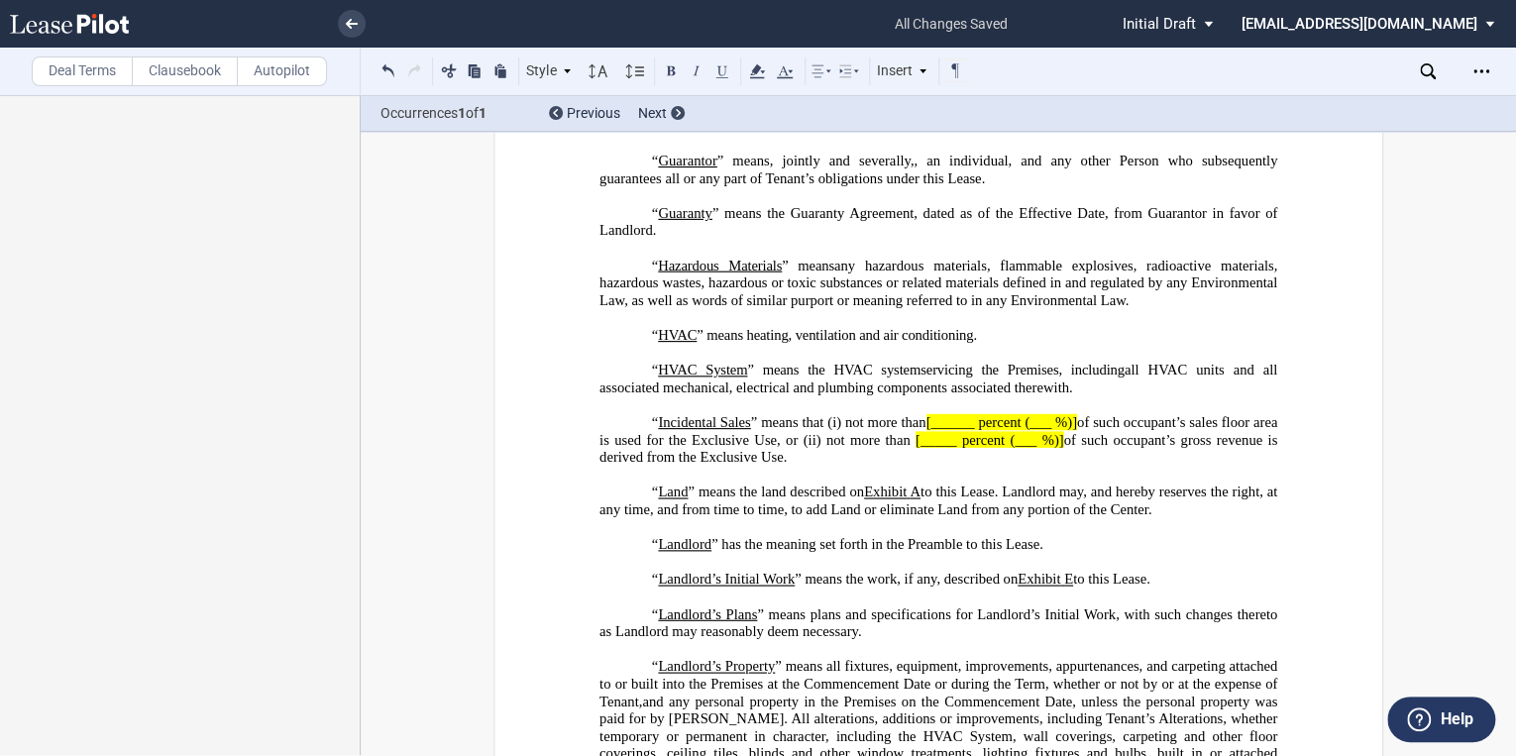
click at [1011, 345] on p "“ HVAC ” means heating, ventilation and air conditioning." at bounding box center [938, 336] width 678 height 18
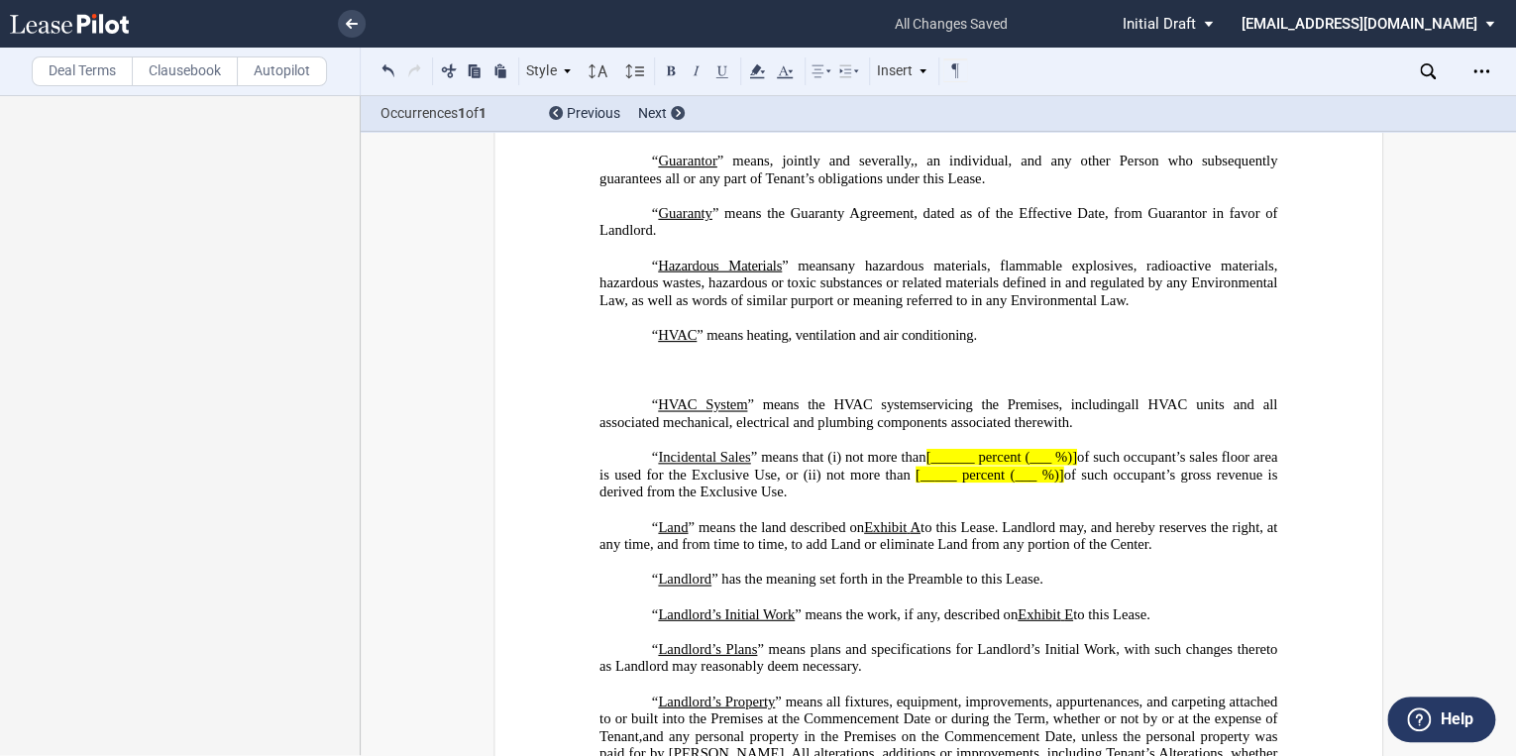
click at [654, 380] on p "﻿" at bounding box center [938, 371] width 678 height 18
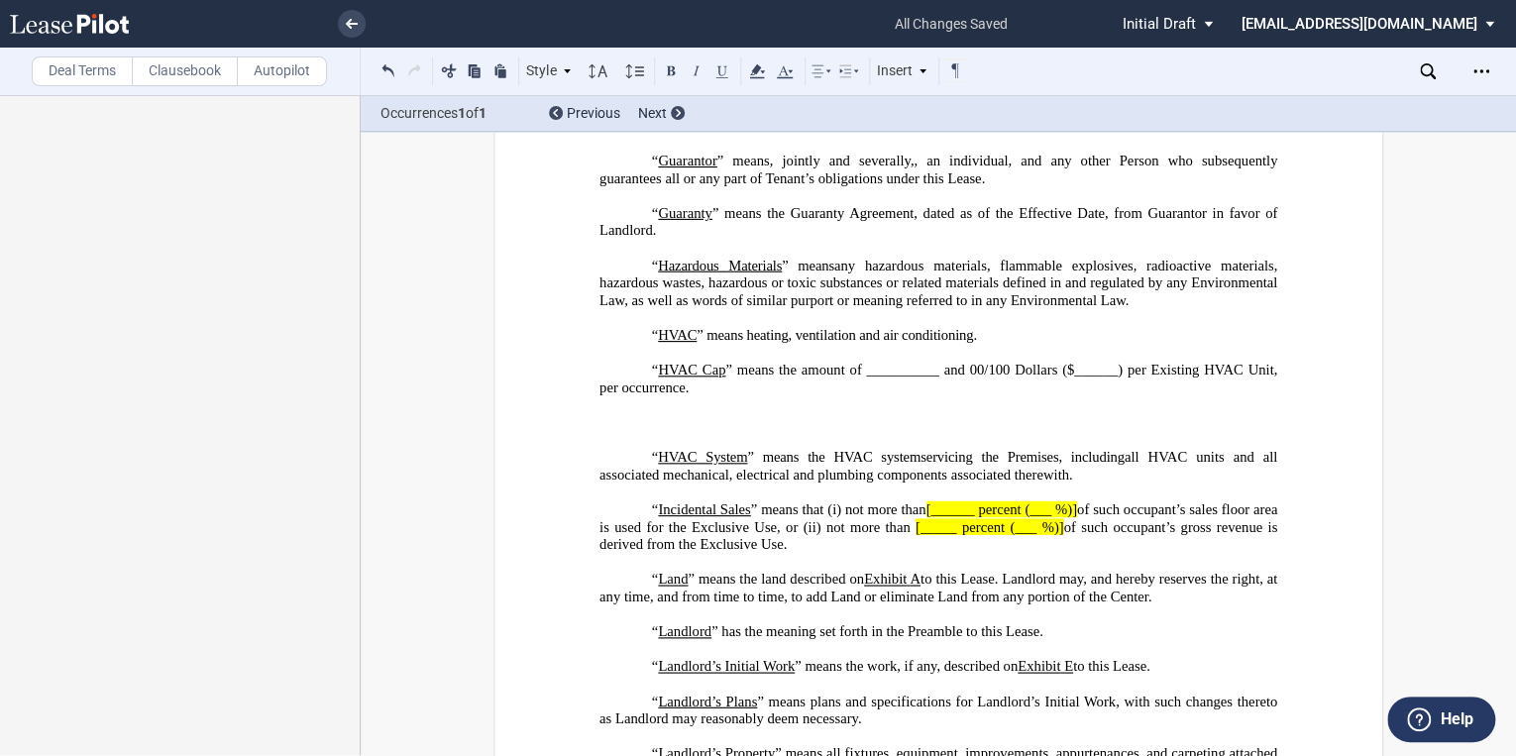
click at [675, 432] on p "﻿" at bounding box center [938, 423] width 678 height 18
drag, startPoint x: 649, startPoint y: 540, endPoint x: 667, endPoint y: 539, distance: 17.9
drag, startPoint x: 667, startPoint y: 539, endPoint x: 606, endPoint y: 537, distance: 60.5
click at [606, 432] on p "﻿" at bounding box center [938, 423] width 678 height 18
click at [668, 432] on p "﻿" at bounding box center [938, 423] width 678 height 18
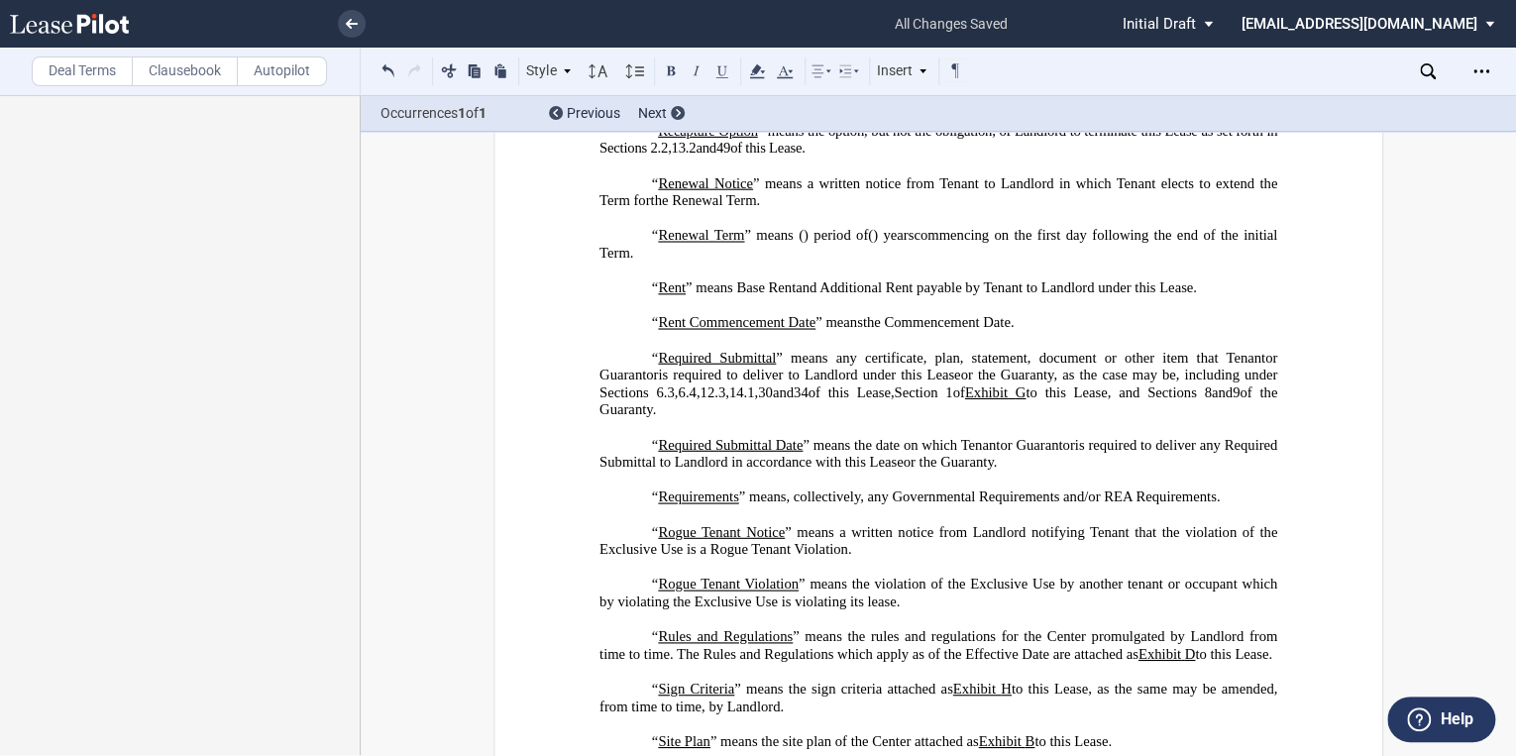
scroll to position [6554, 0]
click at [1085, 330] on p "“ Rent Commencement Date ” means the earlier to occur of (i) the date that is ﻿…" at bounding box center [938, 321] width 678 height 18
click at [1037, 330] on p "“ Rent Commencement Date ” means the earlier to occur of (i) the date that is ﻿…" at bounding box center [938, 321] width 678 height 18
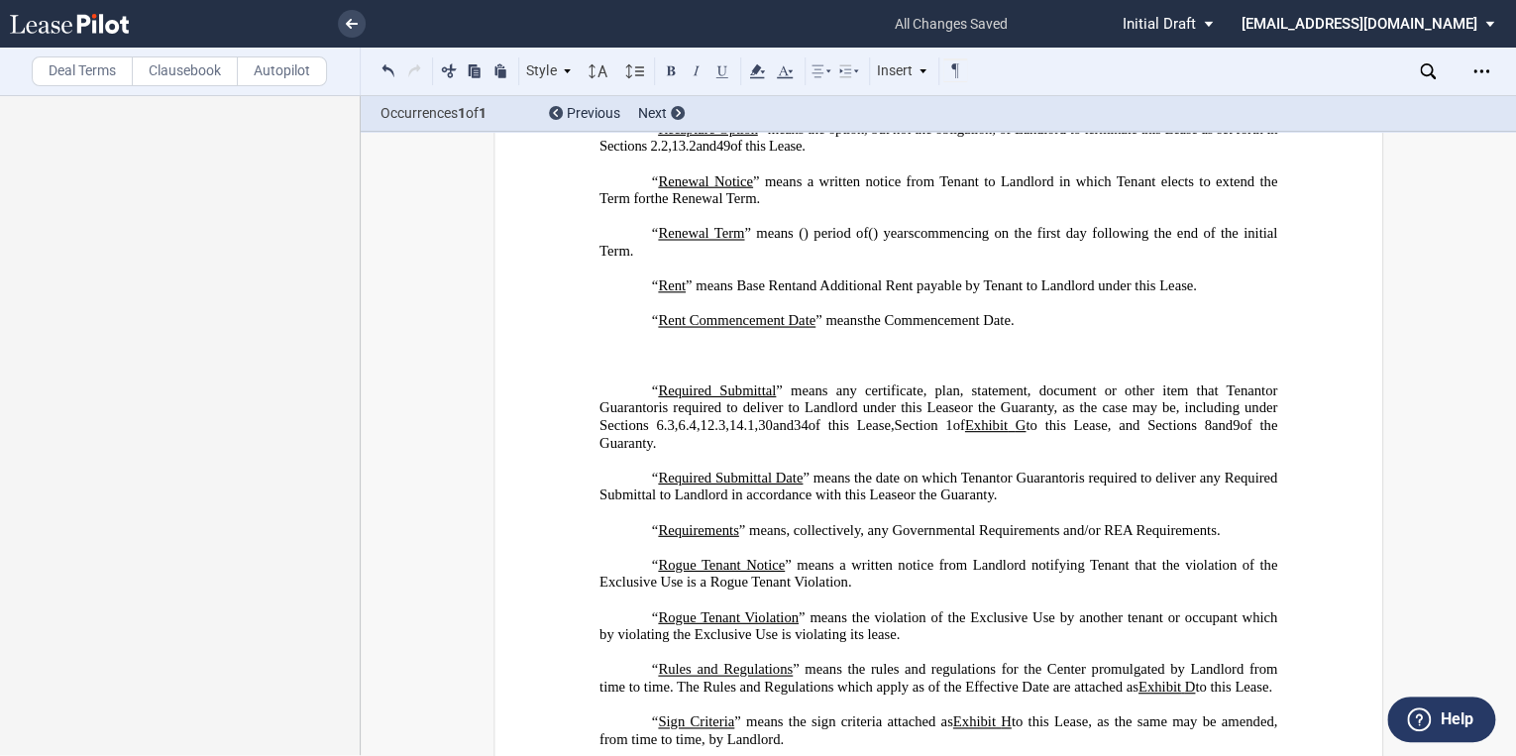
click at [684, 366] on p "﻿" at bounding box center [938, 357] width 678 height 18
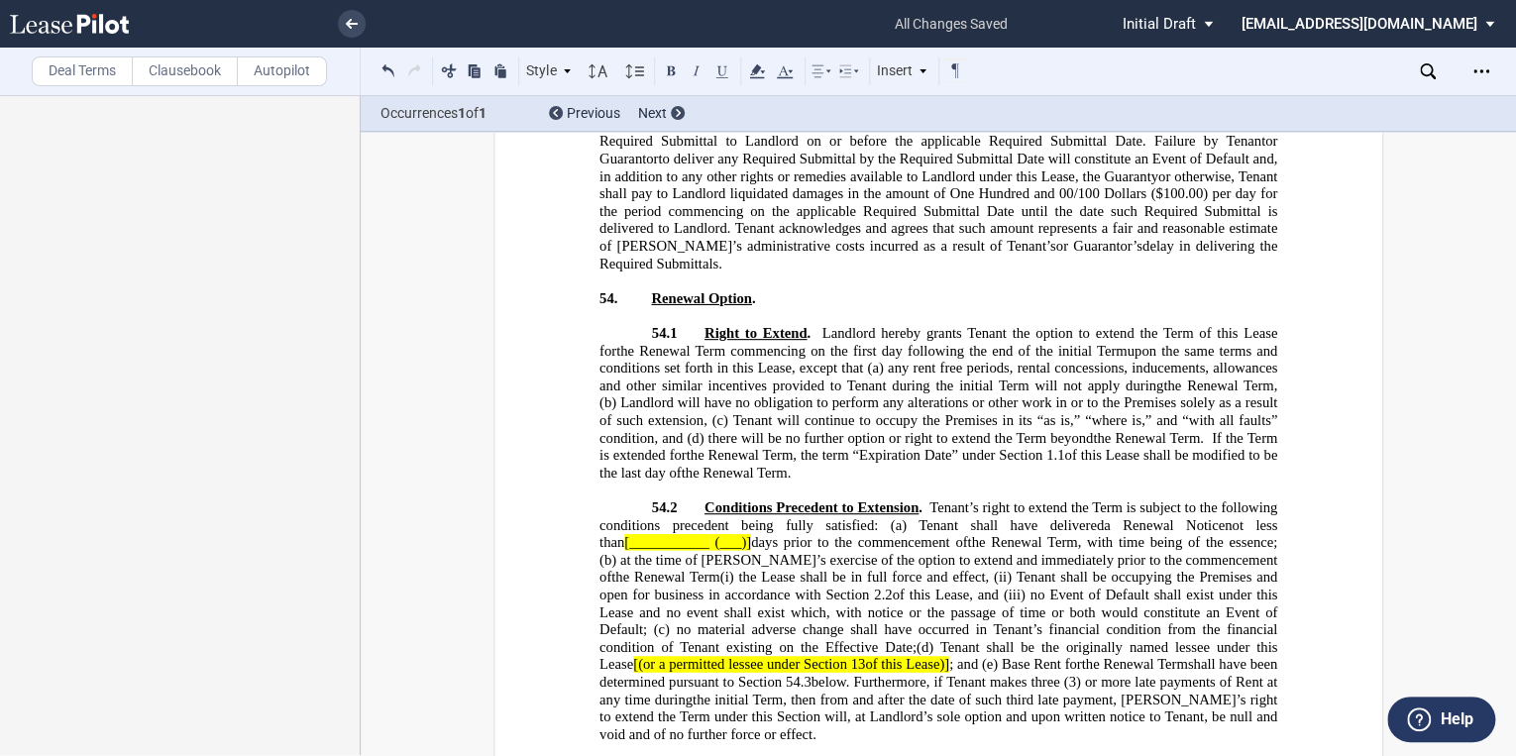
scroll to position [32000, 0]
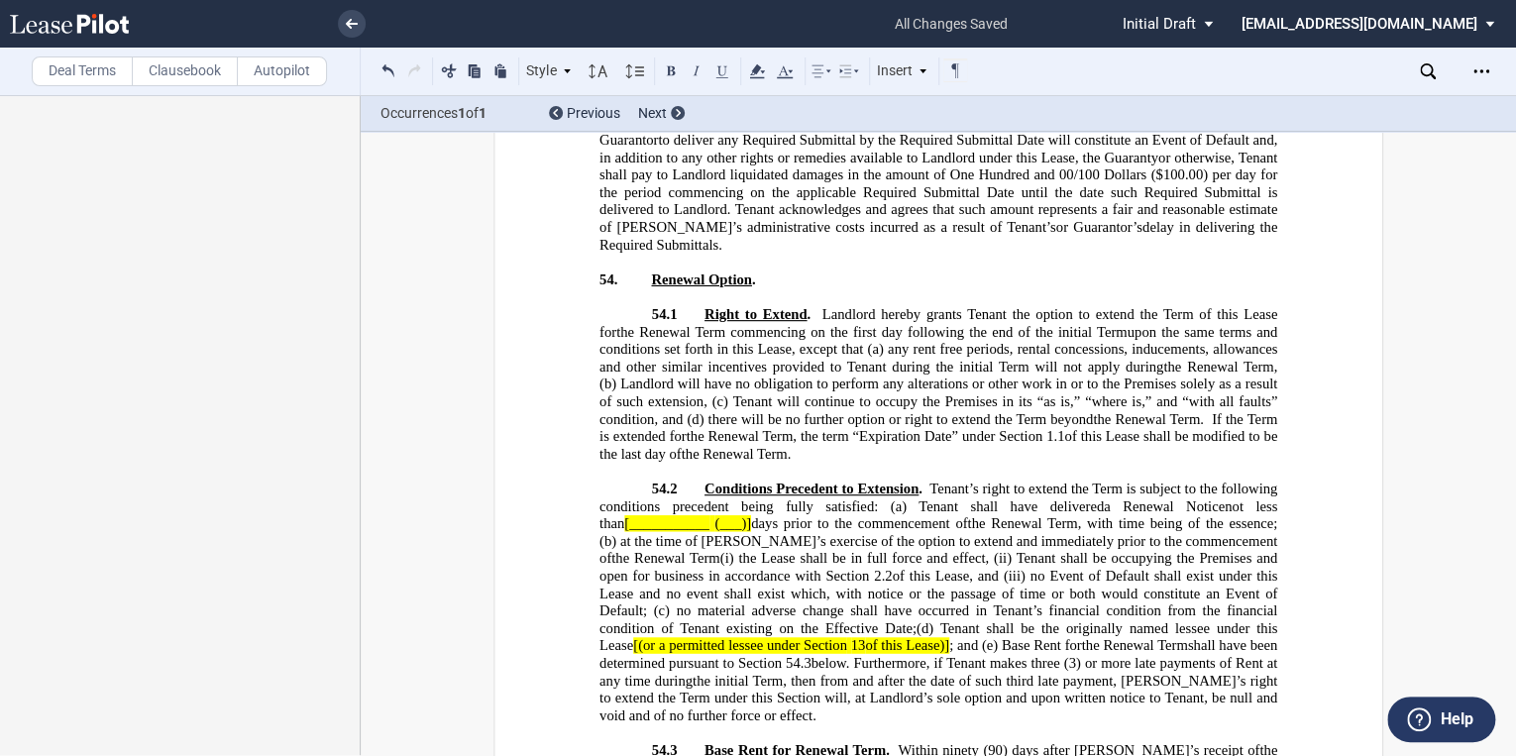
click at [1425, 72] on icon at bounding box center [1428, 71] width 16 height 16
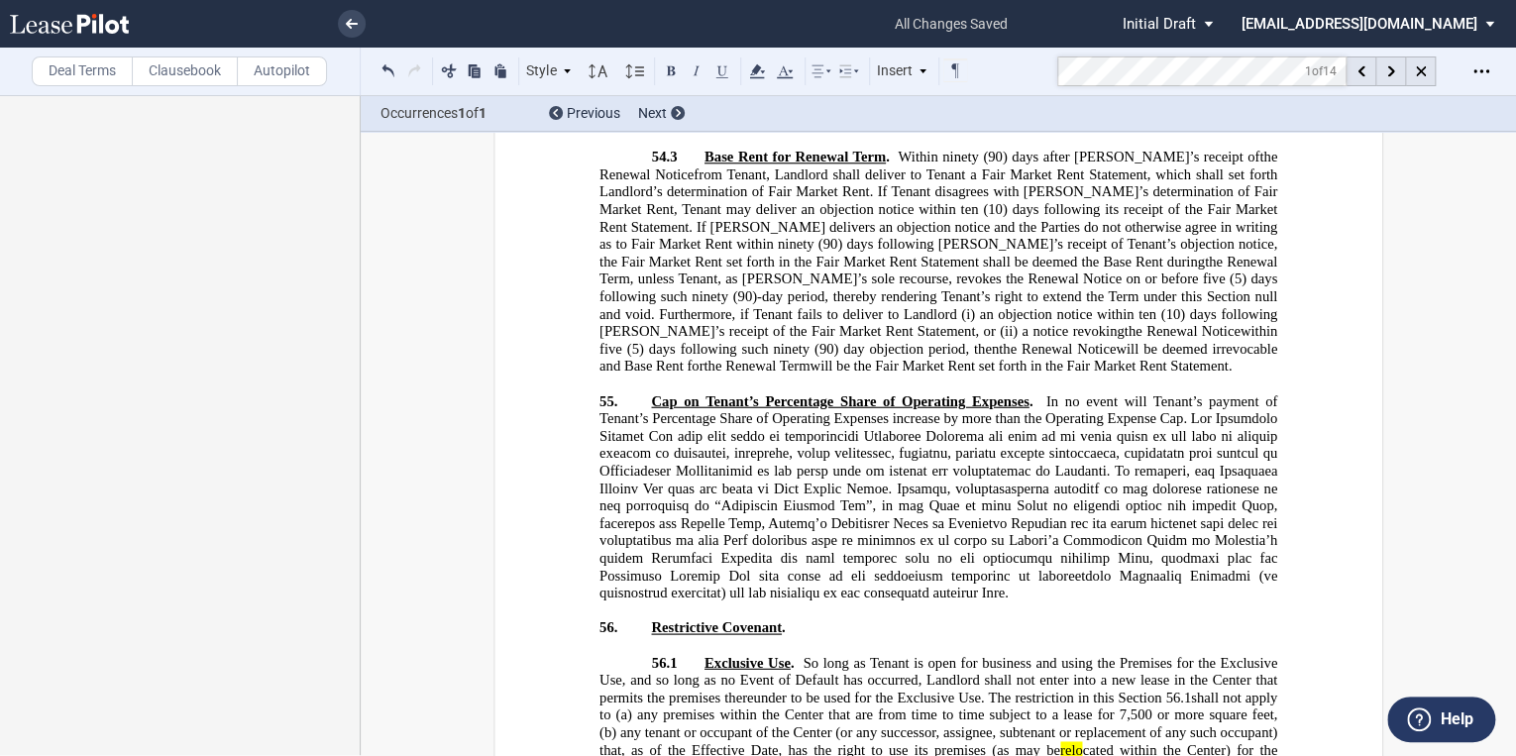
scroll to position [32553, 0]
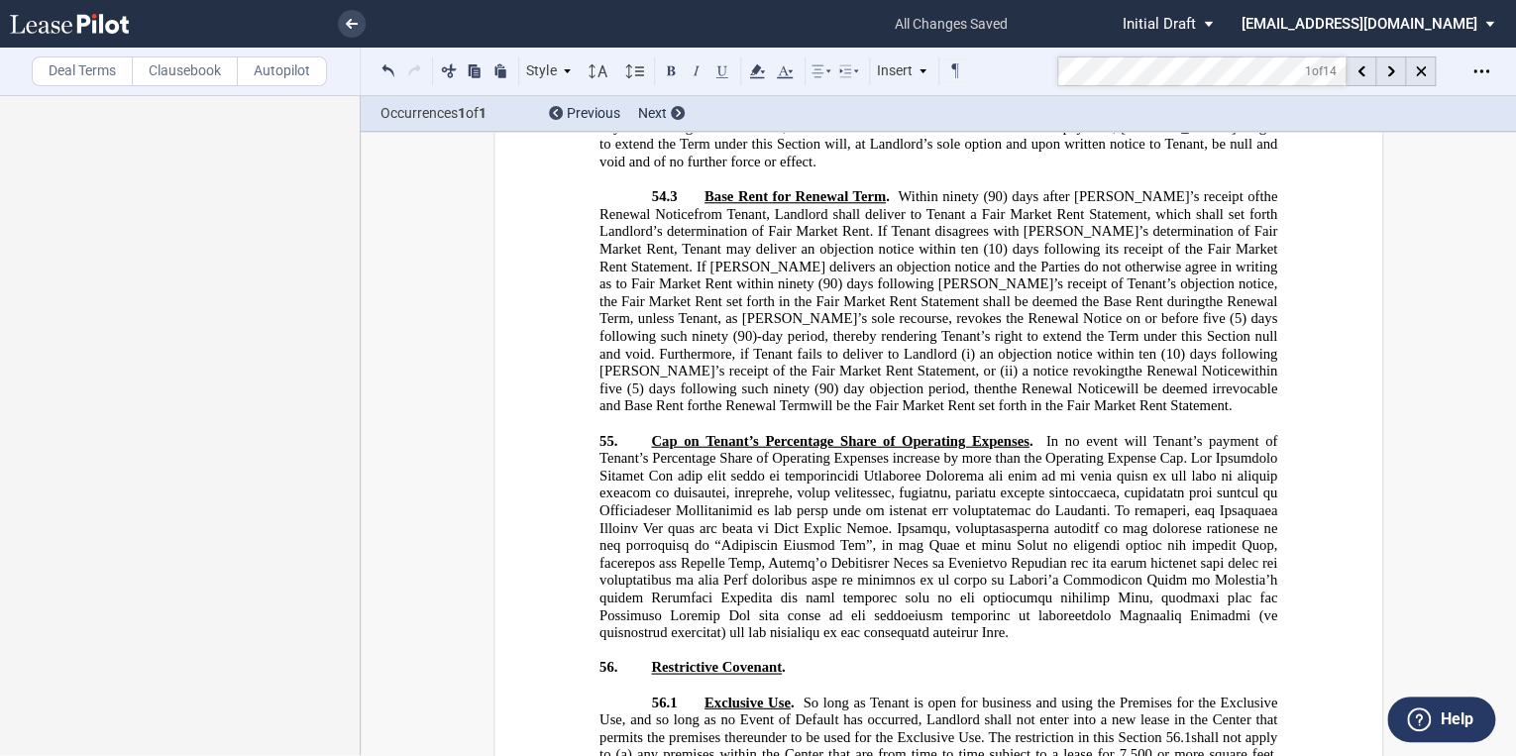
click at [891, 642] on p at bounding box center [938, 651] width 678 height 18
click at [896, 440] on p "55. Cap on Tenant’s Percentage Share of Operating Expenses . In no event will T…" at bounding box center [938, 537] width 678 height 209
click at [894, 439] on p "55. Cap on Tenant’s Percentage Share of Operating Expenses . In no event will T…" at bounding box center [938, 537] width 678 height 209
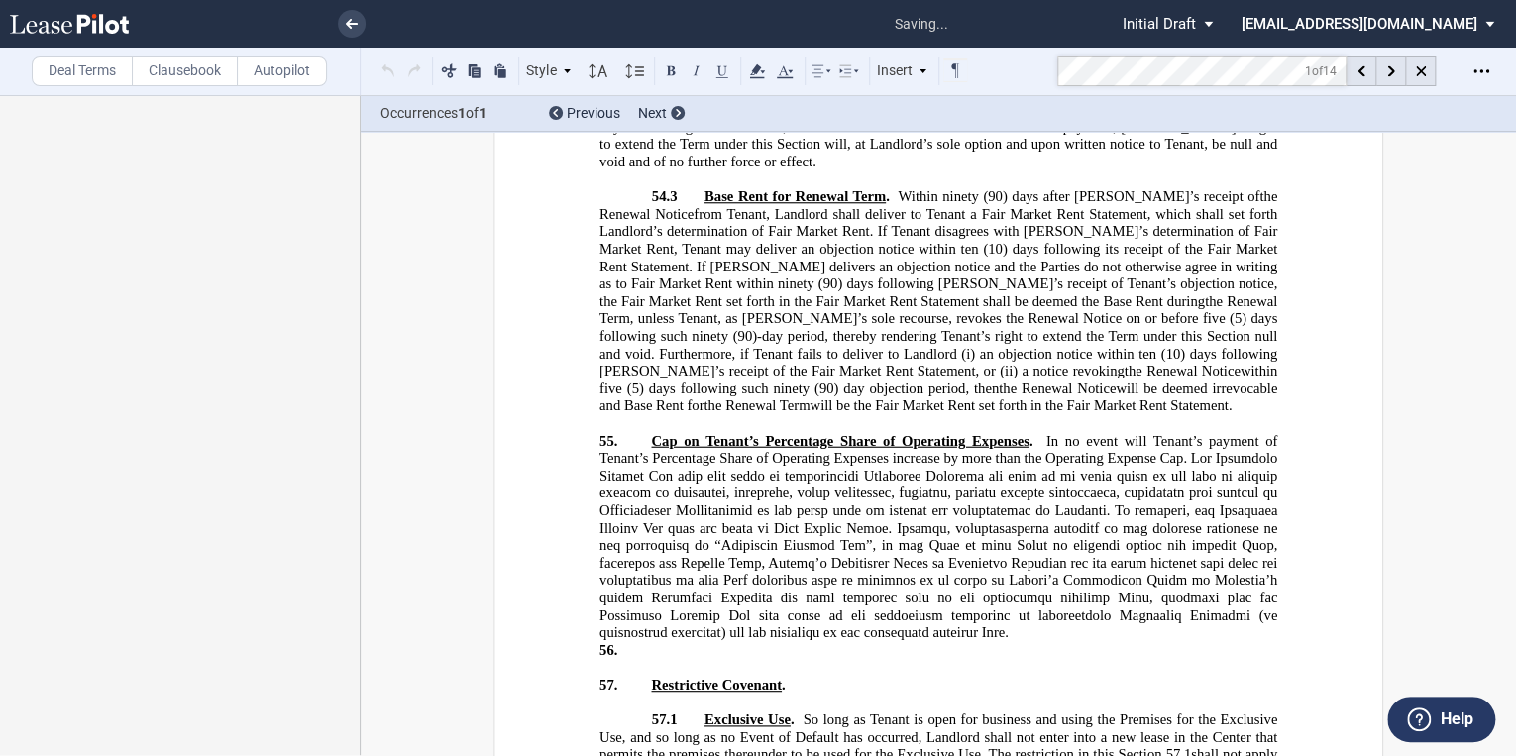
click at [717, 642] on p "56. ​" at bounding box center [938, 651] width 678 height 18
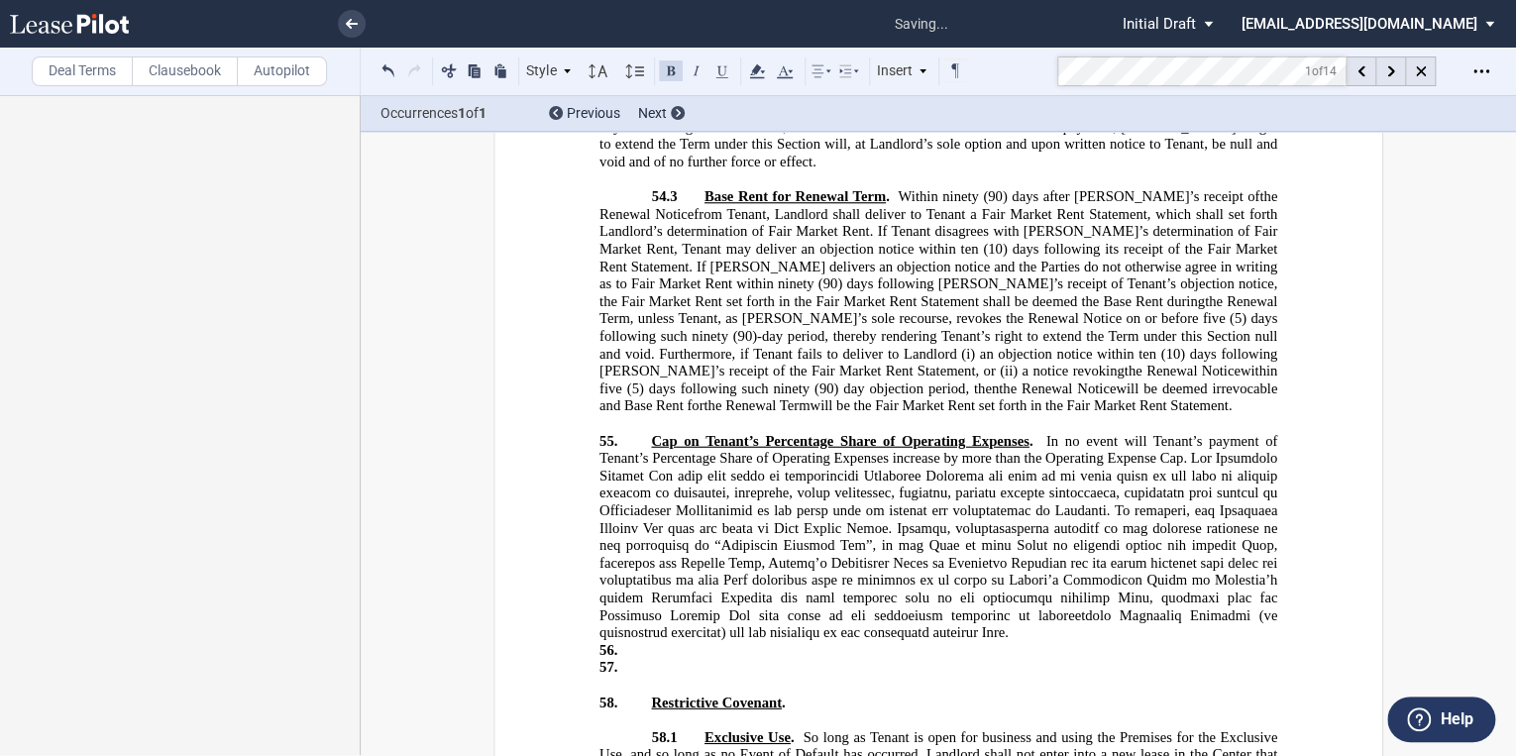
click at [623, 642] on p "56. ​" at bounding box center [938, 651] width 678 height 18
click at [662, 660] on p "56. ​" at bounding box center [938, 669] width 678 height 18
click at [645, 660] on p "56. ​" at bounding box center [938, 669] width 678 height 18
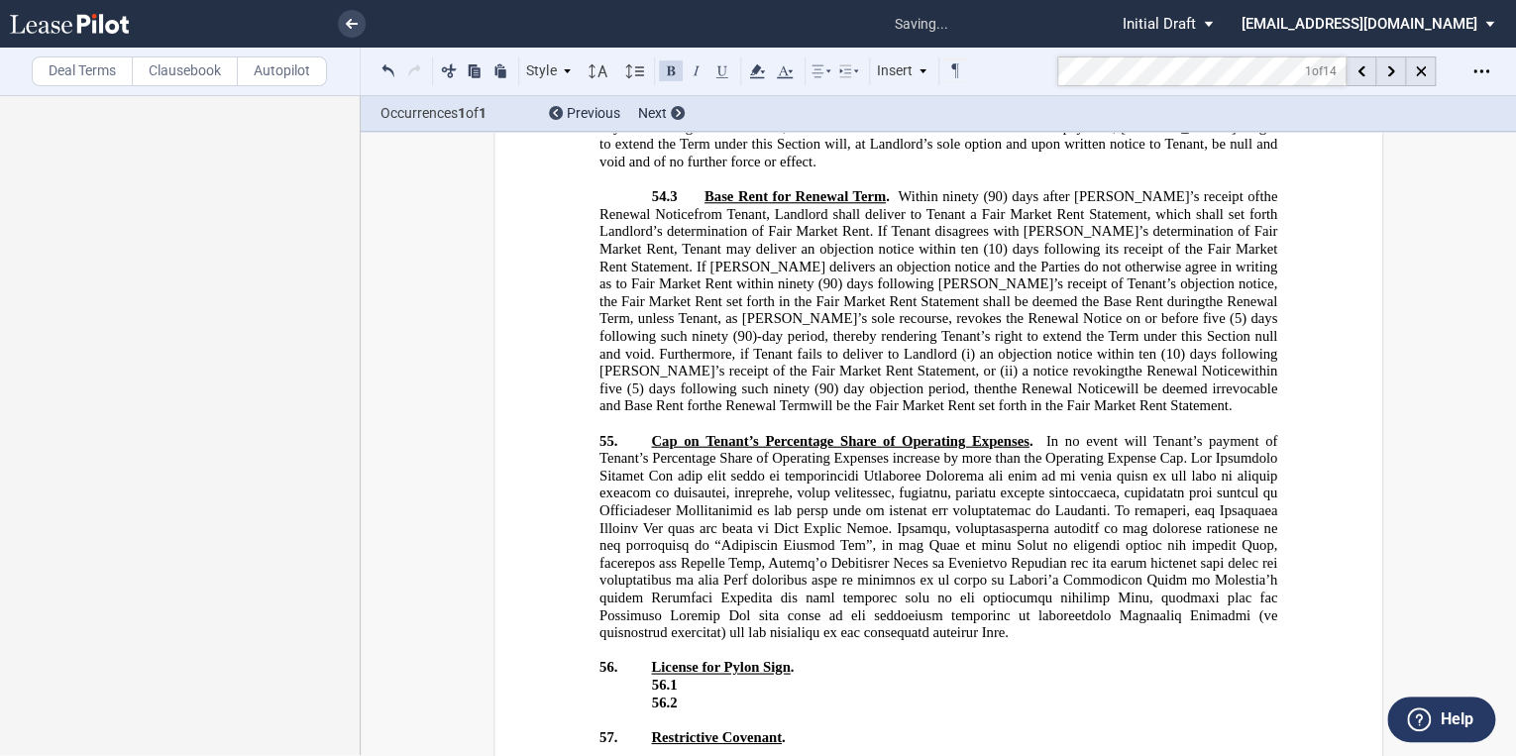
click at [686, 677] on p "56.1 ​" at bounding box center [938, 686] width 678 height 18
drag, startPoint x: 690, startPoint y: 500, endPoint x: 700, endPoint y: 503, distance: 10.3
click at [690, 695] on p "56.1 ​" at bounding box center [938, 704] width 678 height 18
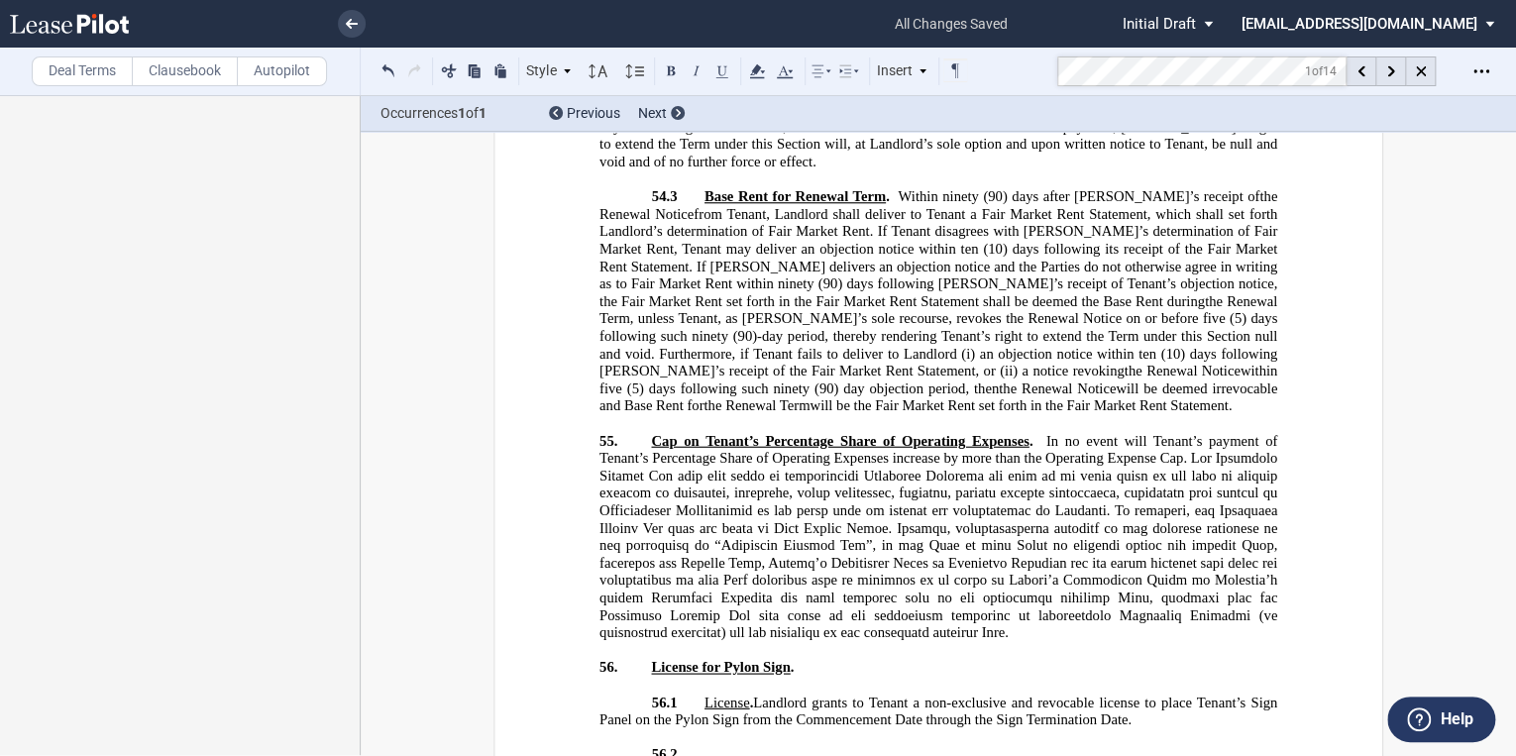
click at [707, 747] on p "56.2 ​" at bounding box center [938, 756] width 678 height 18
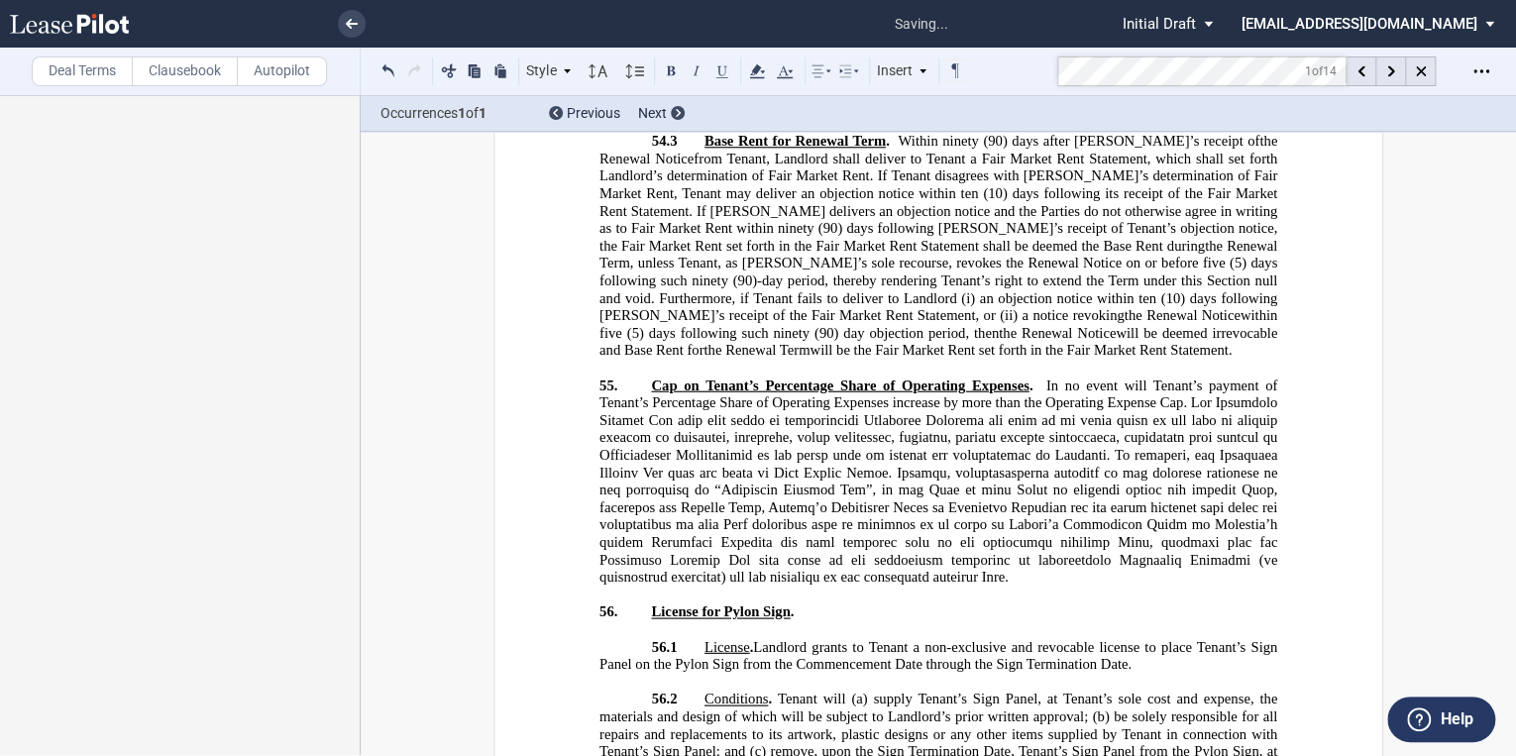
scroll to position [32633, 0]
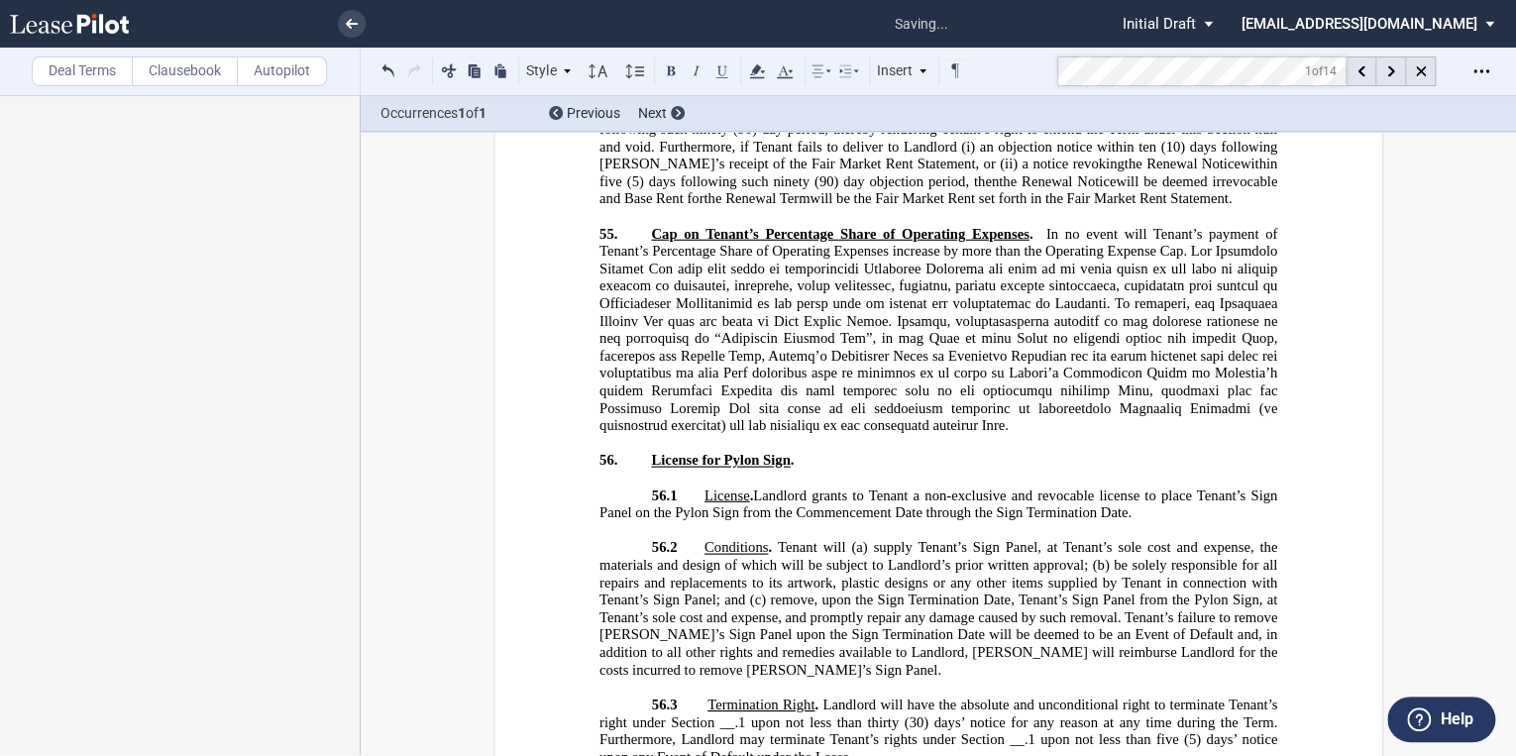
scroll to position [32791, 0]
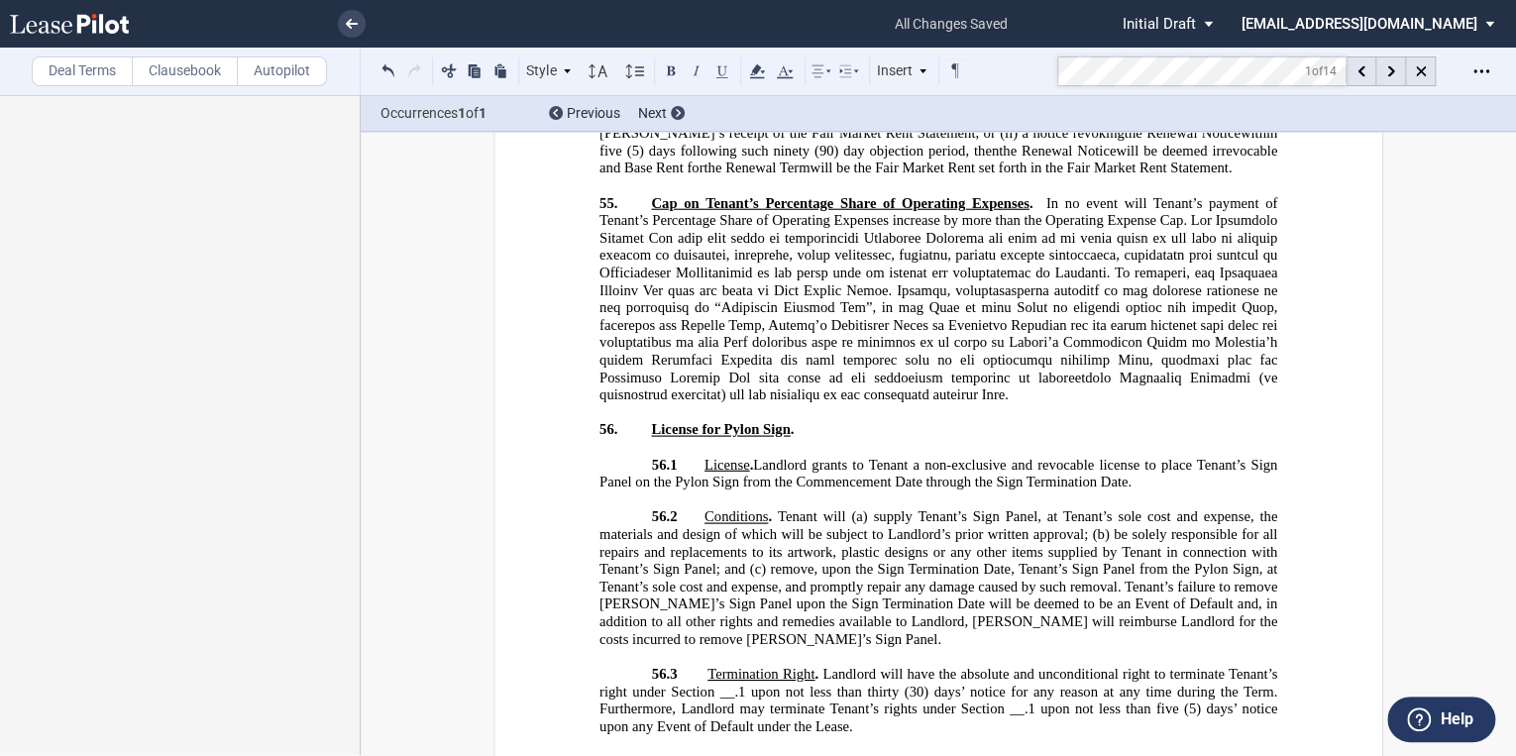
click at [716, 753] on p "56.4 ​" at bounding box center [938, 762] width 678 height 18
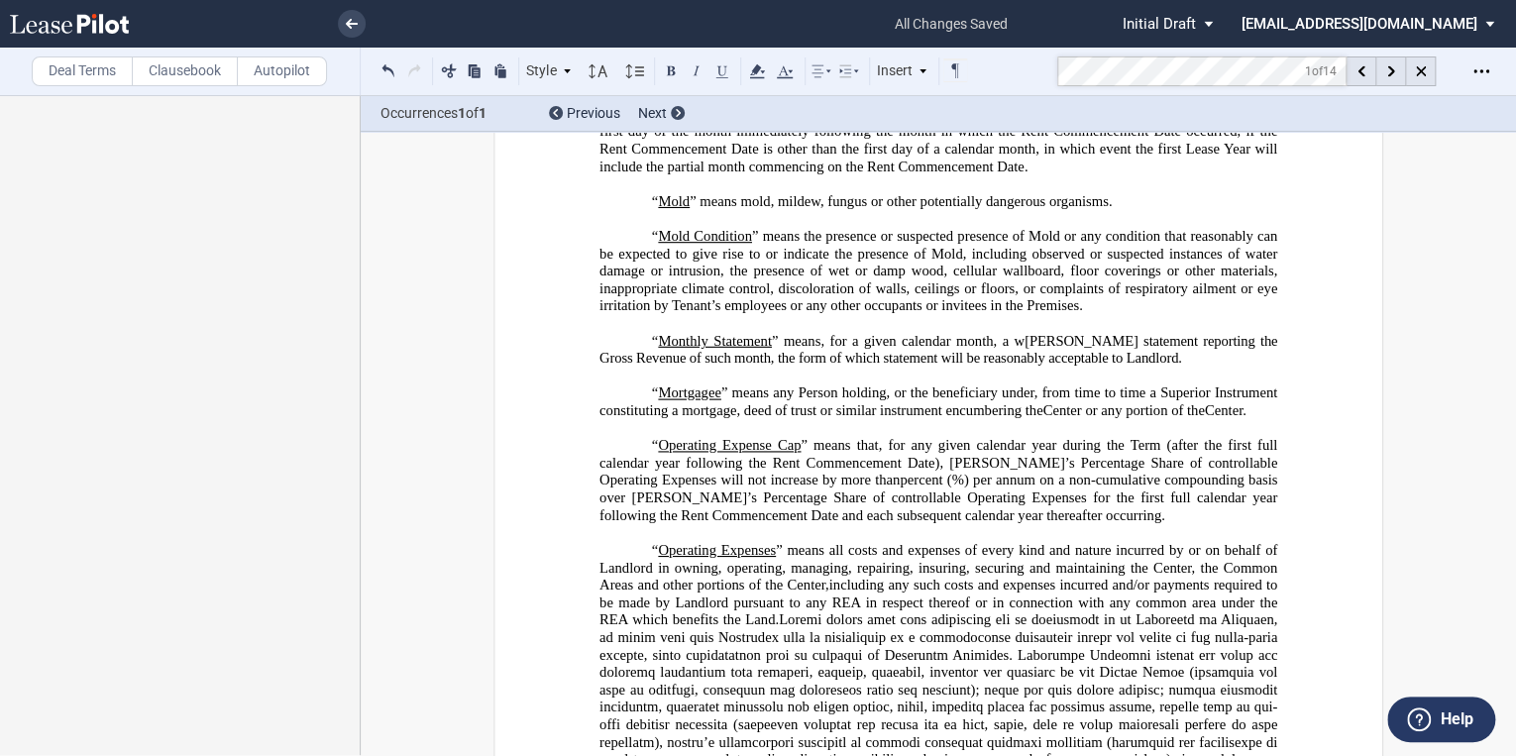
scroll to position [4528, 0]
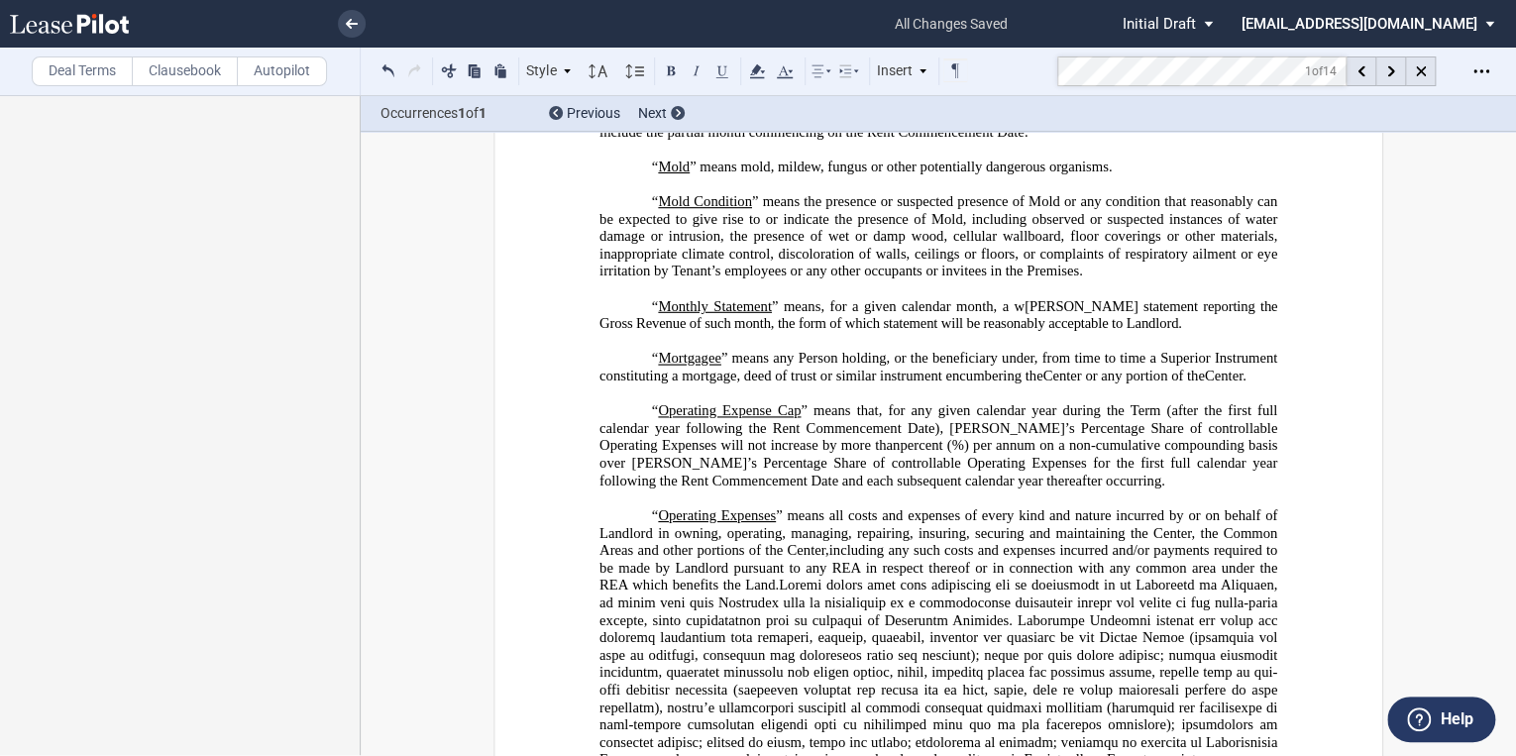
click at [1098, 280] on p "“ Mold Condition ” means the presence or suspected presence of Mold or any cond…" at bounding box center [938, 236] width 678 height 87
click at [1078, 280] on p "“ Mold Condition ” means the presence or suspected presence of Mold or any cond…" at bounding box center [938, 236] width 678 height 87
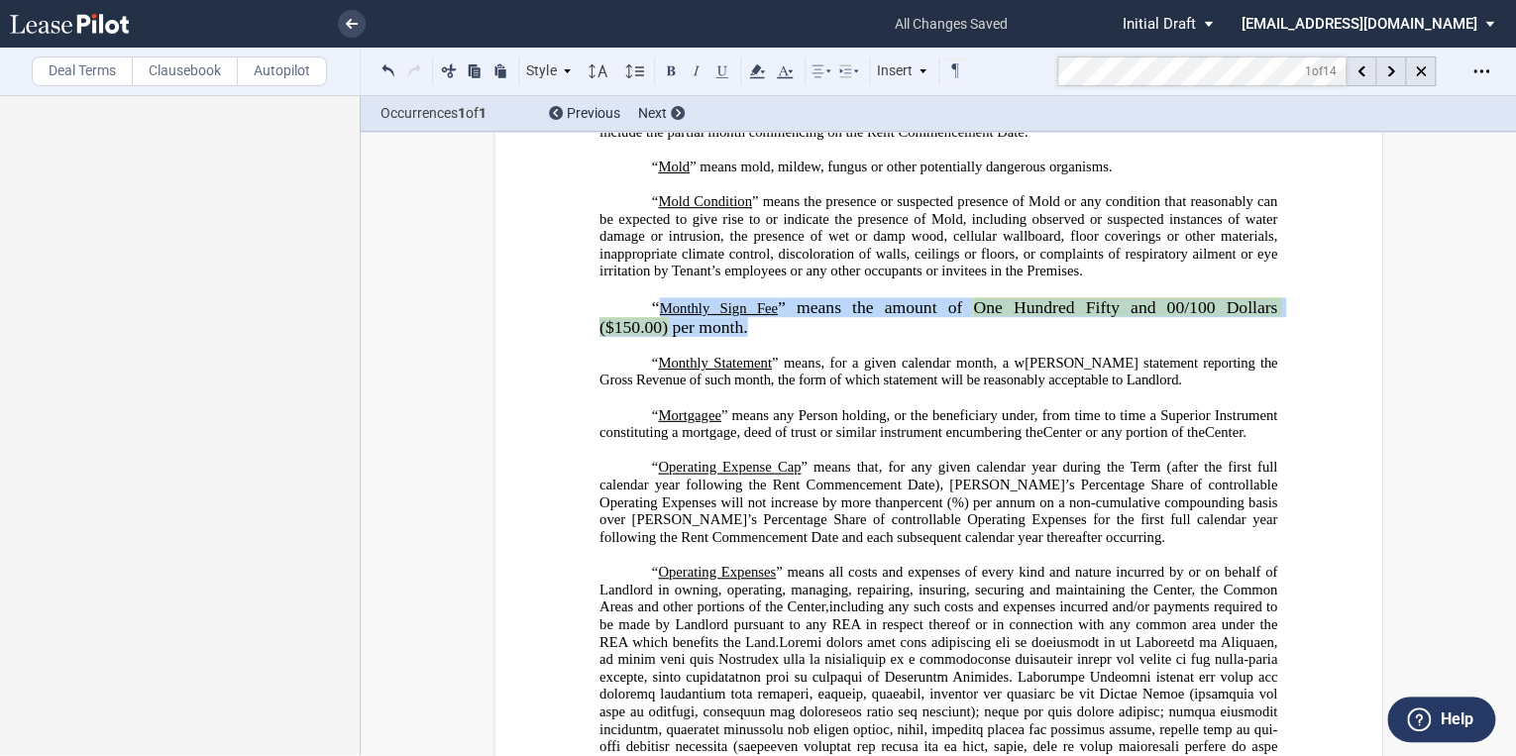
drag, startPoint x: 654, startPoint y: 425, endPoint x: 745, endPoint y: 448, distance: 94.0
click at [745, 337] on p "﻿ “ Monthly Sign Fee ” means the amount of One Hundred Fifty and 00/100 Dollars…" at bounding box center [938, 317] width 678 height 40
click at [567, 71] on use at bounding box center [567, 71] width 7 height 4
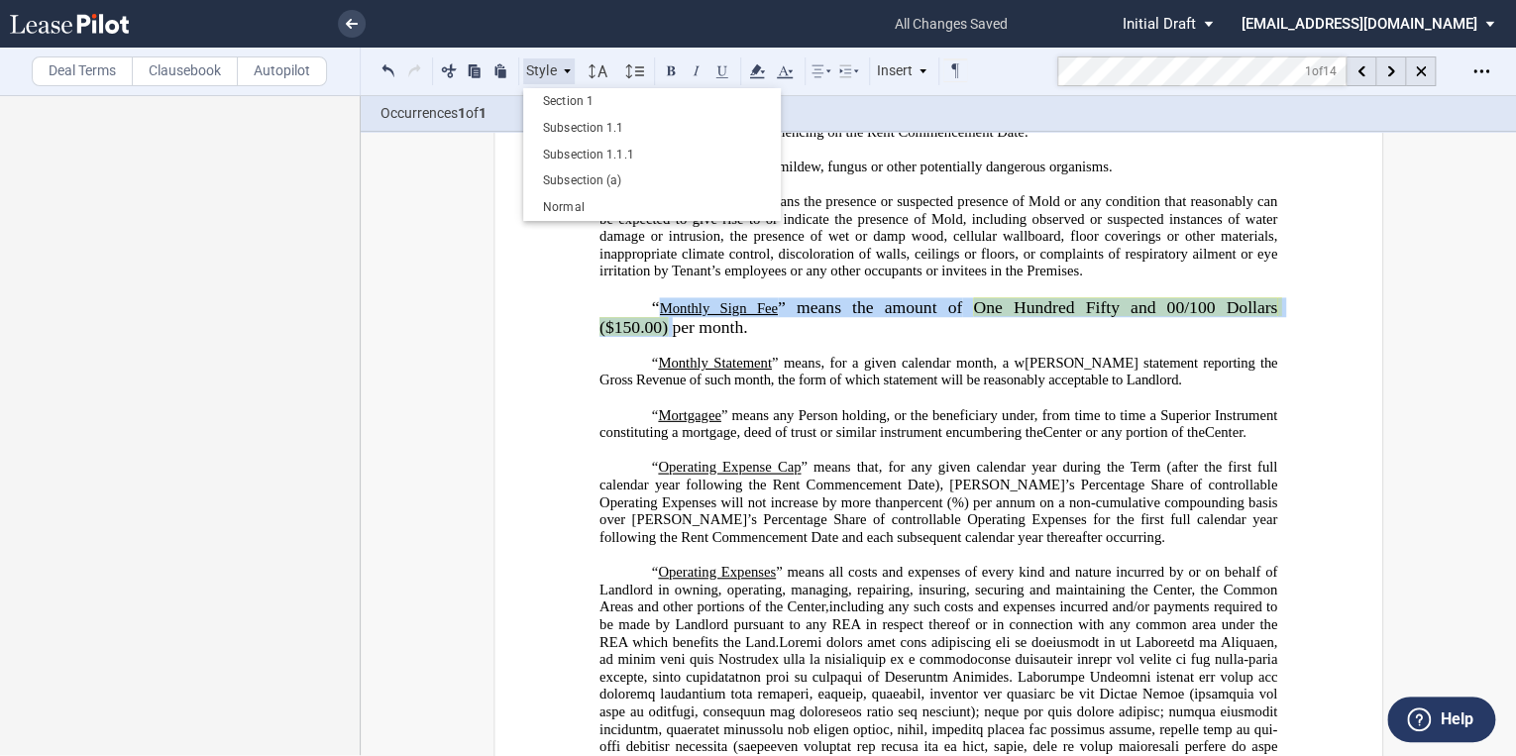
click at [567, 71] on use at bounding box center [567, 71] width 7 height 4
click at [789, 71] on use at bounding box center [785, 71] width 16 height 13
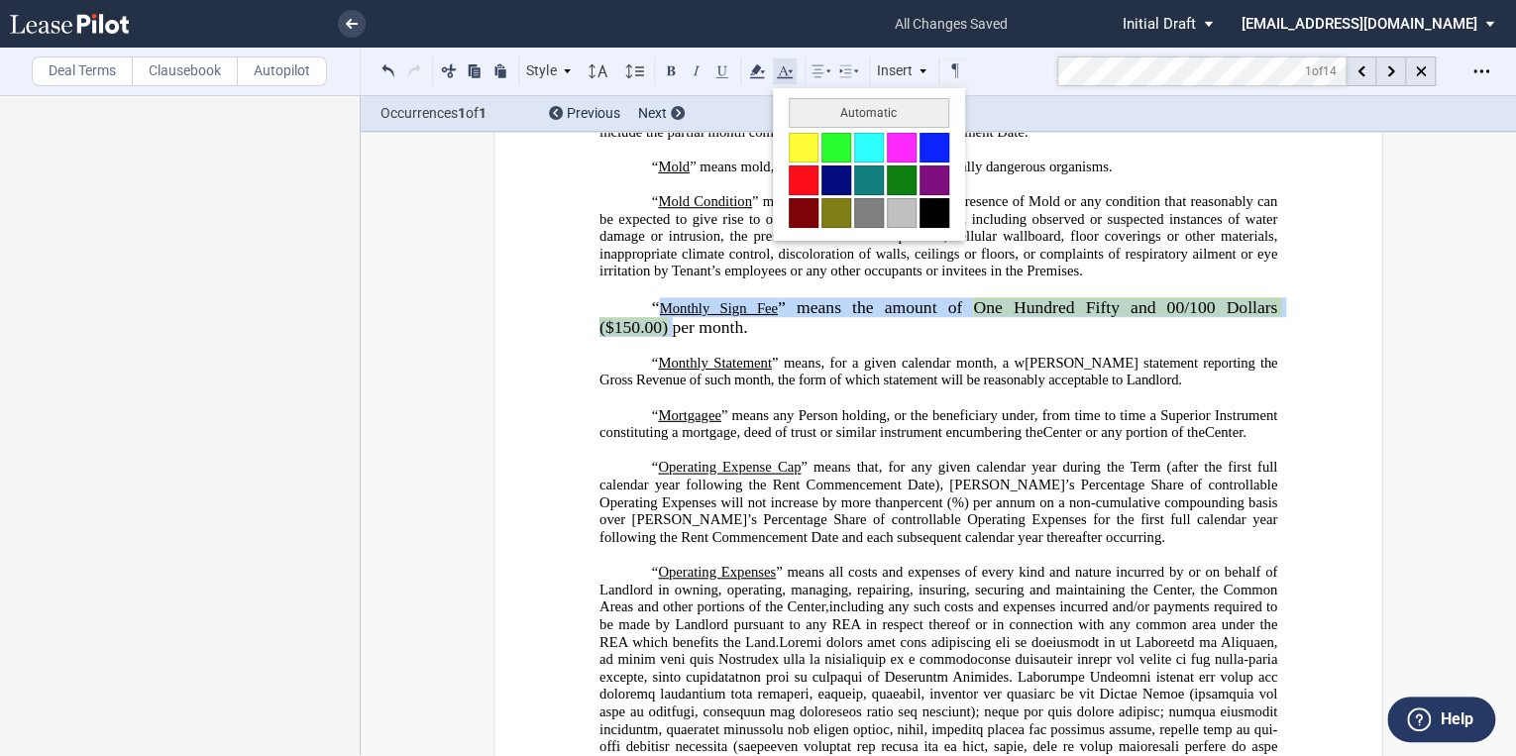
click at [791, 71] on icon at bounding box center [785, 71] width 24 height 24
click at [792, 70] on use at bounding box center [785, 71] width 16 height 13
click at [794, 337] on p "﻿ “ Monthly Sign Fee ” means the amount of One Hundred Fifty and 00/100 Dollars…" at bounding box center [938, 317] width 678 height 40
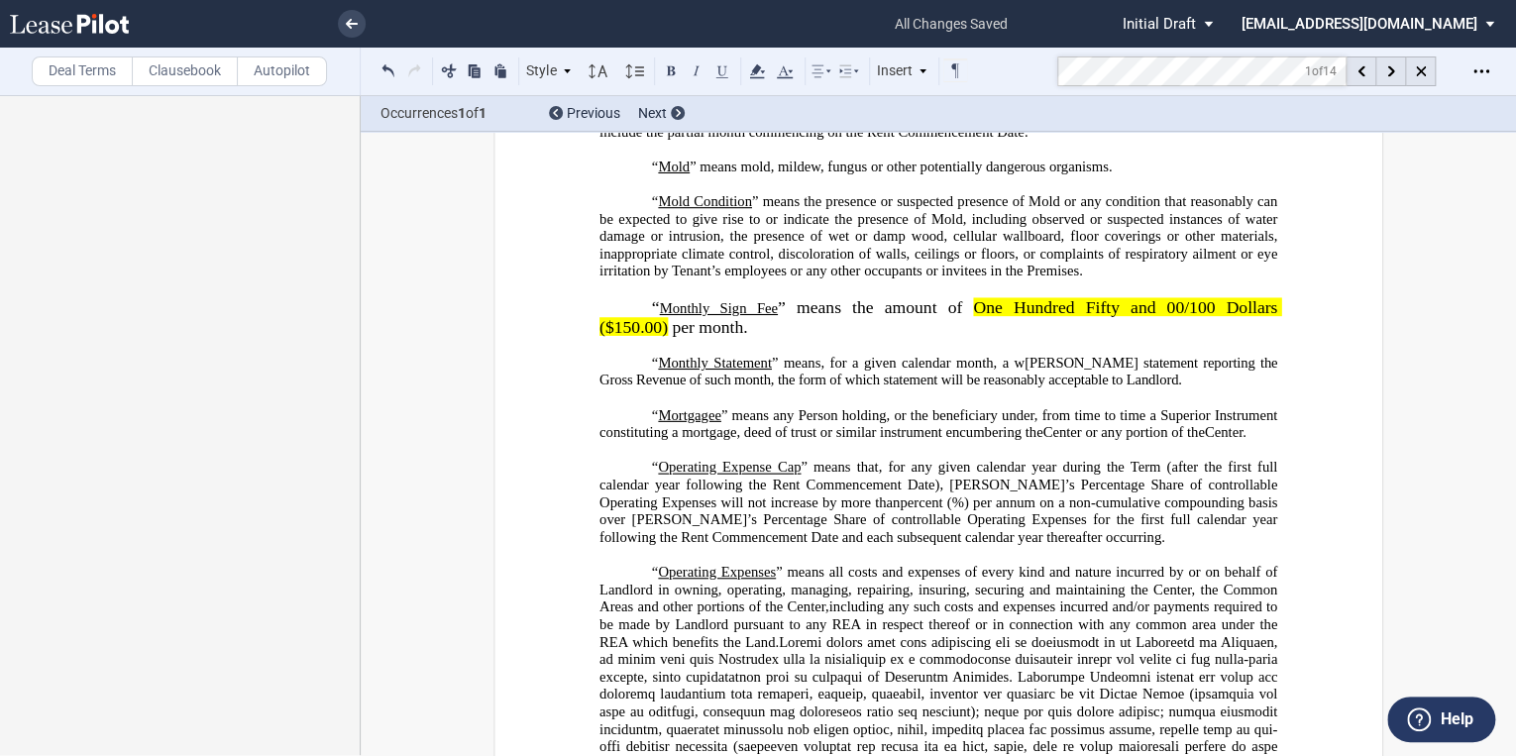
click at [782, 316] on span "” means the amount of" at bounding box center [875, 306] width 195 height 19
click at [721, 316] on span "Monthly Sign Fee" at bounding box center [719, 307] width 118 height 17
click at [383, 71] on button at bounding box center [389, 70] width 24 height 24
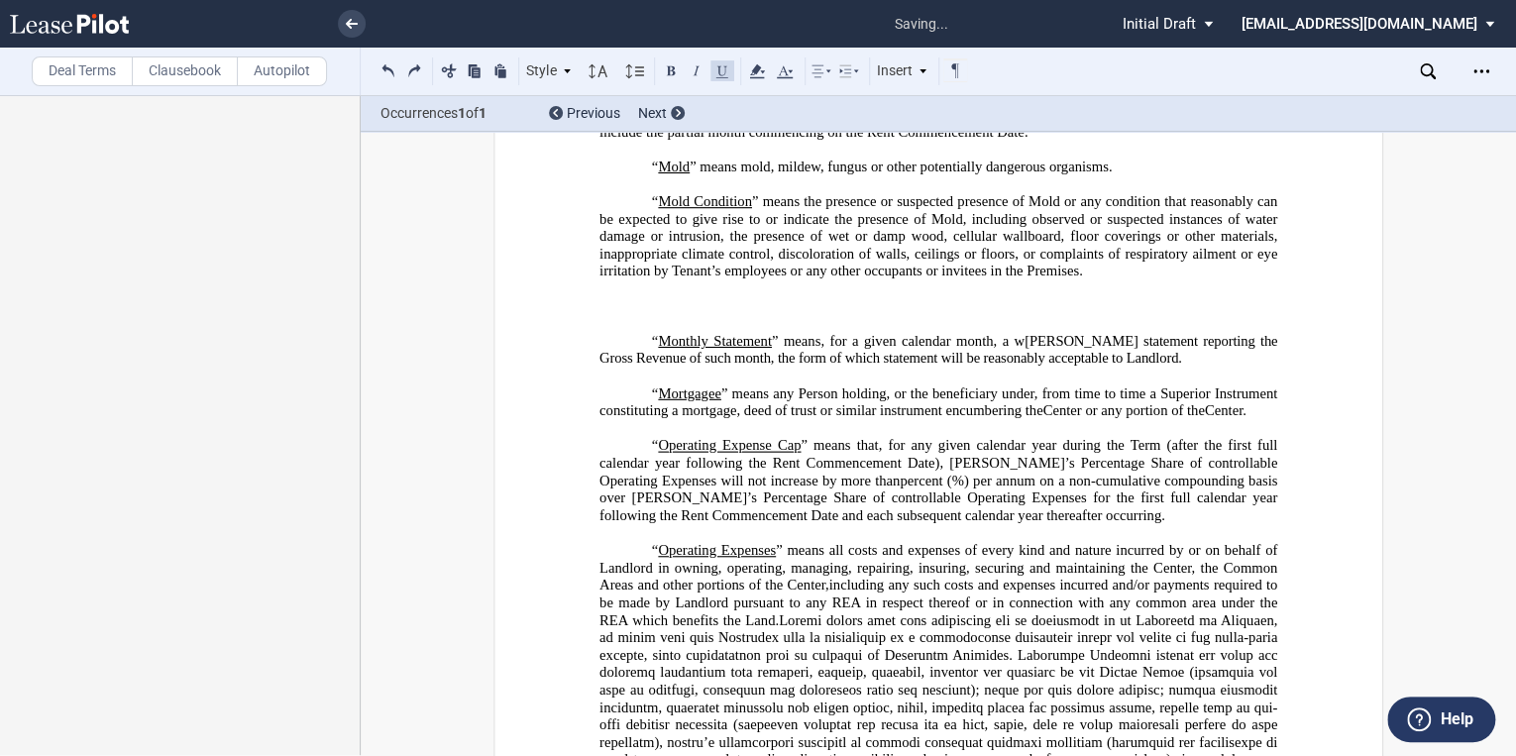
drag, startPoint x: 1094, startPoint y: 397, endPoint x: 712, endPoint y: 401, distance: 381.5
click at [1088, 280] on p "“ Mold Condition ” means the presence or suspected presence of Mold or any cond…" at bounding box center [938, 236] width 678 height 87
click at [671, 298] on p "﻿" at bounding box center [938, 289] width 678 height 18
click at [666, 315] on p "﻿" at bounding box center [938, 306] width 678 height 18
drag, startPoint x: 654, startPoint y: 420, endPoint x: 757, endPoint y: 427, distance: 103.3
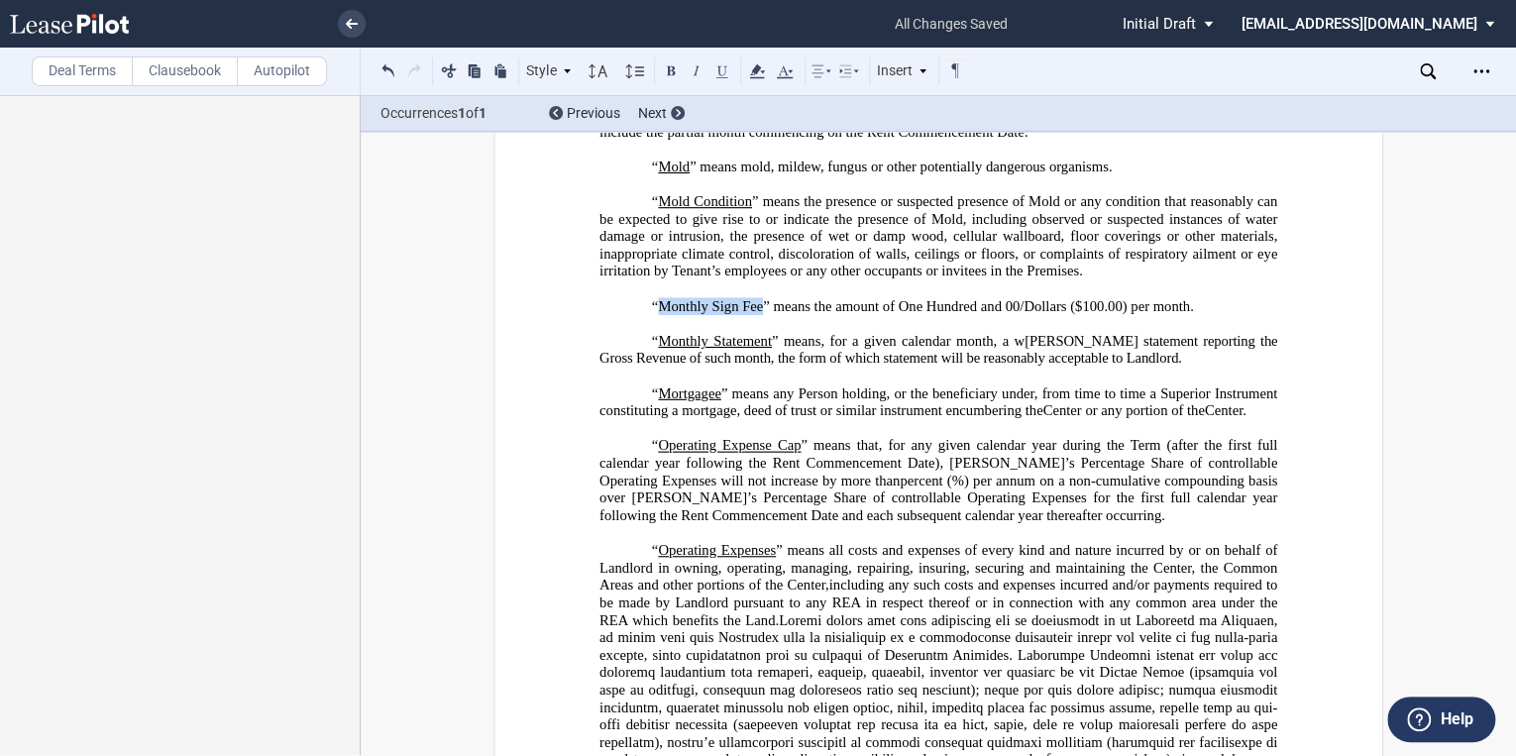
click at [757, 314] on span "﻿“Monthly Sign Fee” means the amount of One Hundred and 00/Dollars ($100.00) pe…" at bounding box center [924, 305] width 545 height 17
click at [716, 71] on button at bounding box center [722, 70] width 24 height 24
click at [831, 314] on span "﻿“ Monthly Sign Fee ” means the amount of One Hundred and 00/Dollars ($100.00) …" at bounding box center [923, 305] width 542 height 17
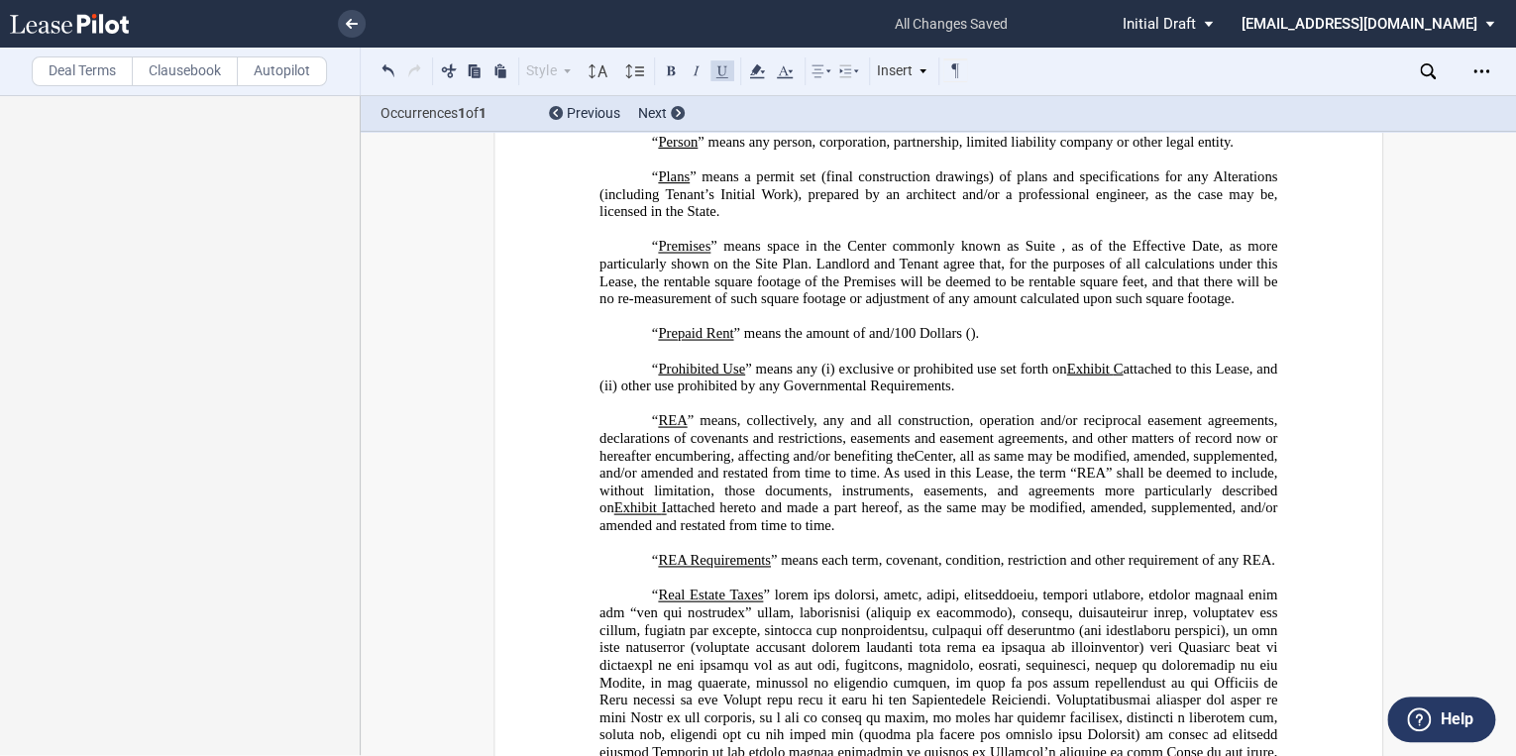
scroll to position [5938, 0]
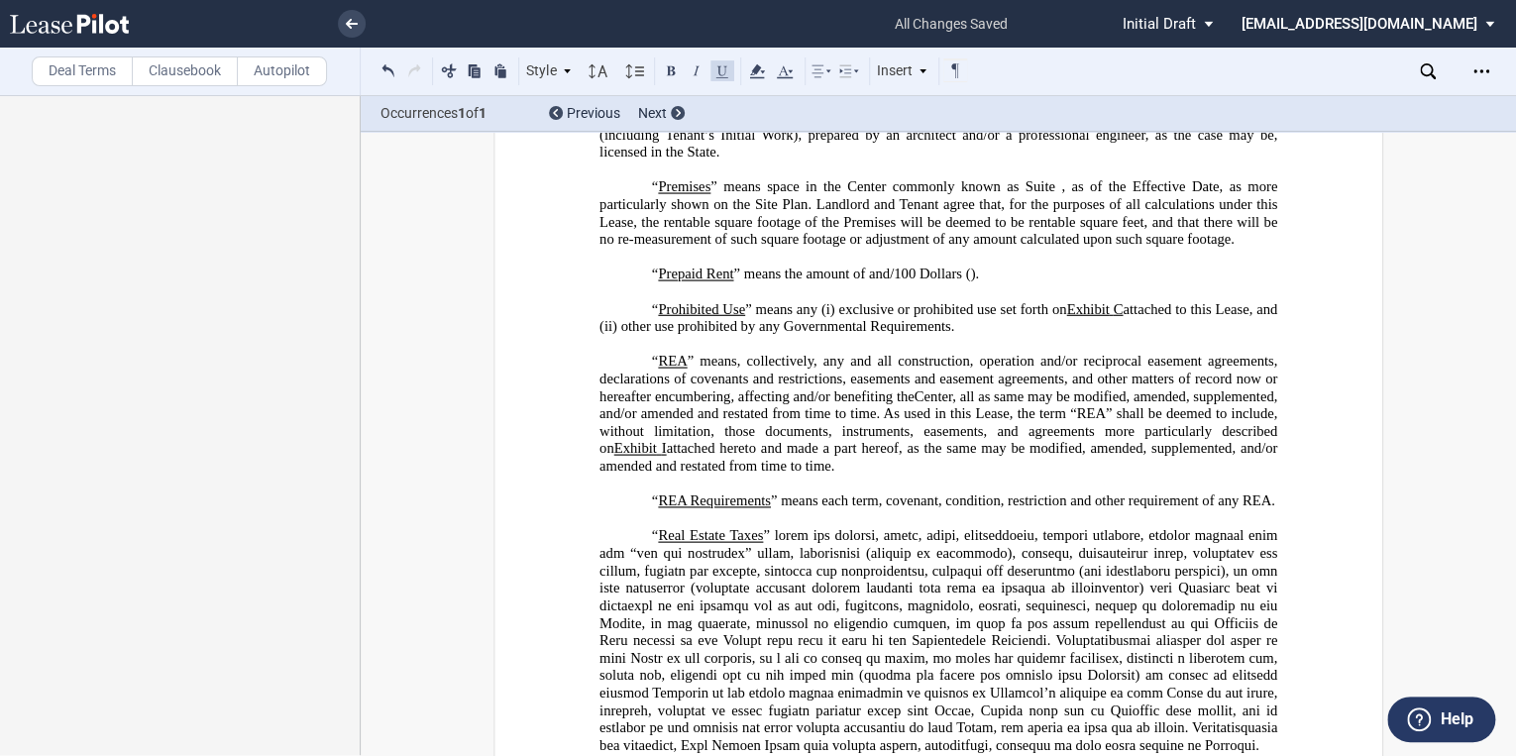
click at [999, 336] on p "“ Prohibited Use ” means any (i) exclusive or prohibited use set forth on Exhib…" at bounding box center [938, 318] width 678 height 35
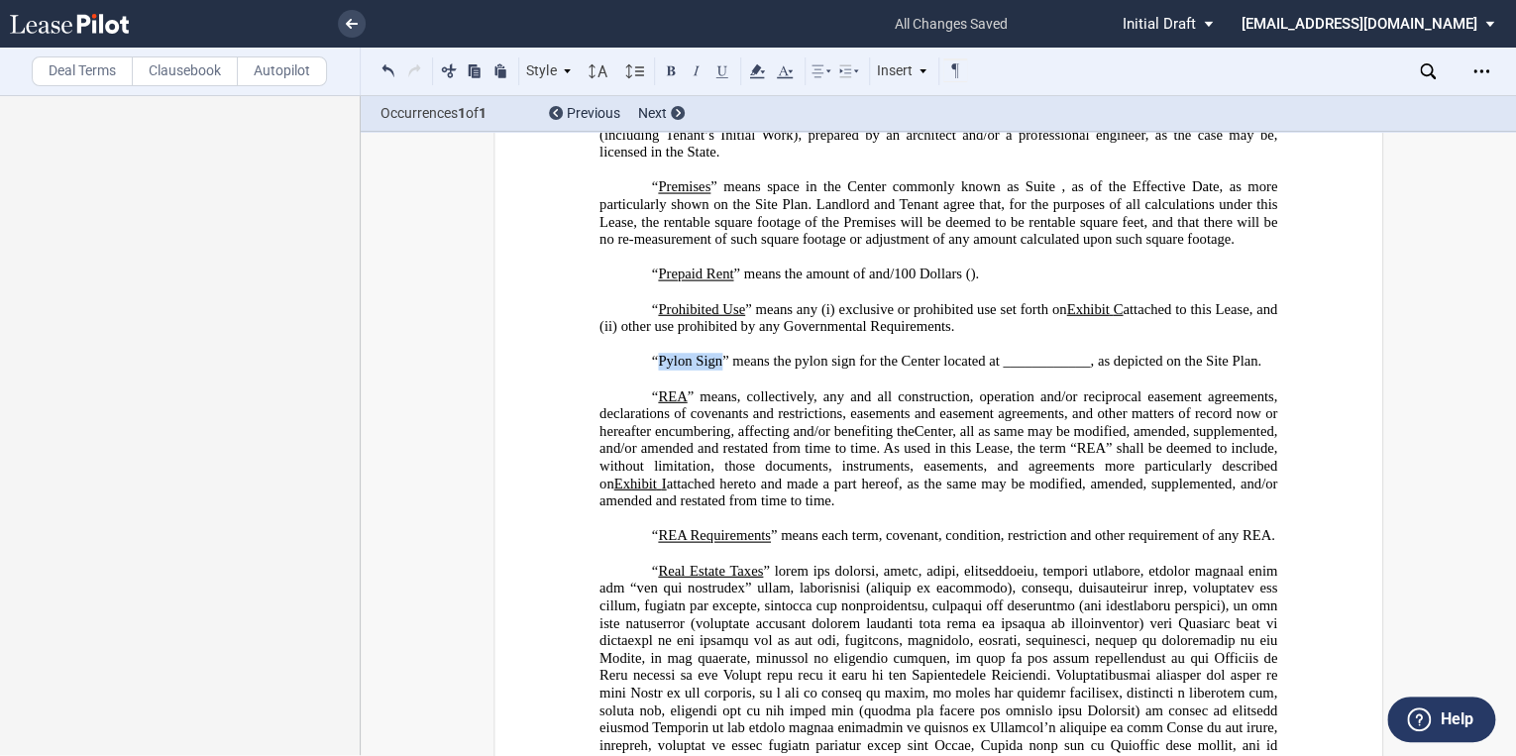
drag, startPoint x: 651, startPoint y: 495, endPoint x: 733, endPoint y: 494, distance: 82.3
click at [716, 371] on span "﻿“Pylon Sign” means the pylon sign for the Center located at ____________, as d…" at bounding box center [956, 362] width 609 height 17
click at [721, 71] on button at bounding box center [722, 70] width 24 height 24
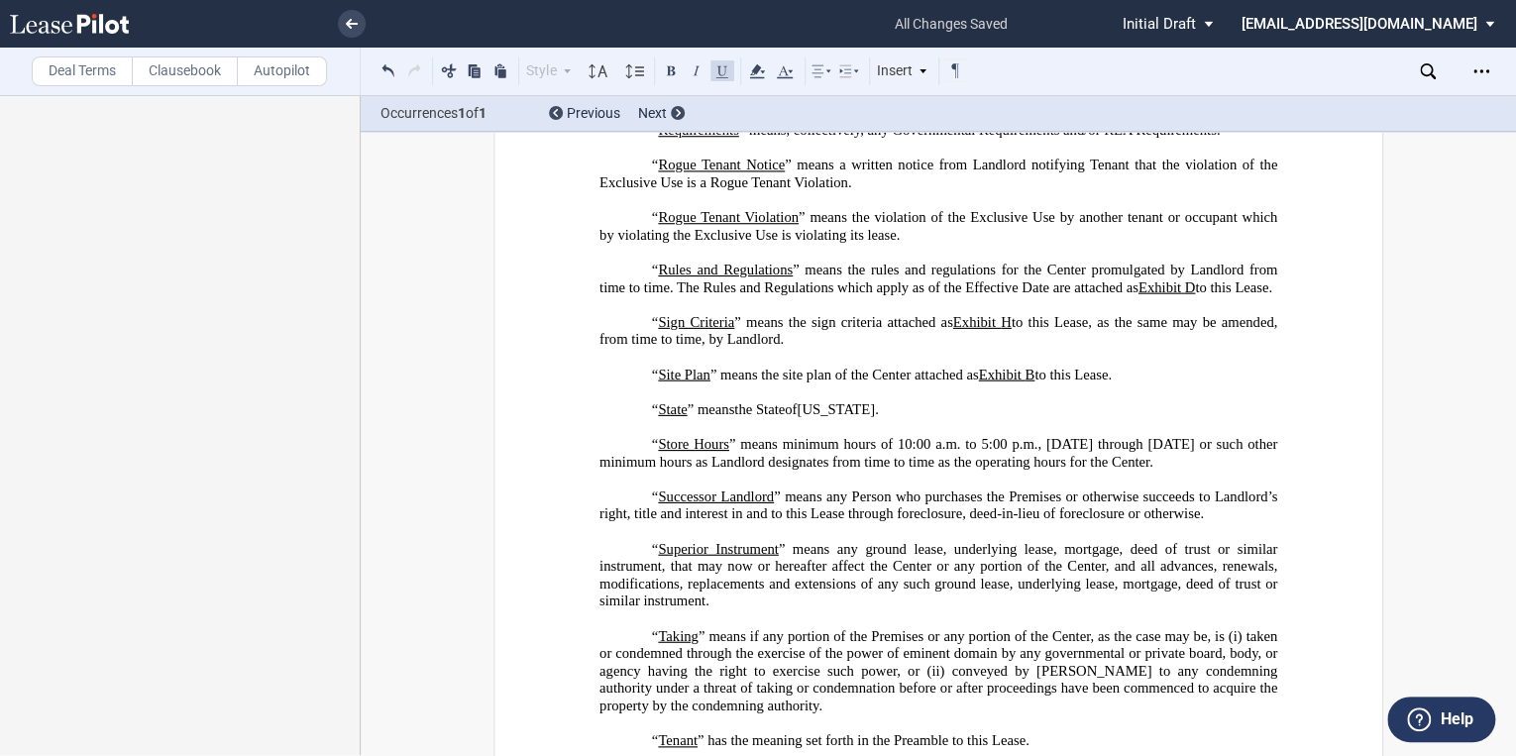
scroll to position [7047, 0]
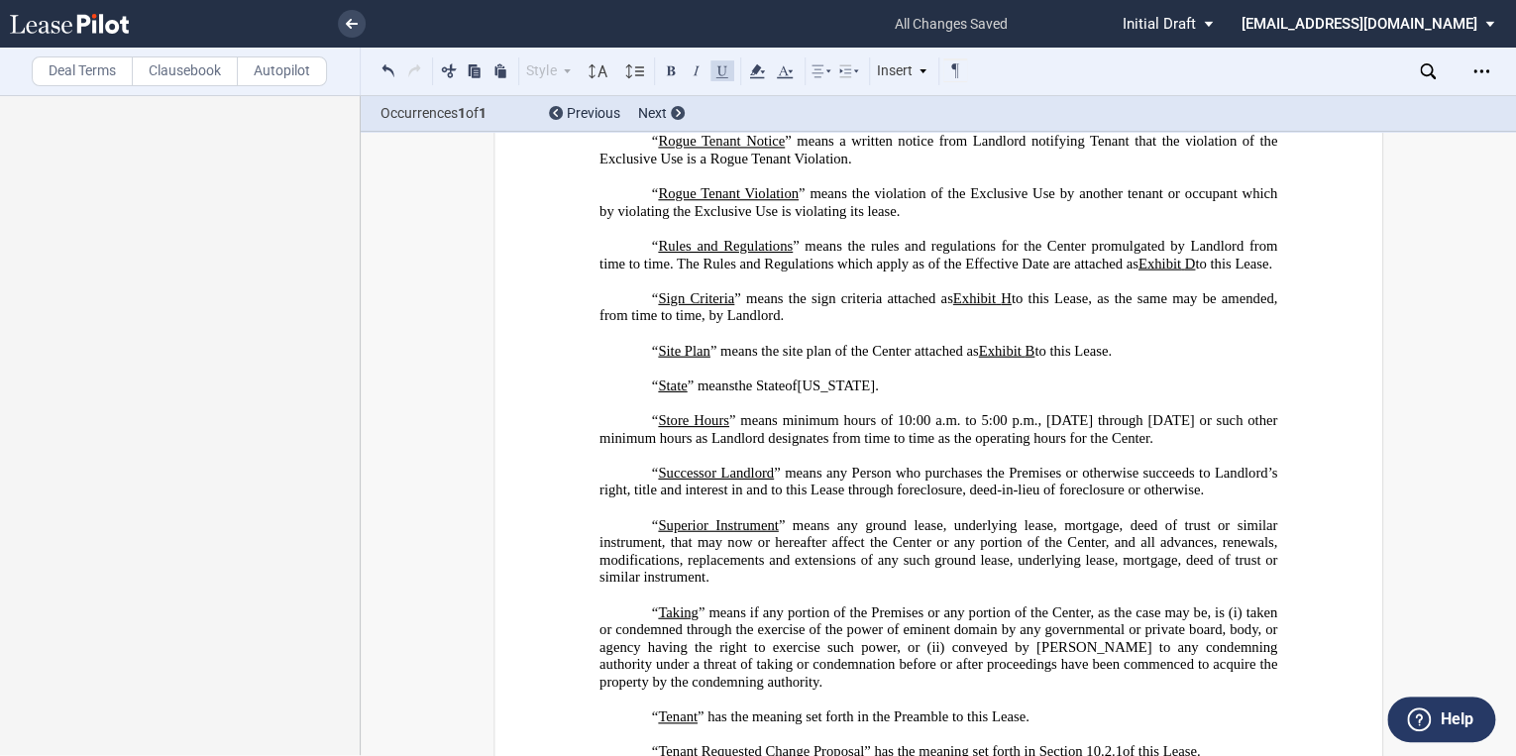
click at [803, 325] on p "“ Sign Criteria ” means the sign criteria attached as Exhibit ﻿ H ﻿ to this Lea…" at bounding box center [938, 307] width 678 height 35
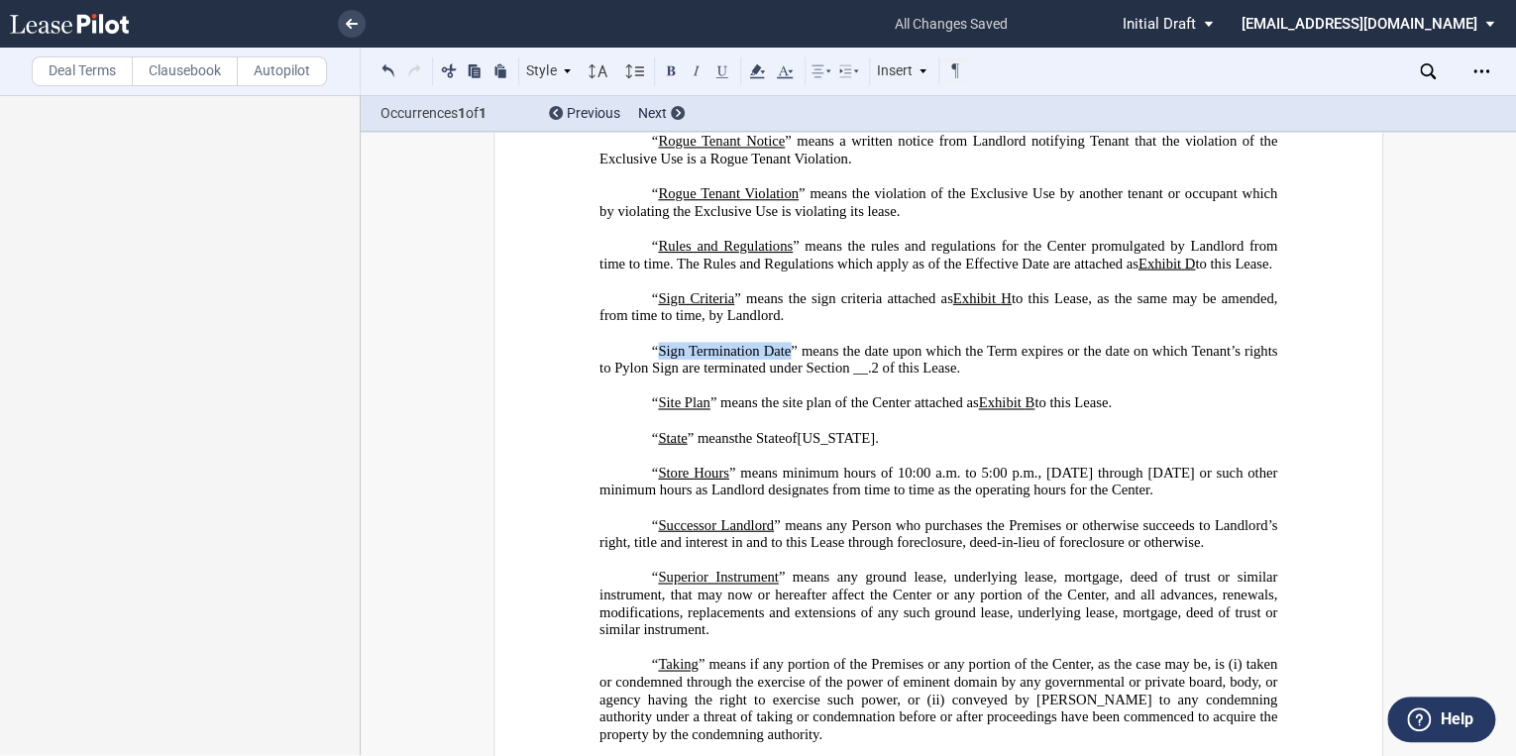
drag, startPoint x: 655, startPoint y: 504, endPoint x: 785, endPoint y: 506, distance: 129.8
click at [785, 376] on span "﻿“Sign Termination Date” means the date upon which the Term expires or the date…" at bounding box center [940, 359] width 682 height 34
click at [721, 71] on button at bounding box center [722, 70] width 24 height 24
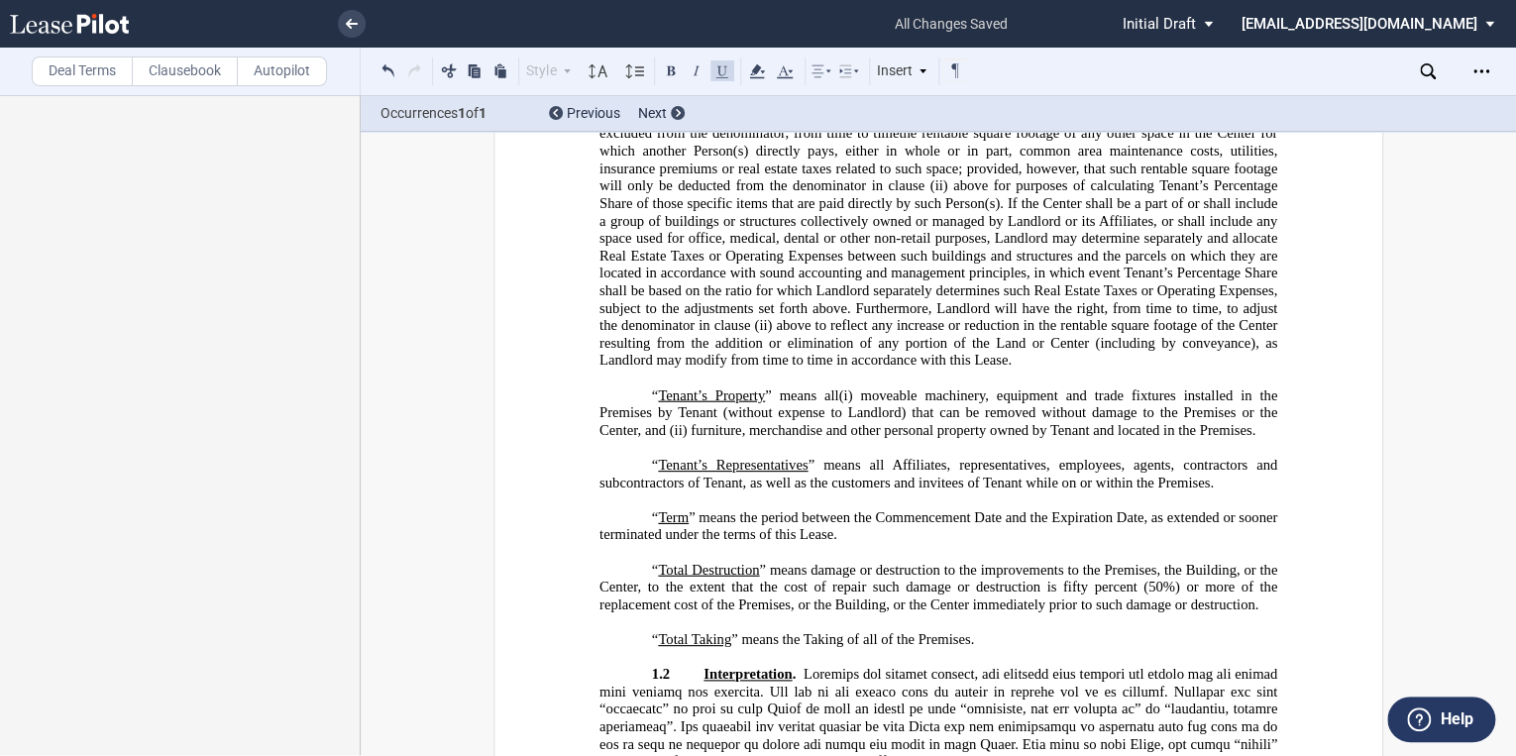
scroll to position [7919, 0]
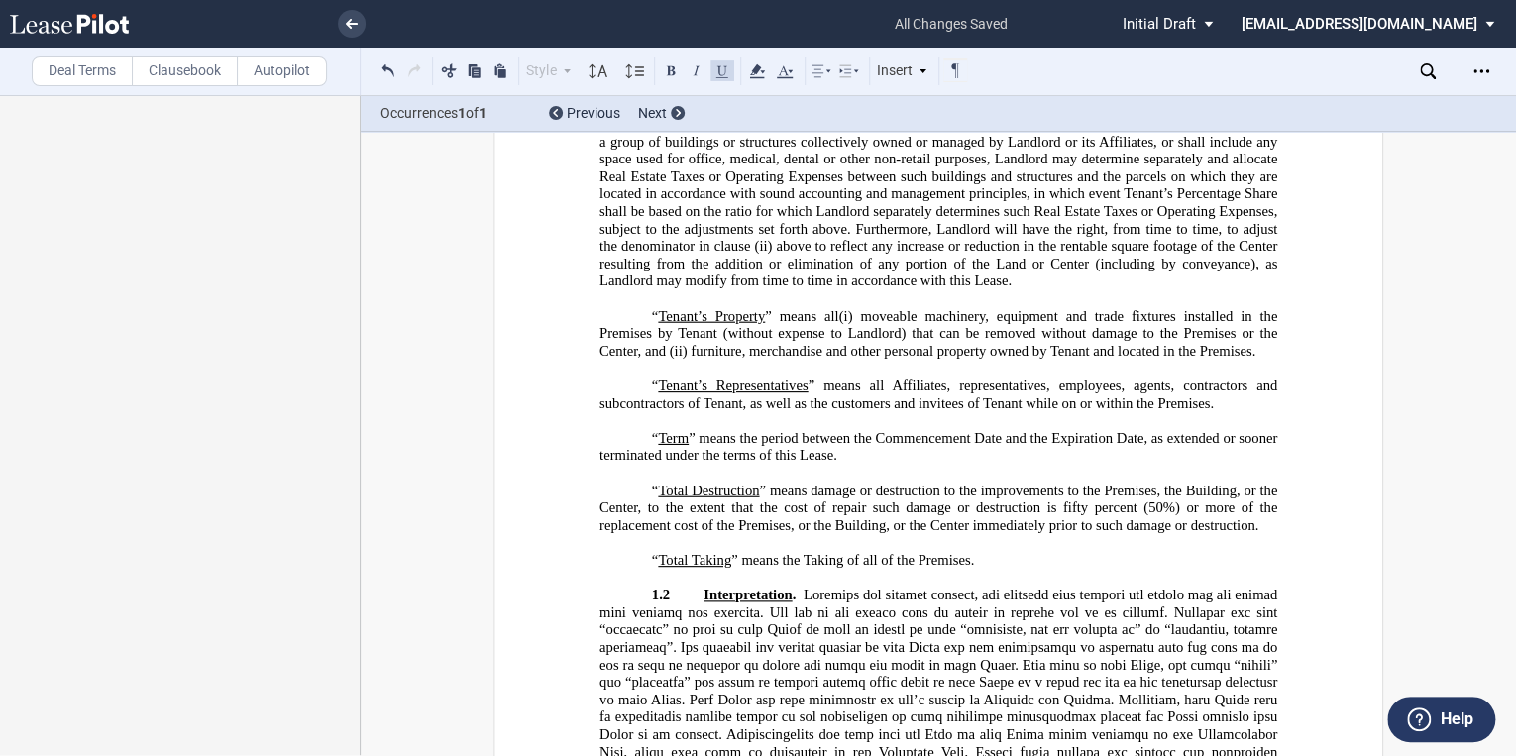
click at [1210, 430] on p "﻿" at bounding box center [938, 421] width 678 height 18
click at [1218, 412] on p "“ Tenant’s Representatives ” means all Affiliates, representatives, employees, …" at bounding box center [938, 395] width 678 height 35
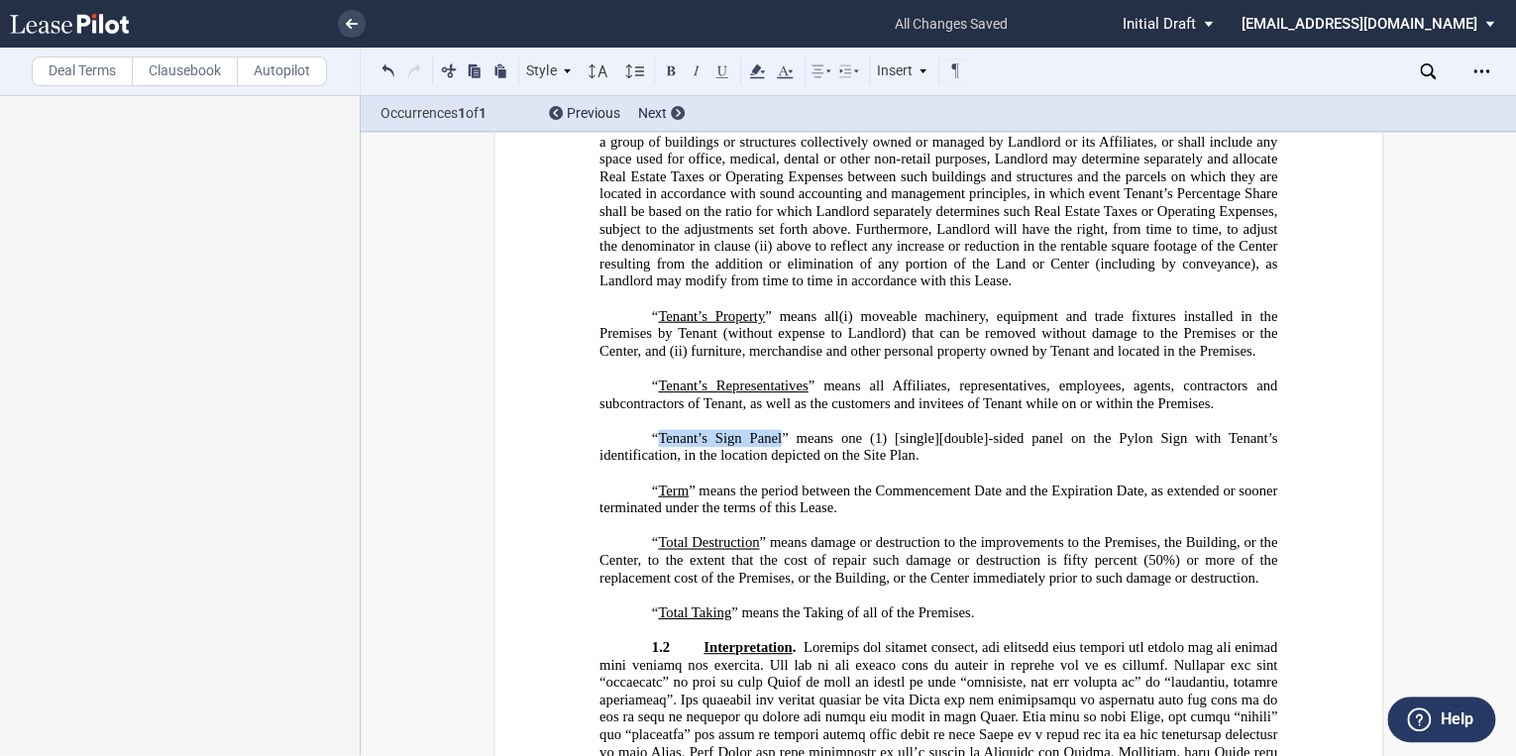
drag, startPoint x: 653, startPoint y: 591, endPoint x: 778, endPoint y: 591, distance: 124.9
click at [778, 463] on span "﻿“Tenant’s Sign Panel” means one (1) [single][double]-sided panel on the Pylon …" at bounding box center [940, 446] width 682 height 34
click at [711, 71] on button at bounding box center [722, 70] width 24 height 24
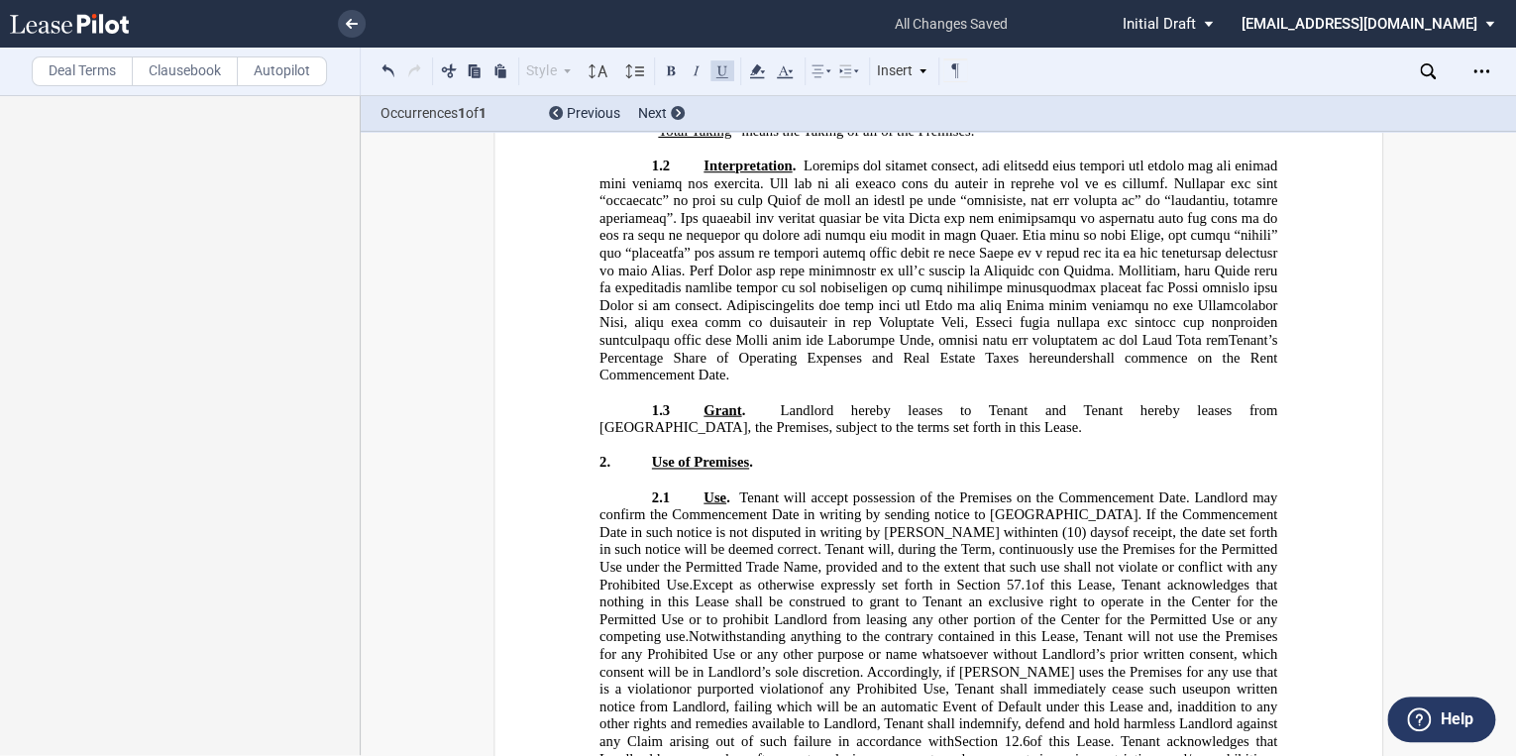
scroll to position [8395, 0]
